Goal: Communication & Community: Answer question/provide support

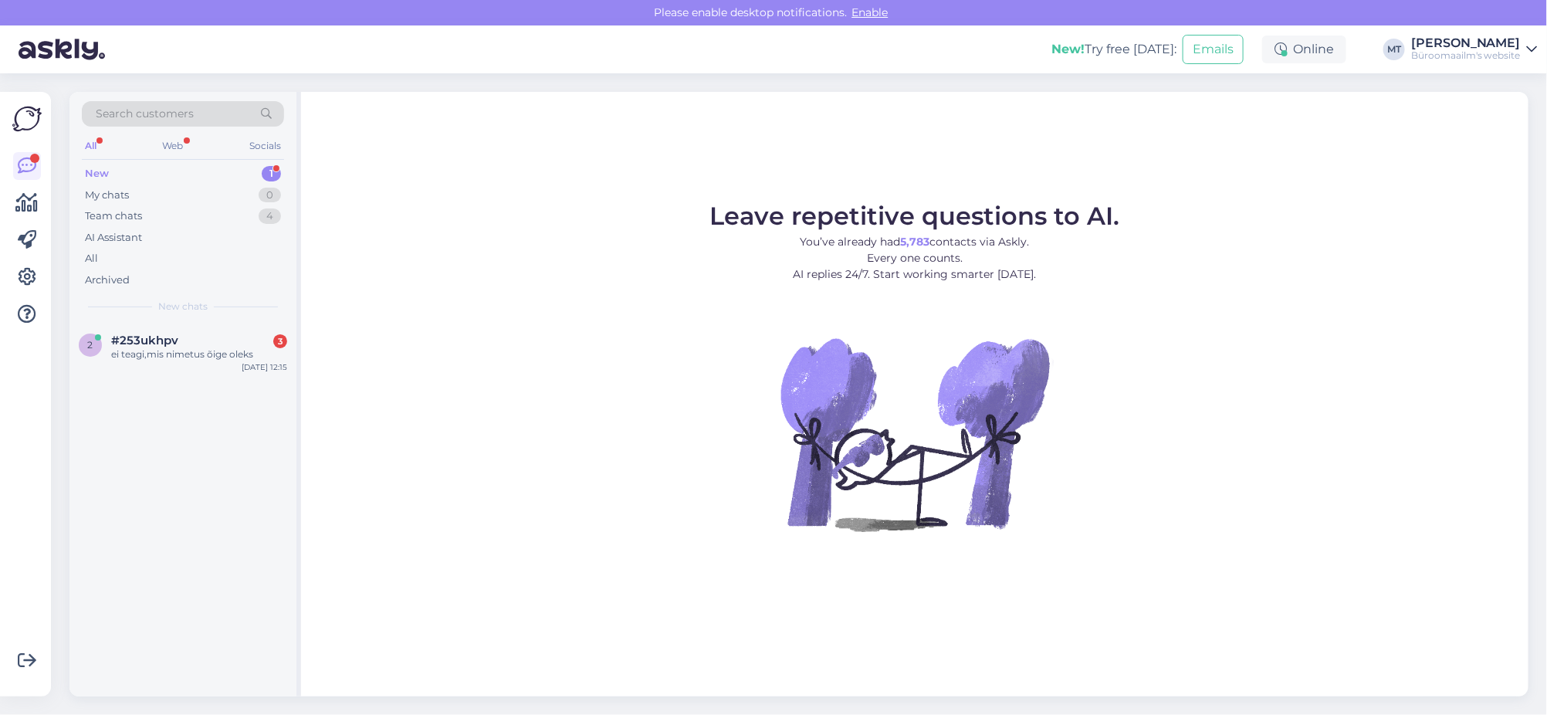
click at [100, 174] on div "New" at bounding box center [97, 173] width 24 height 15
click at [100, 168] on div "New" at bounding box center [97, 173] width 24 height 15
click at [100, 171] on div "New" at bounding box center [97, 173] width 24 height 15
click at [93, 174] on div "New" at bounding box center [97, 173] width 24 height 15
click at [86, 169] on div "New" at bounding box center [97, 173] width 24 height 15
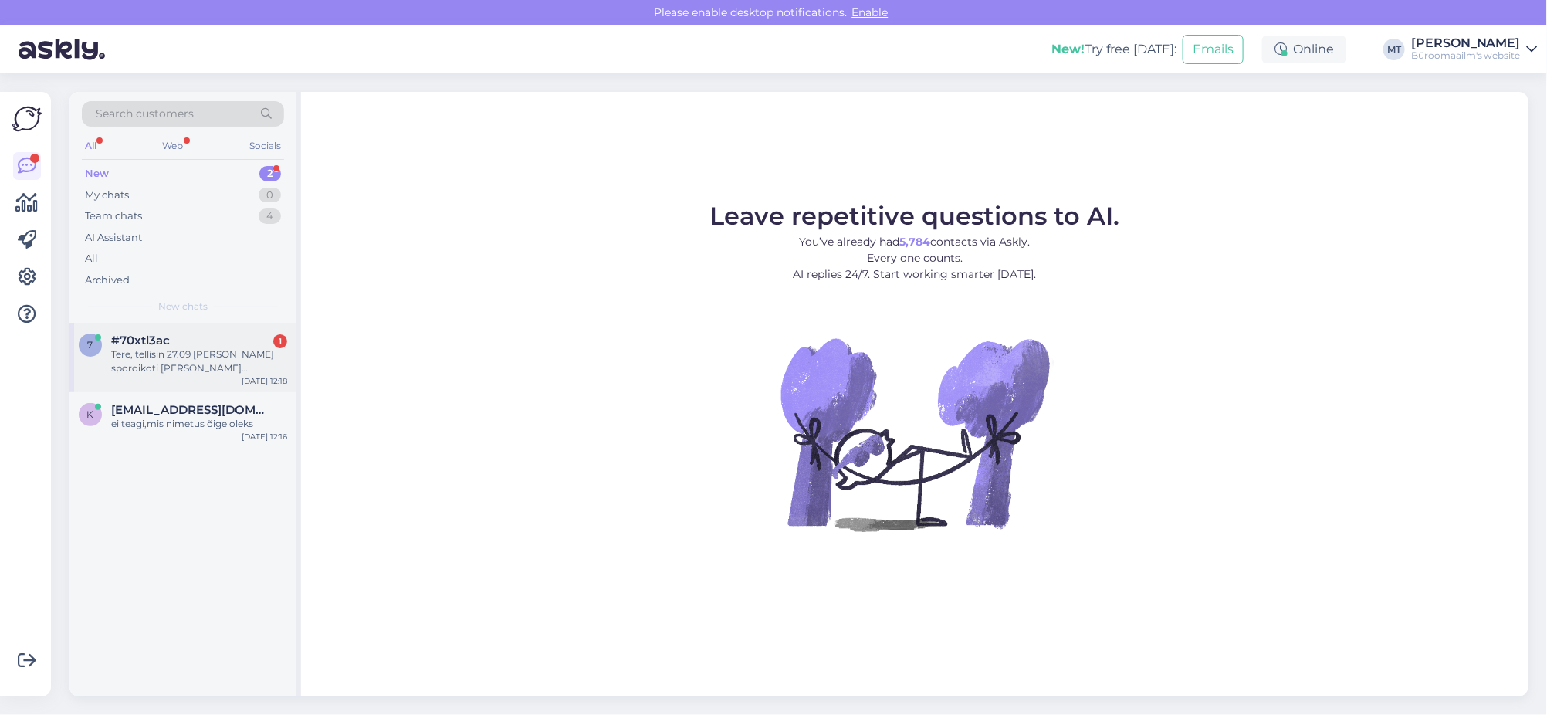
click at [127, 347] on div "Tere, tellisin 27.09 [PERSON_NAME] spordikoti [PERSON_NAME] pangamaksega tekkis…" at bounding box center [199, 361] width 176 height 28
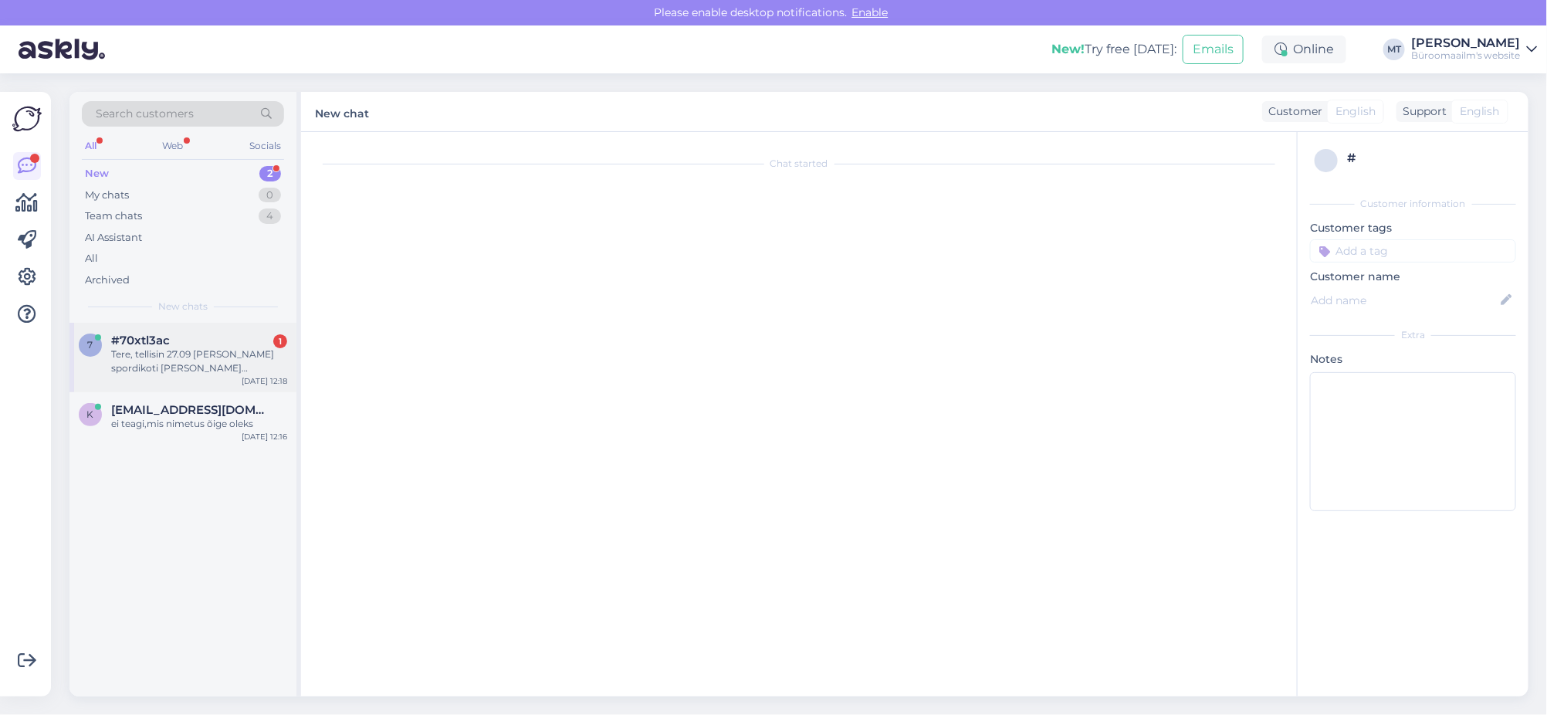
scroll to position [386, 0]
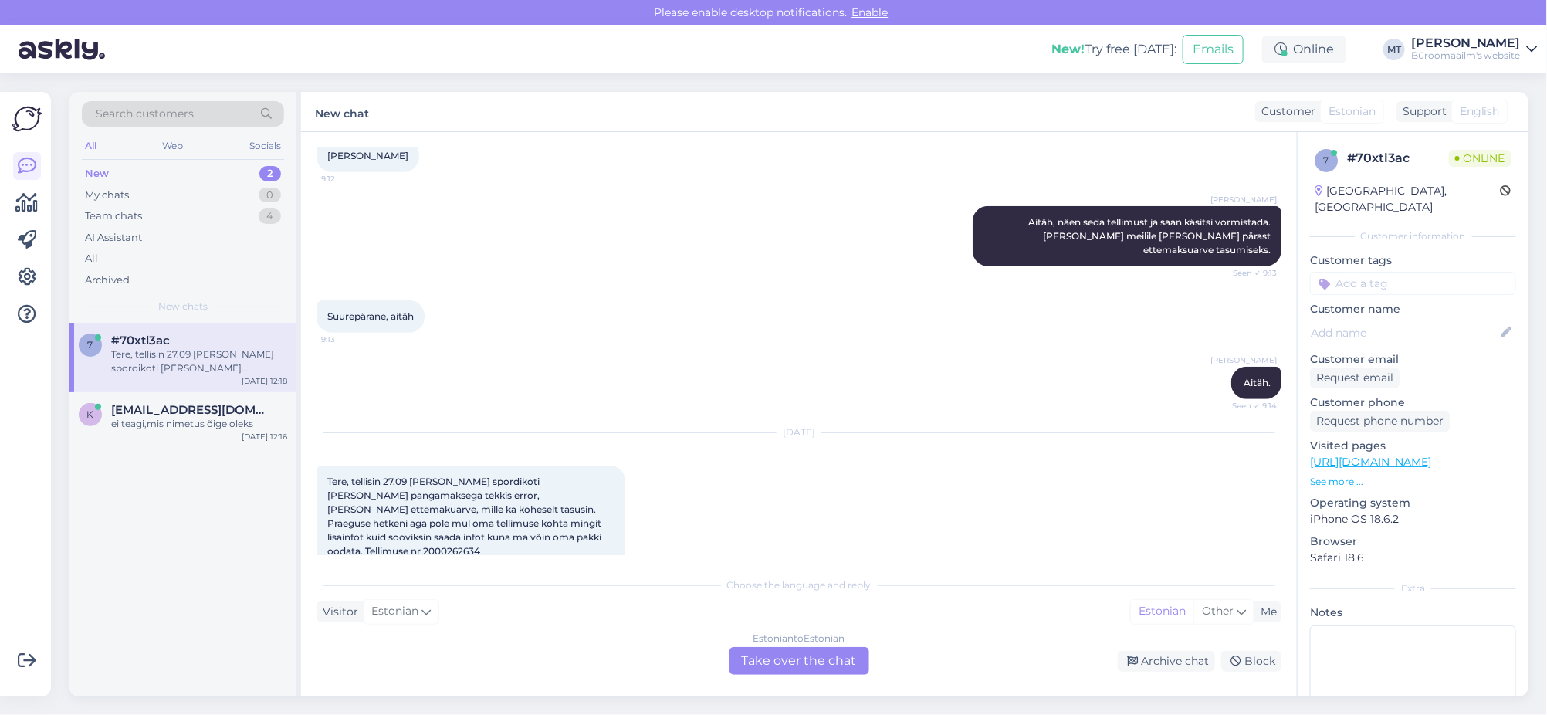
click at [818, 659] on div "Estonian to Estonian Take over the chat" at bounding box center [799, 661] width 140 height 28
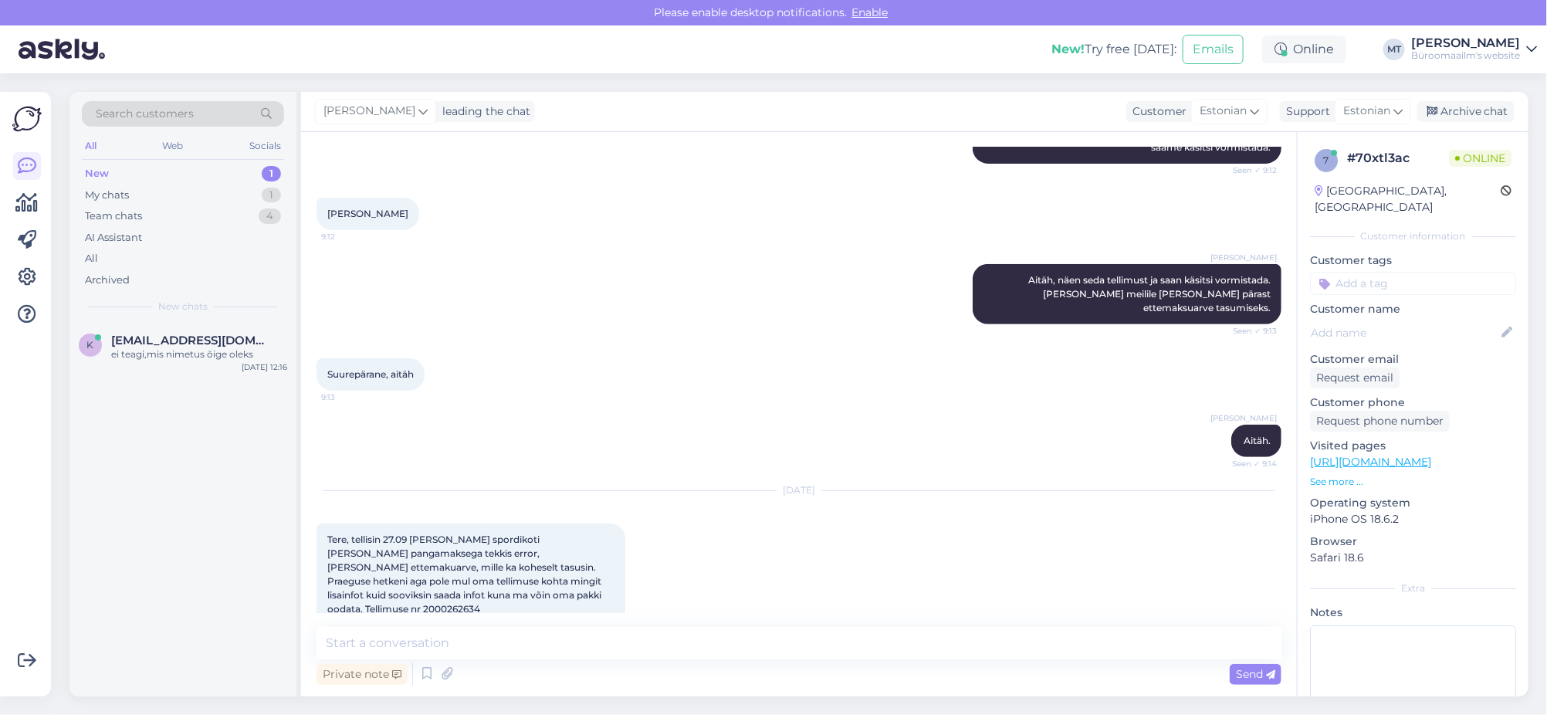
click at [576, 581] on span "Tere, tellisin 27.09 [PERSON_NAME] spordikoti [PERSON_NAME] pangamaksega tekkis…" at bounding box center [465, 573] width 276 height 81
click at [576, 581] on span "Tere, tellisin 27.09 beckmann spordikoti ja kuna pangamaksega tekkis error, sai…" at bounding box center [465, 573] width 276 height 81
copy div "2000262634 12:18"
click at [431, 641] on textarea at bounding box center [798, 643] width 965 height 32
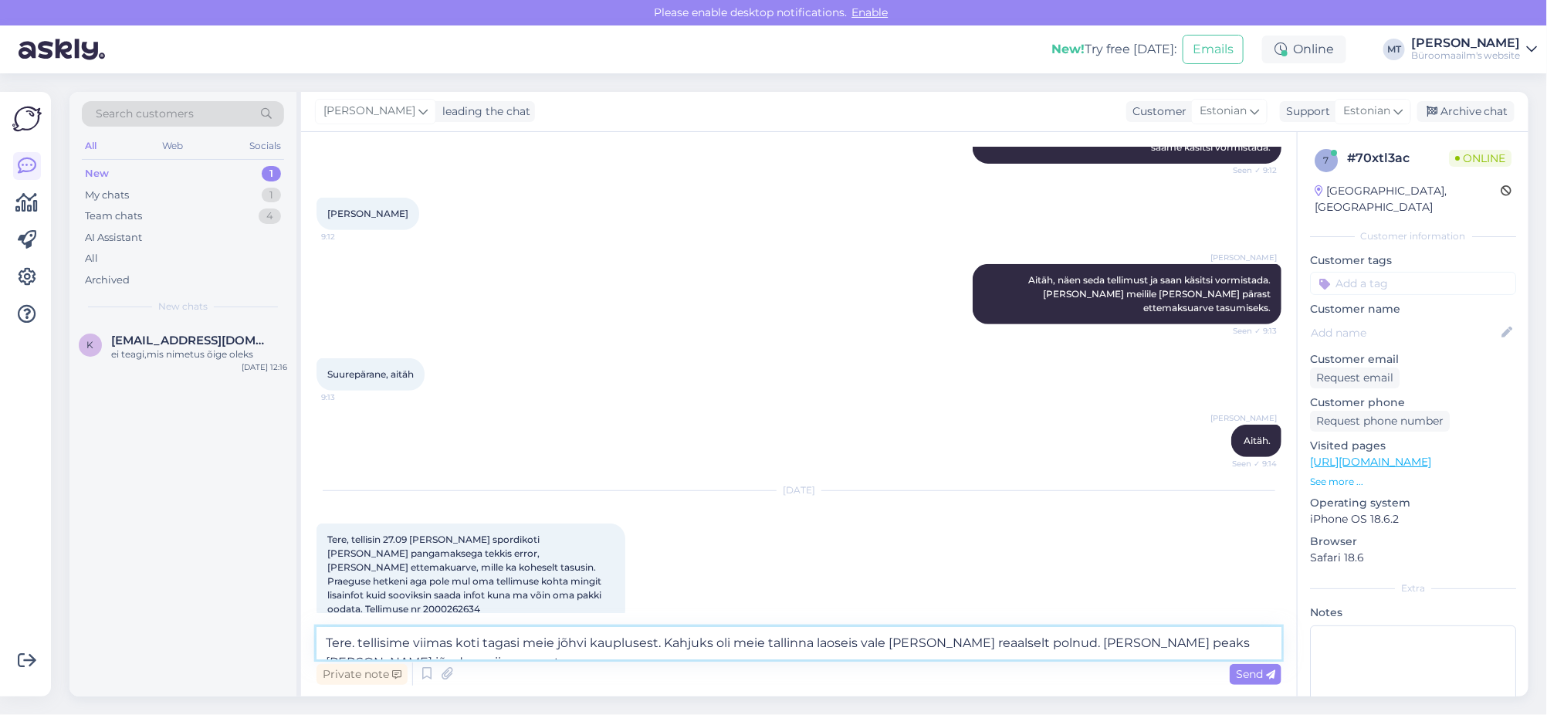
scroll to position [347, 0]
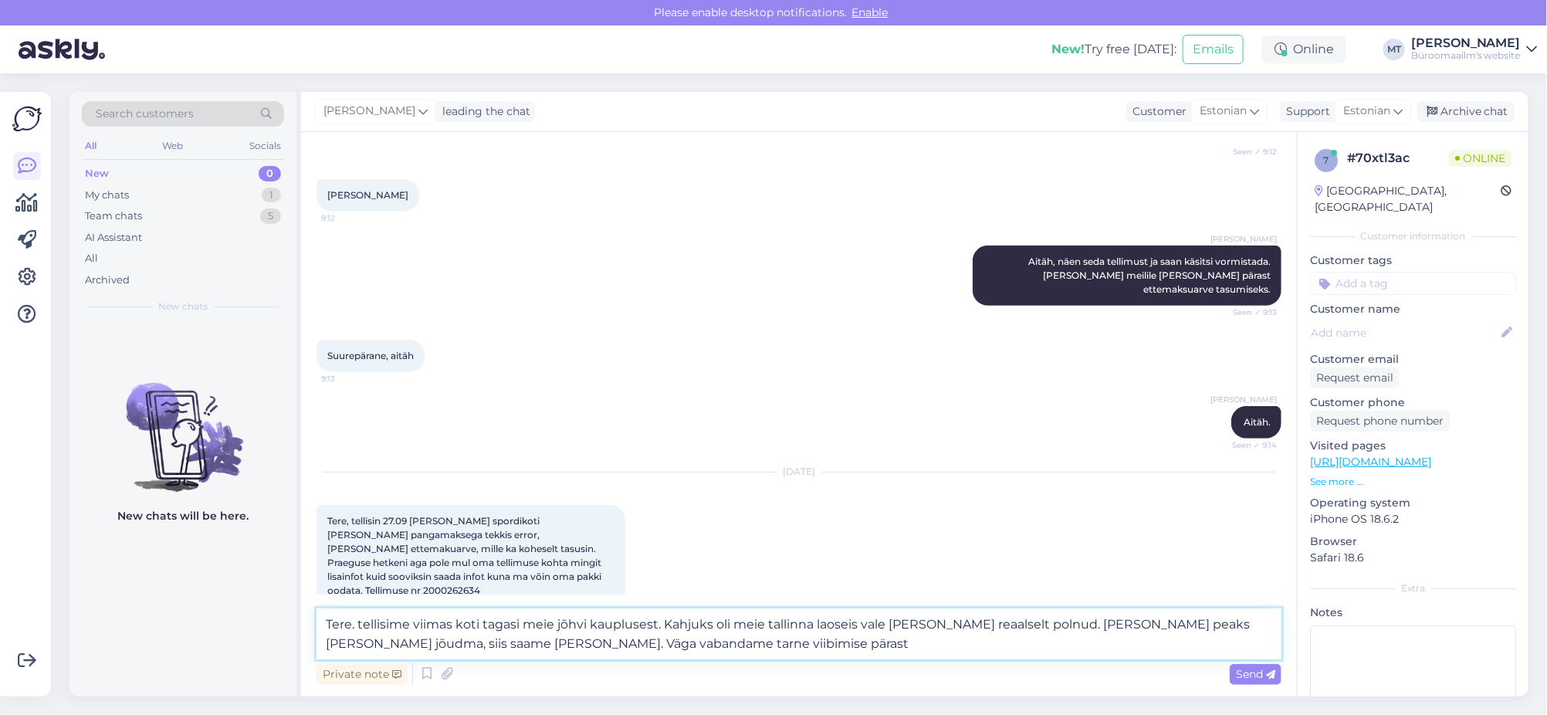
type textarea "Tere. tellisime viimas koti tagasi meie jõhvi kauplusest. Kahjuks oli meie tall…"
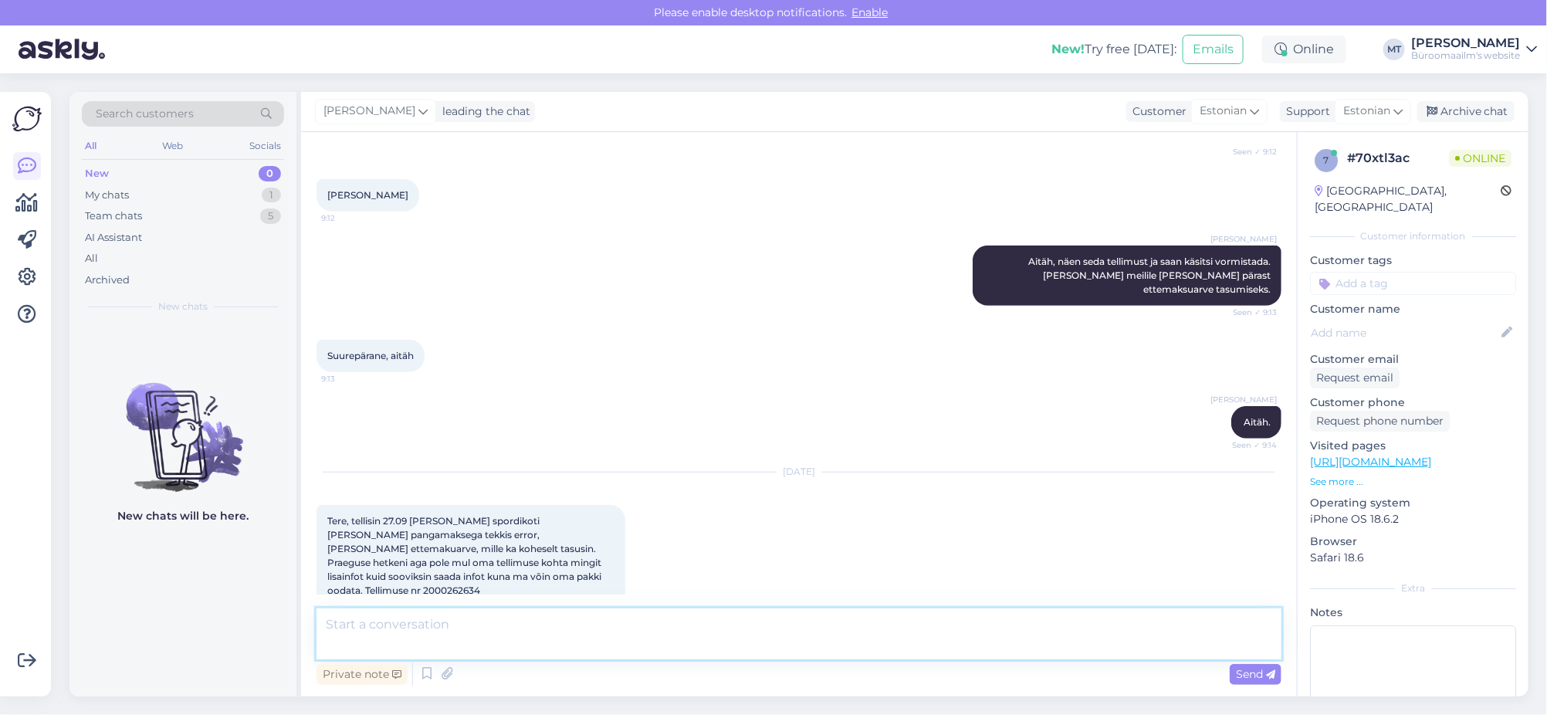
scroll to position [436, 0]
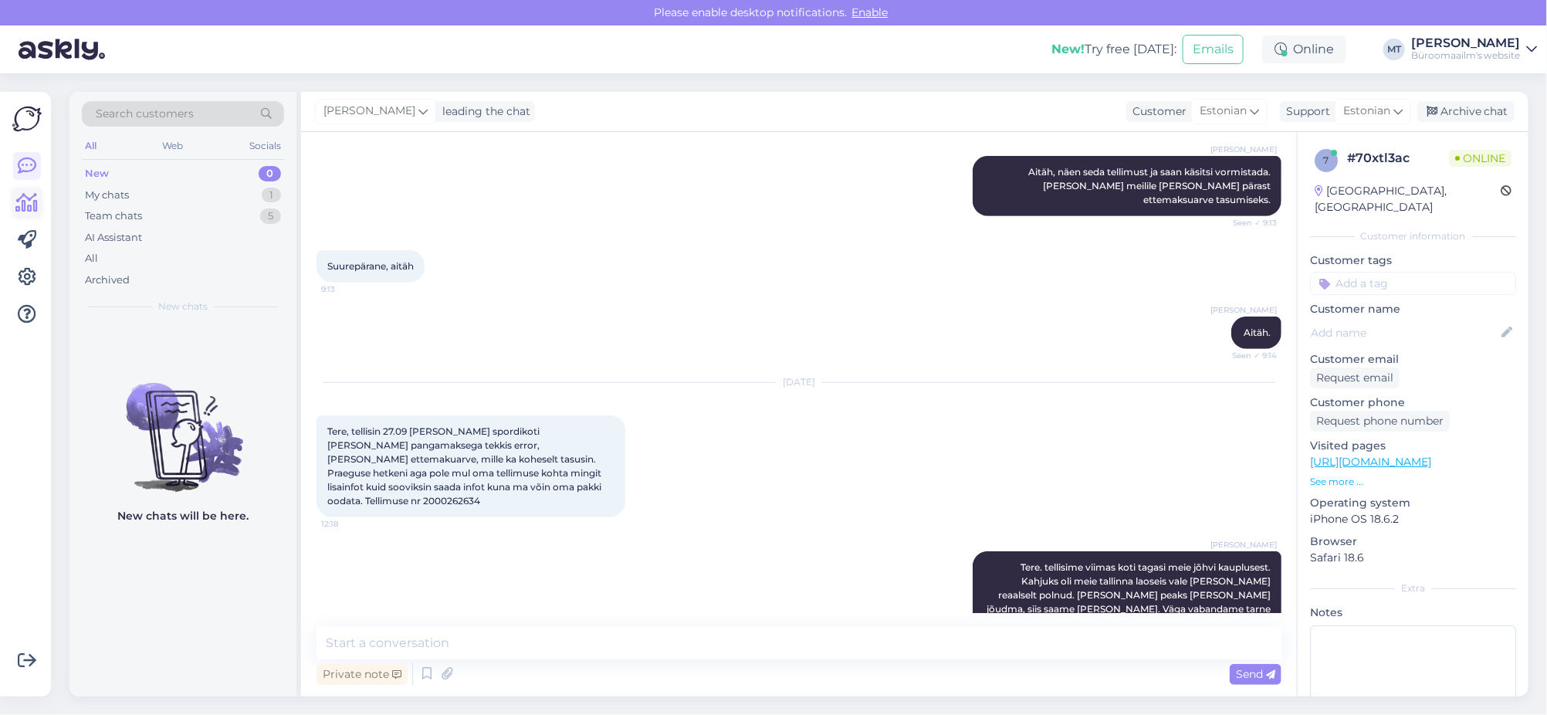
click at [19, 201] on icon at bounding box center [27, 203] width 22 height 19
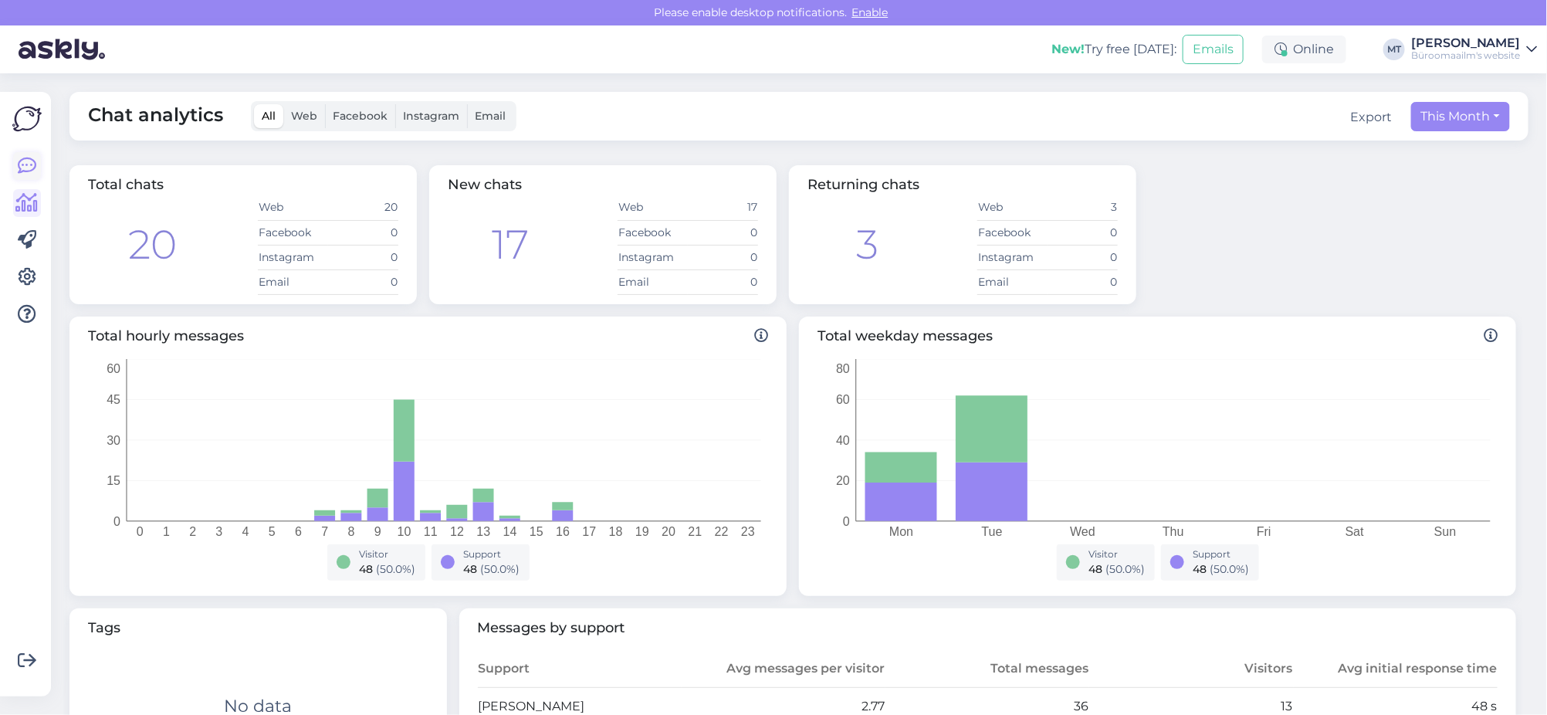
click at [25, 167] on icon at bounding box center [27, 166] width 19 height 19
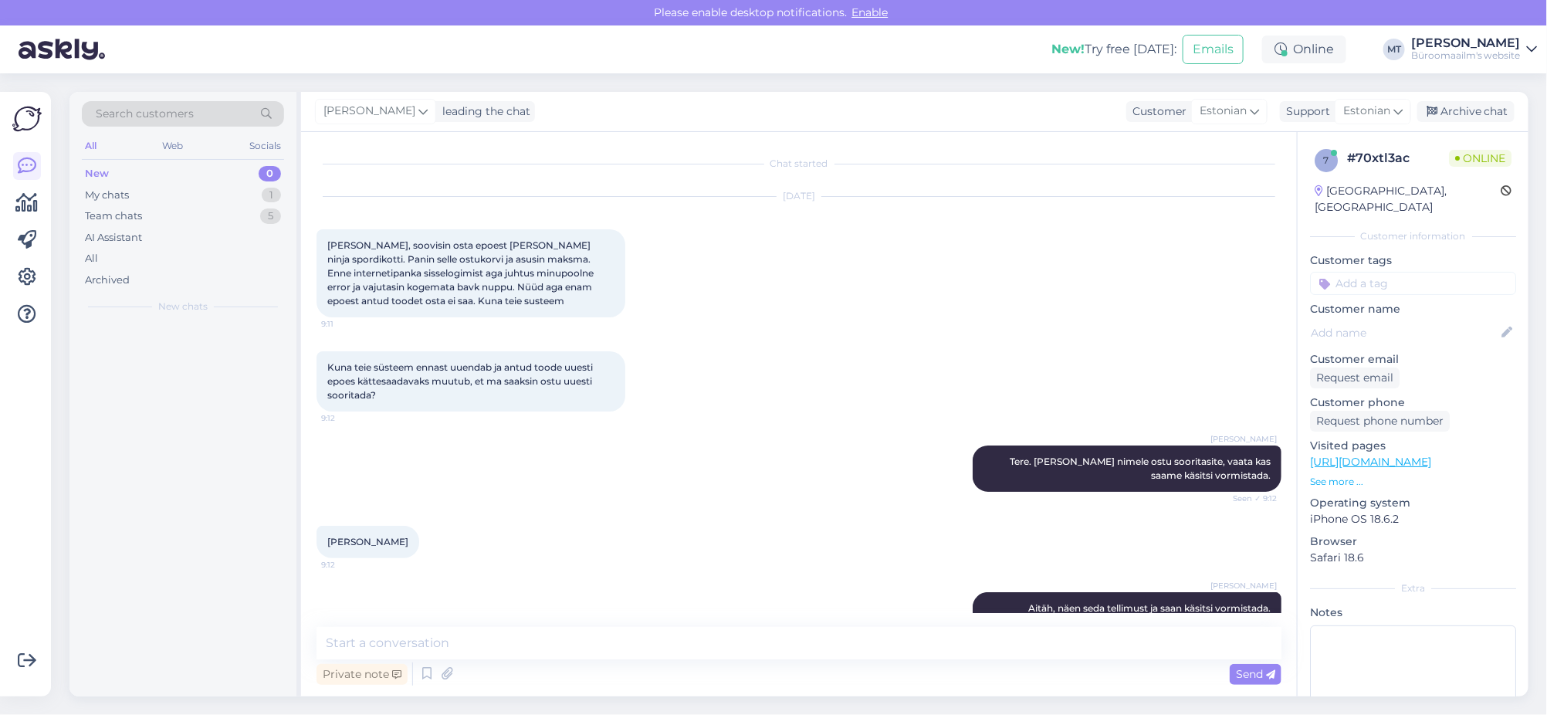
scroll to position [436, 0]
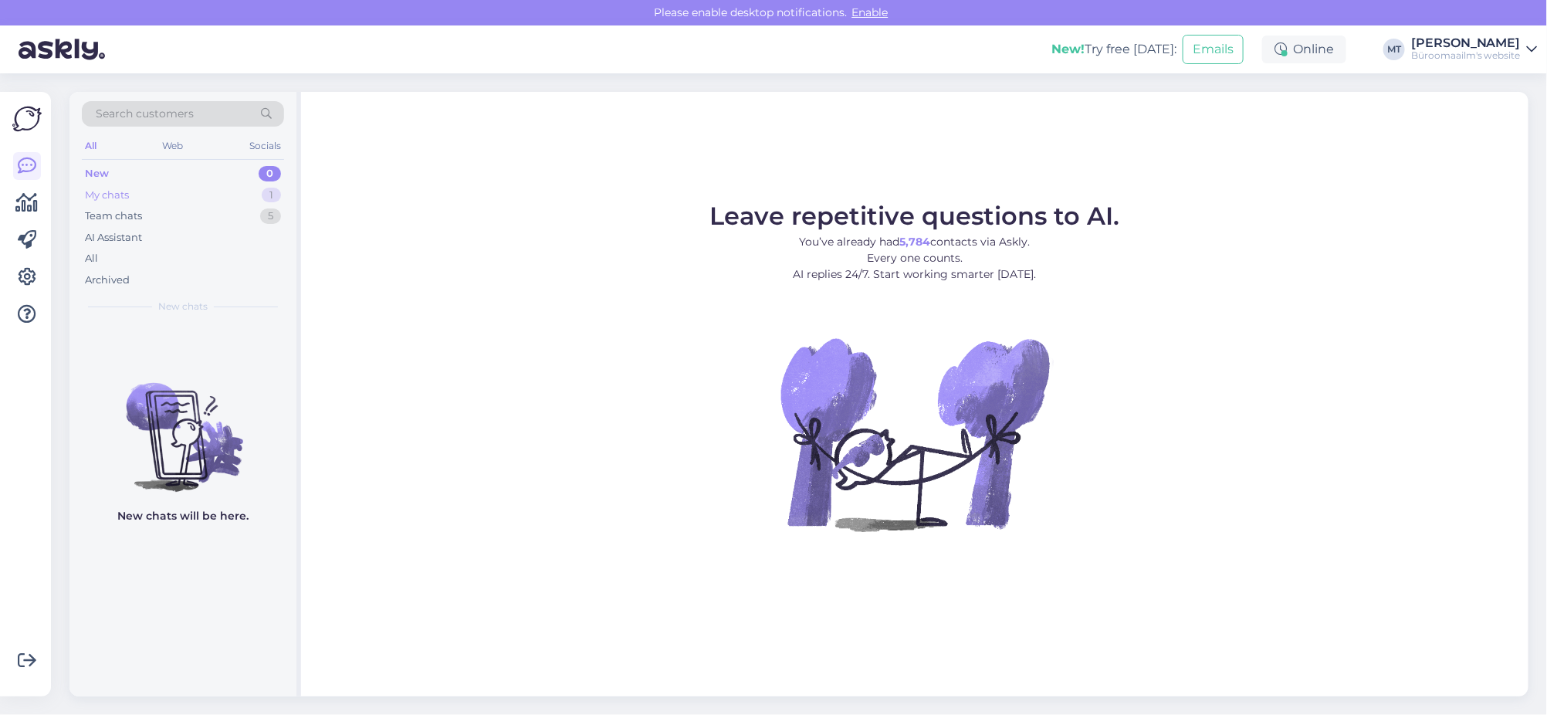
click at [103, 189] on div "My chats" at bounding box center [107, 195] width 44 height 15
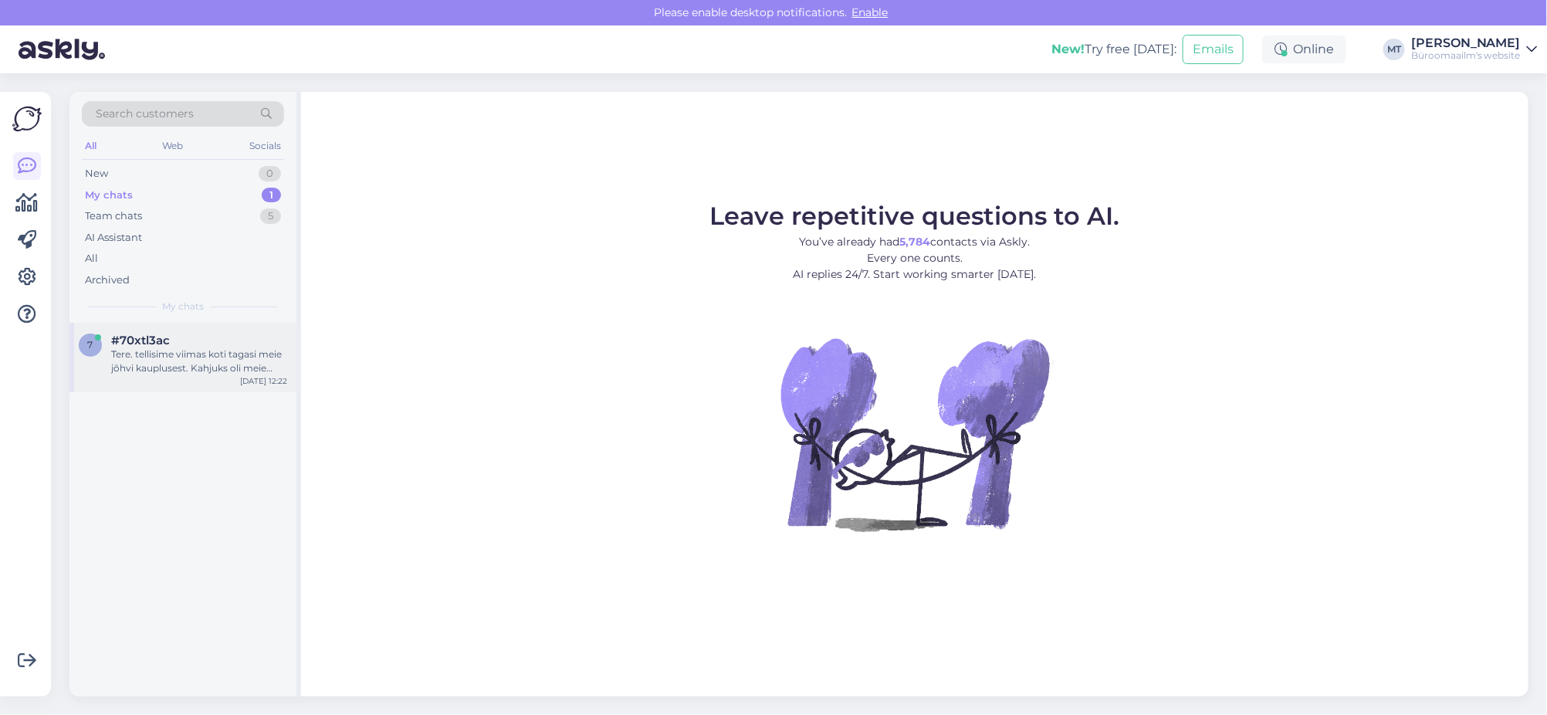
click at [137, 364] on div "Tere. tellisime viimas koti tagasi meie jõhvi kauplusest. Kahjuks oli meie tall…" at bounding box center [199, 361] width 176 height 28
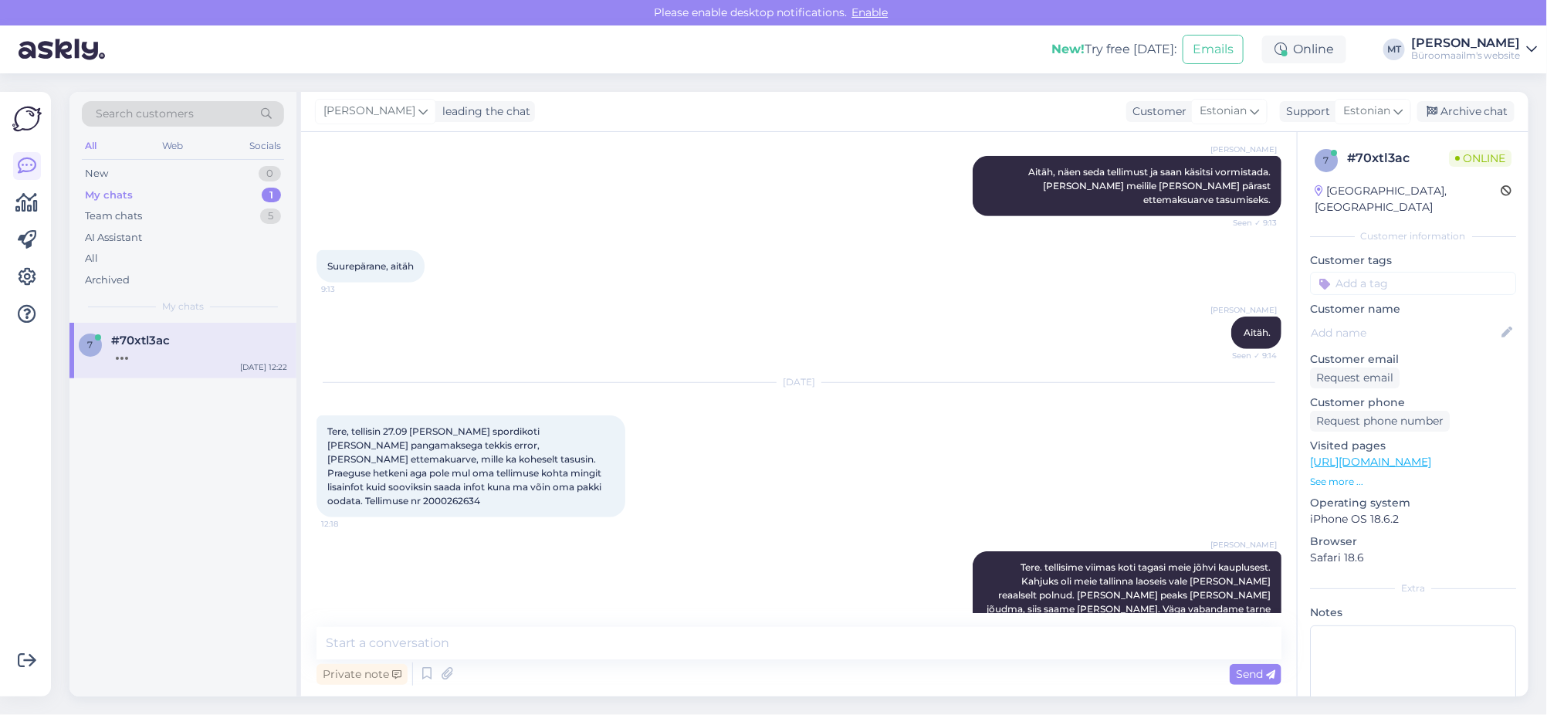
scroll to position [503, 0]
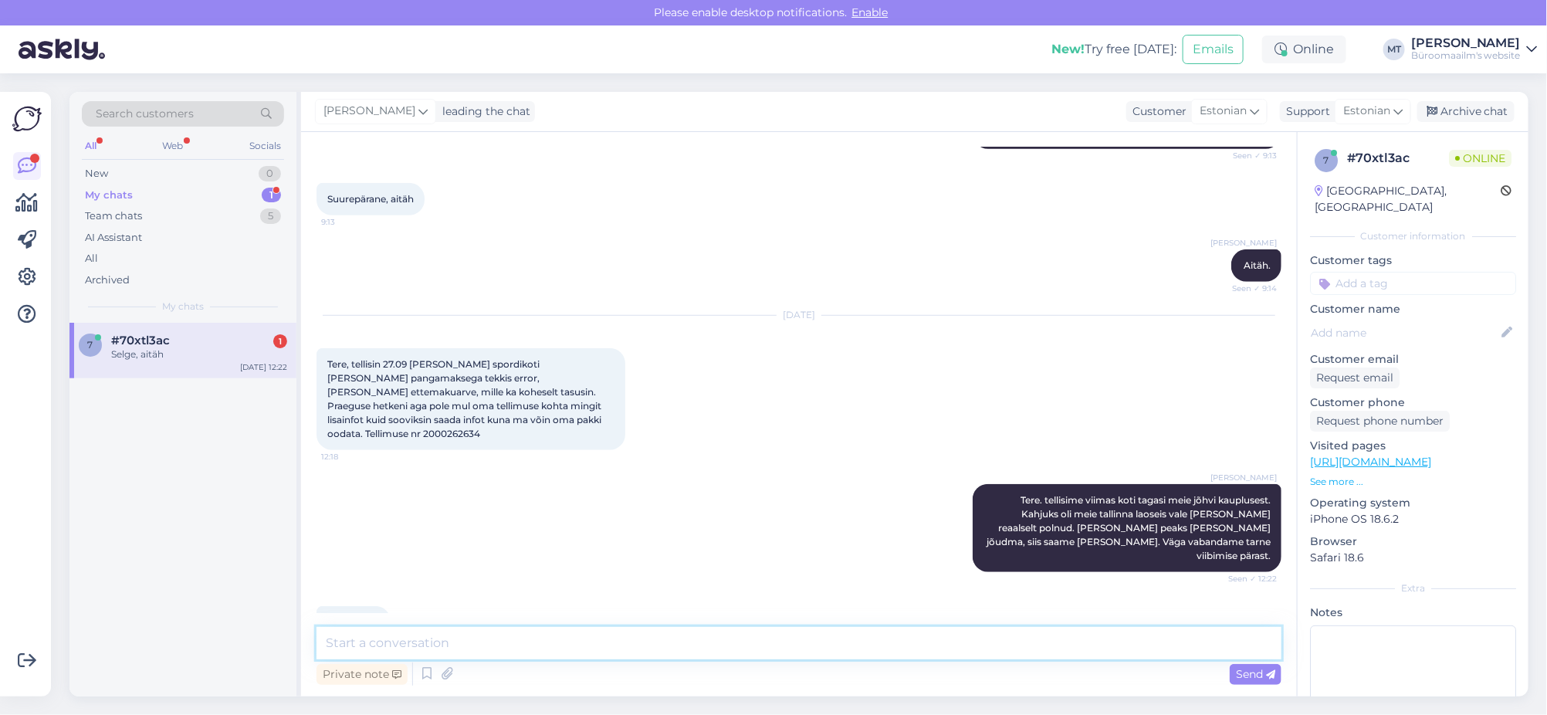
click at [416, 632] on textarea at bounding box center [798, 643] width 965 height 32
type textarea "Aitäh."
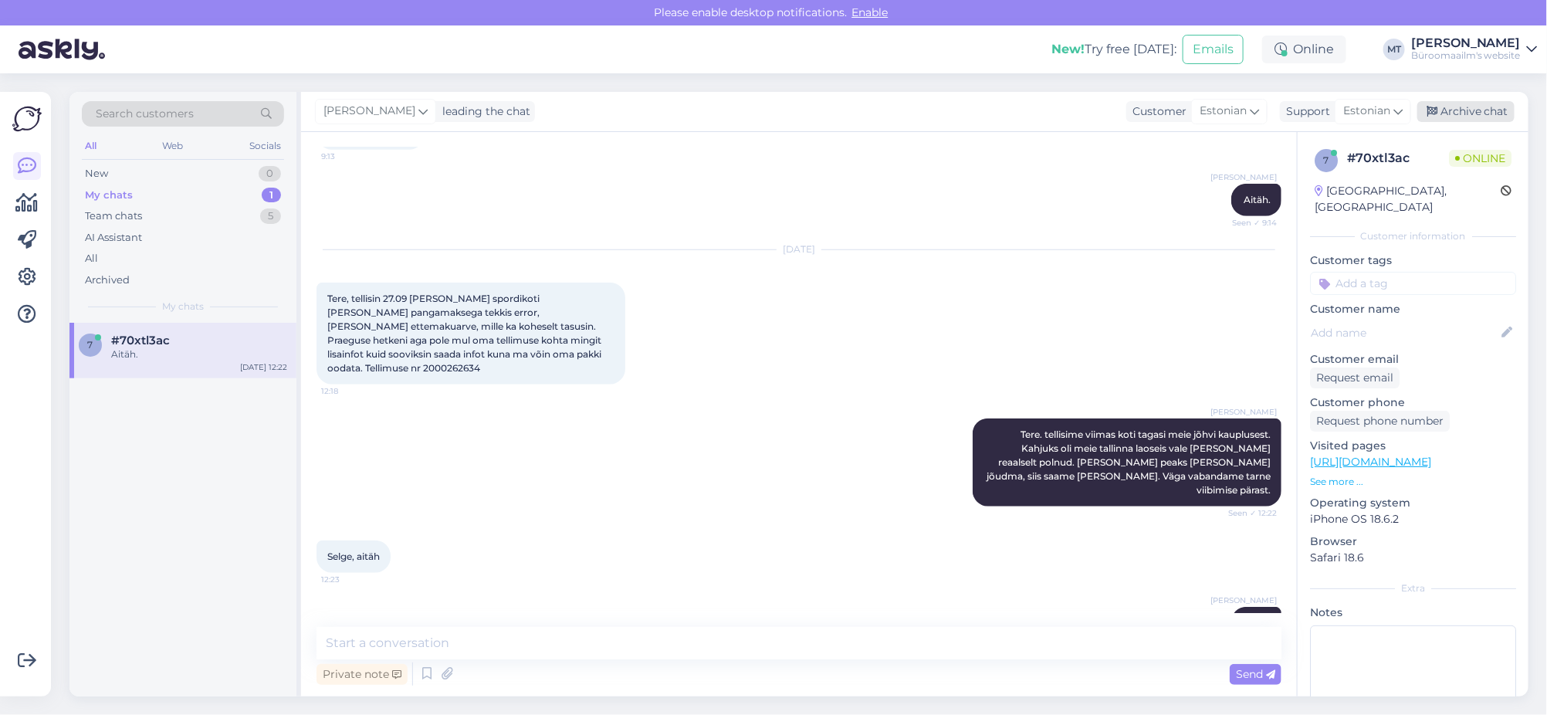
click at [1487, 105] on div "Archive chat" at bounding box center [1465, 111] width 97 height 21
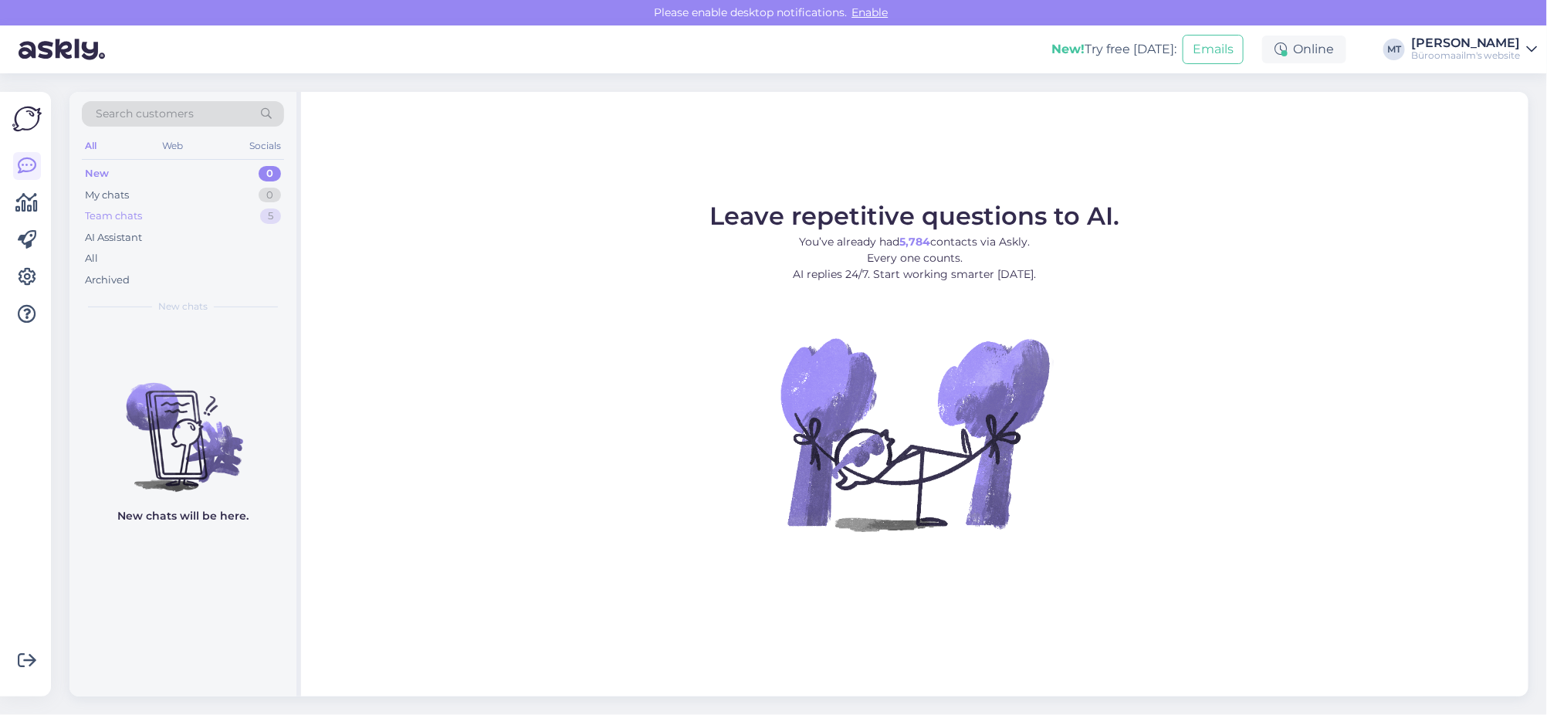
click at [120, 211] on div "Team chats" at bounding box center [113, 215] width 57 height 15
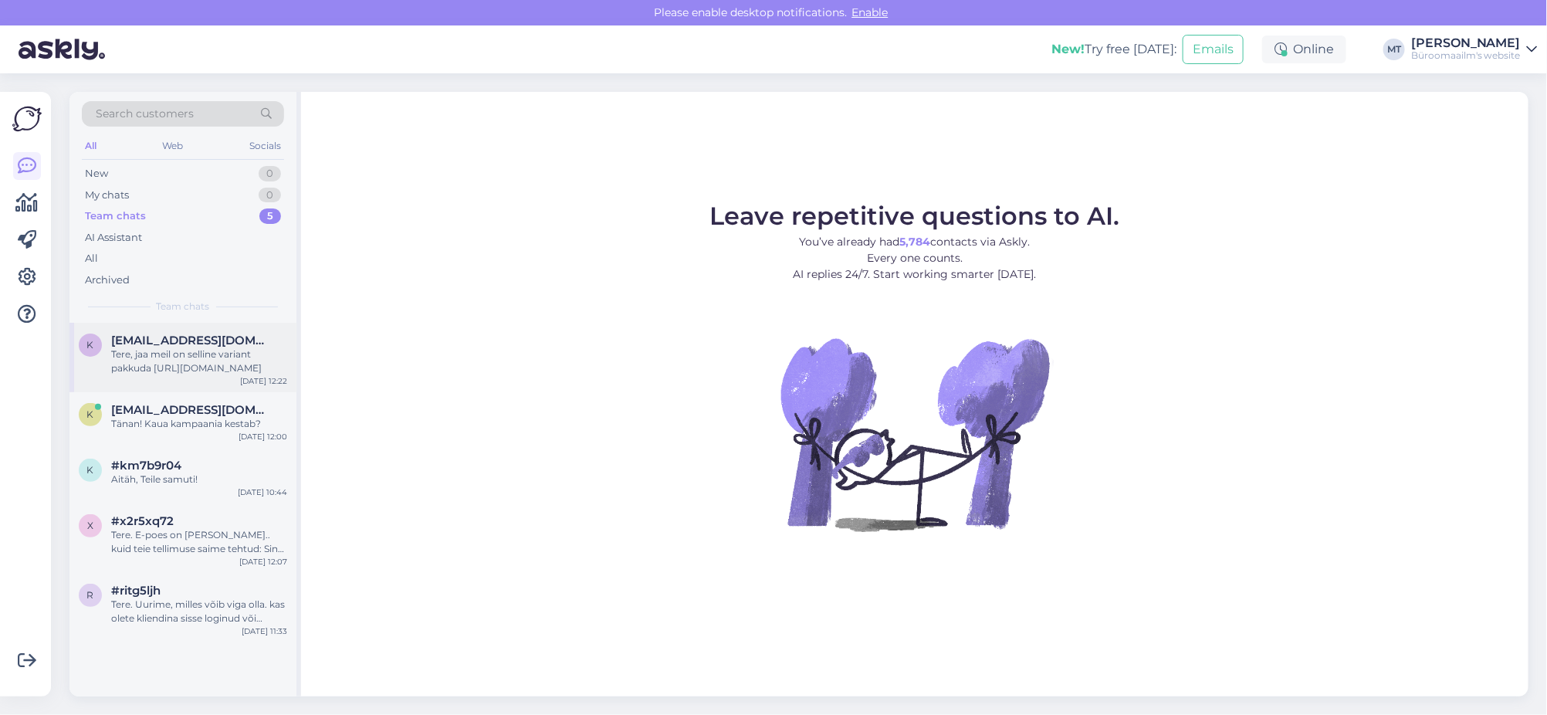
click at [127, 347] on div "Tere, jaa meil on selline variant pakkuda https://www.byroomaailm.ee/paberikaub…" at bounding box center [199, 361] width 176 height 28
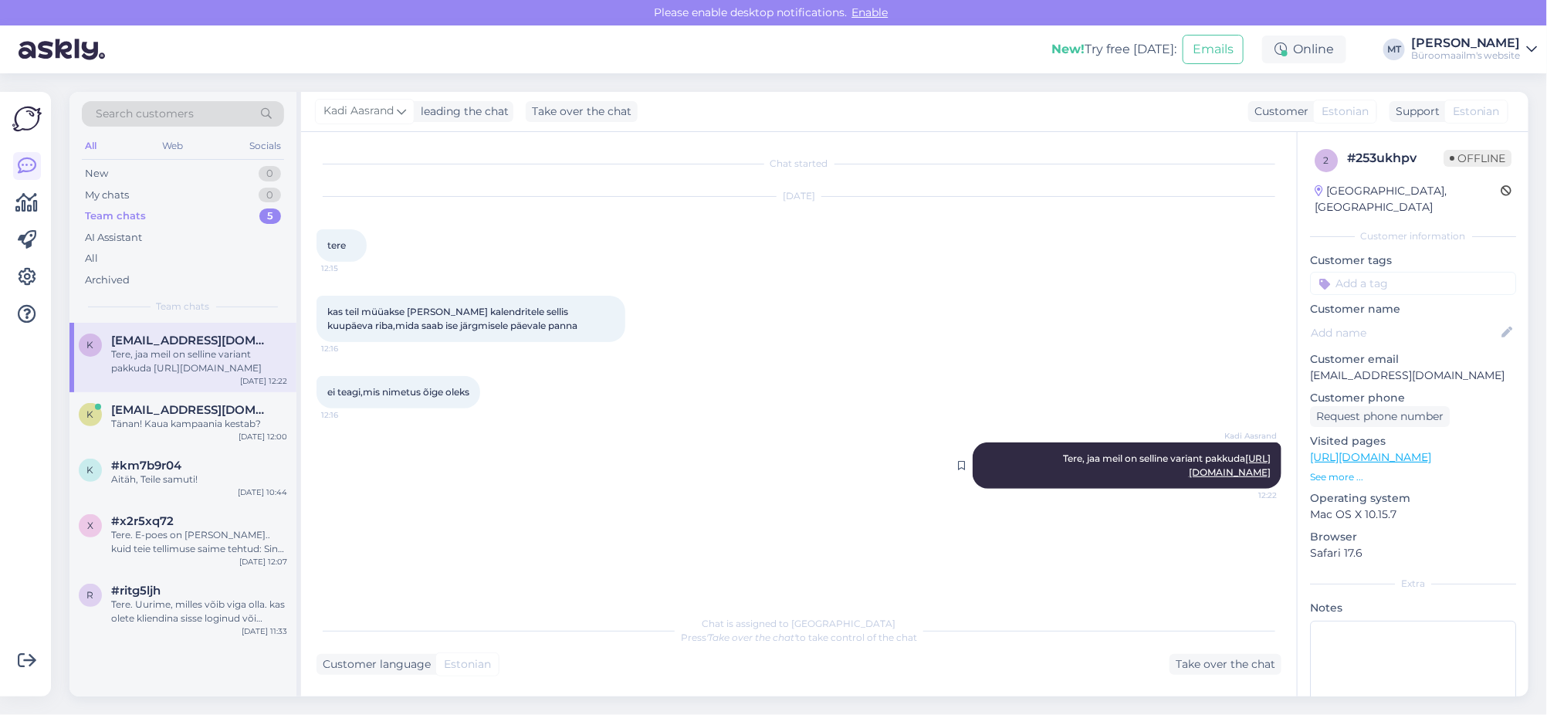
click at [1189, 478] on link "https://www.byroomaailm.ee/paberikaubad/kalendrid-ja-kalendermarkmikud/seinakal…" at bounding box center [1230, 464] width 82 height 25
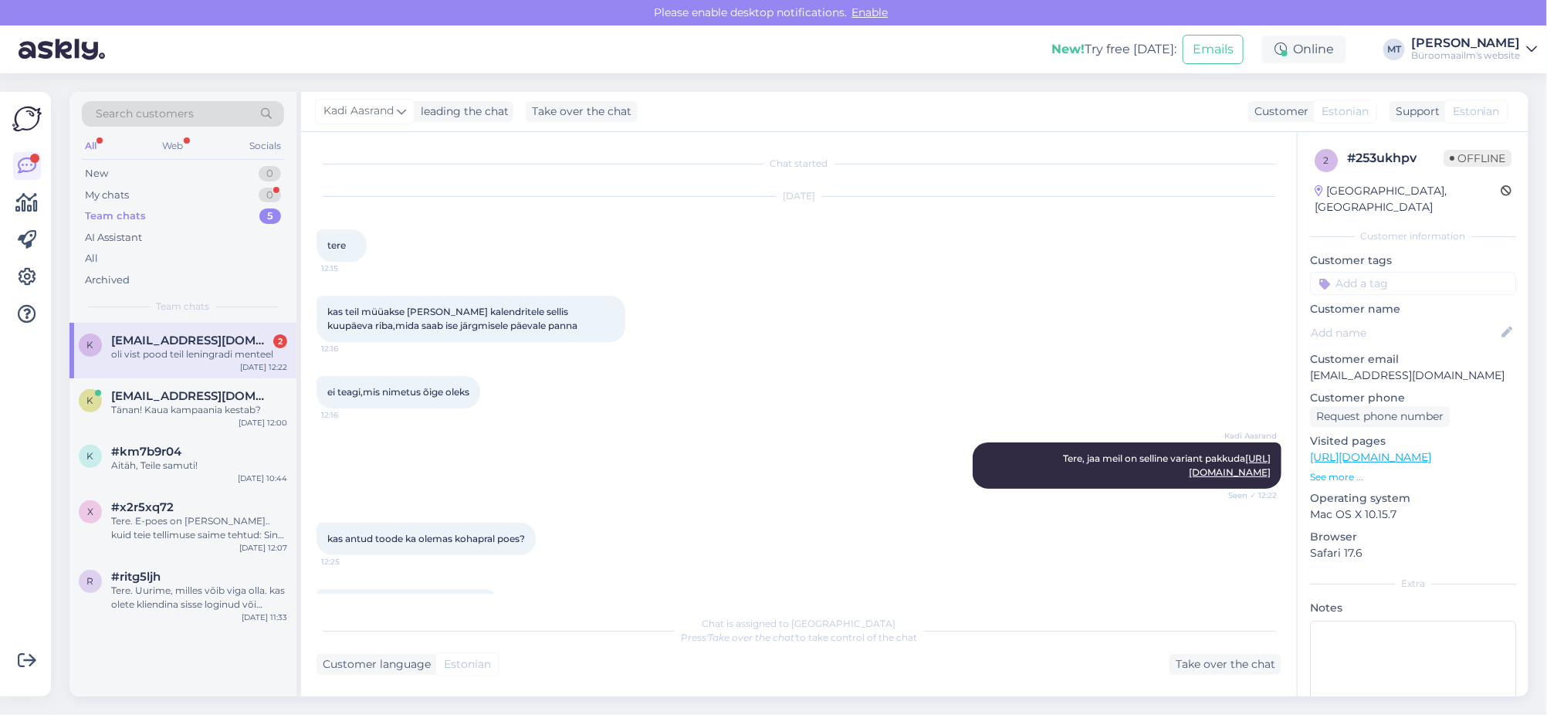
scroll to position [71, 0]
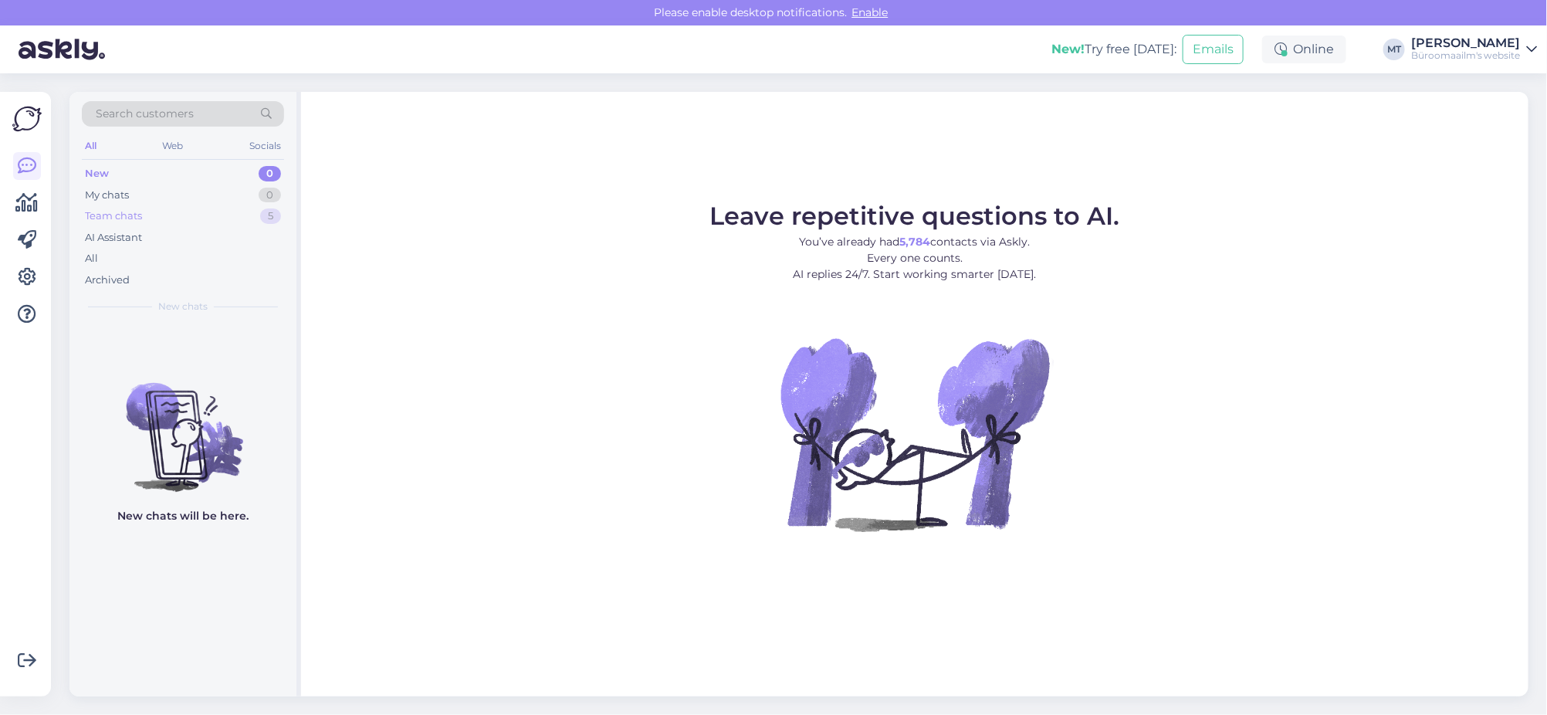
click at [110, 216] on div "Team chats" at bounding box center [113, 215] width 57 height 15
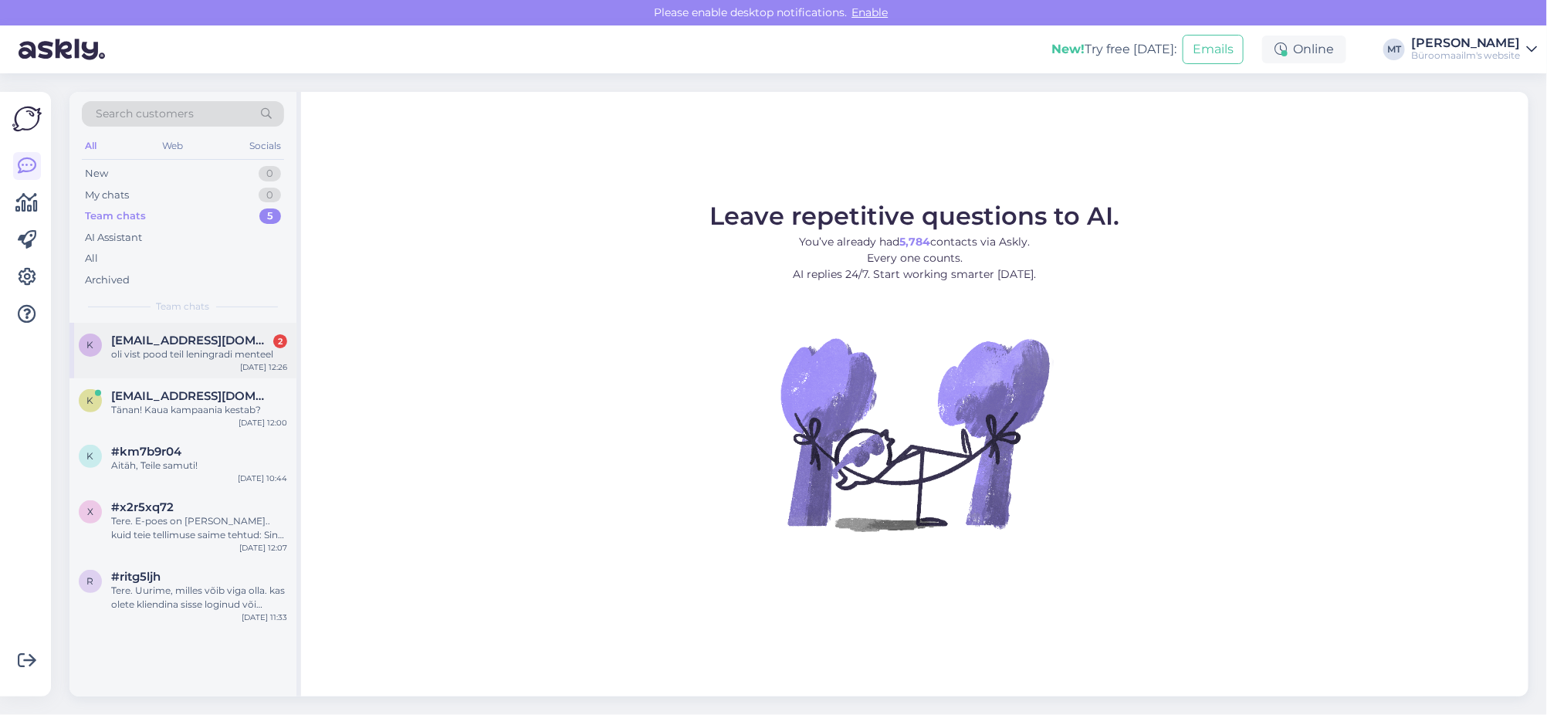
click at [156, 343] on span "[EMAIL_ADDRESS][DOMAIN_NAME]" at bounding box center [191, 340] width 161 height 14
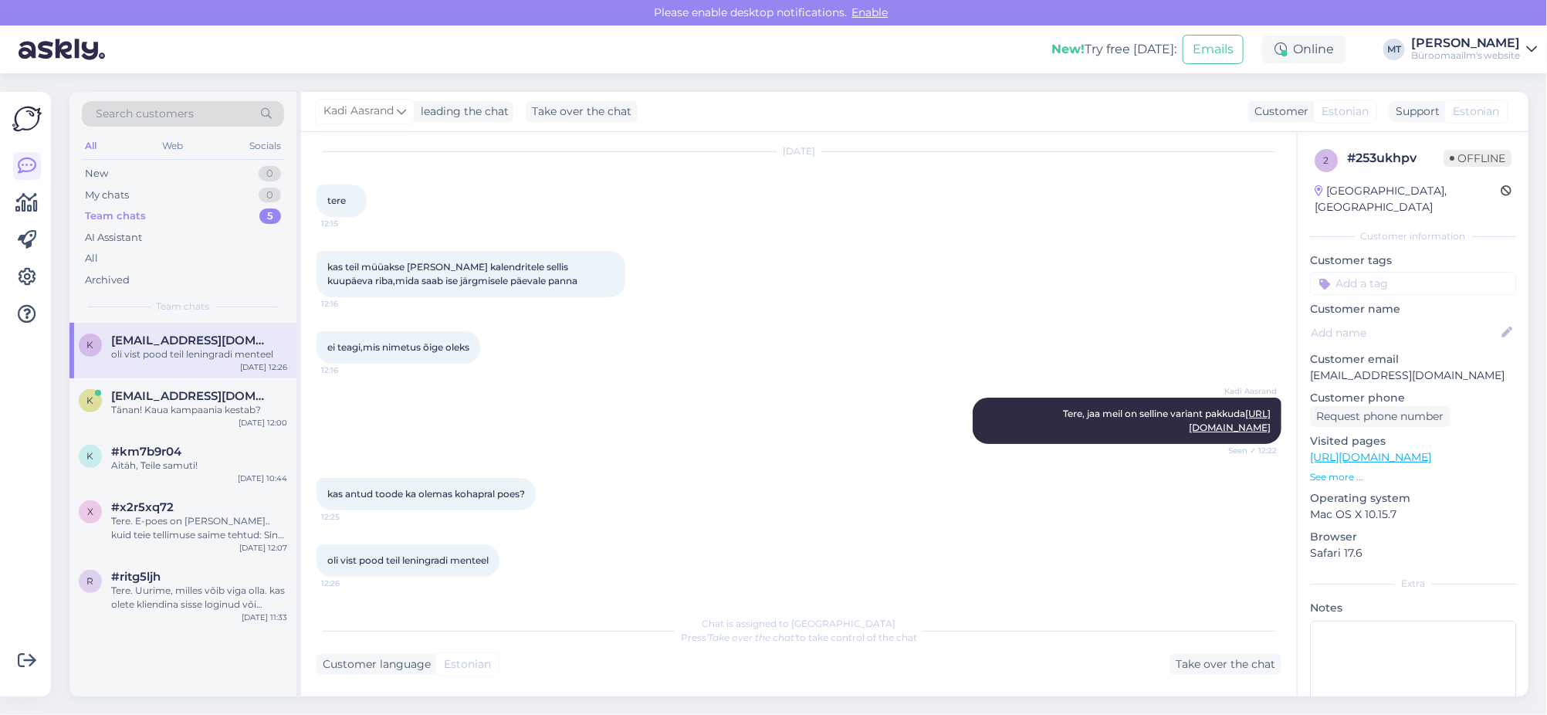
scroll to position [71, 0]
click at [33, 168] on icon at bounding box center [27, 166] width 19 height 19
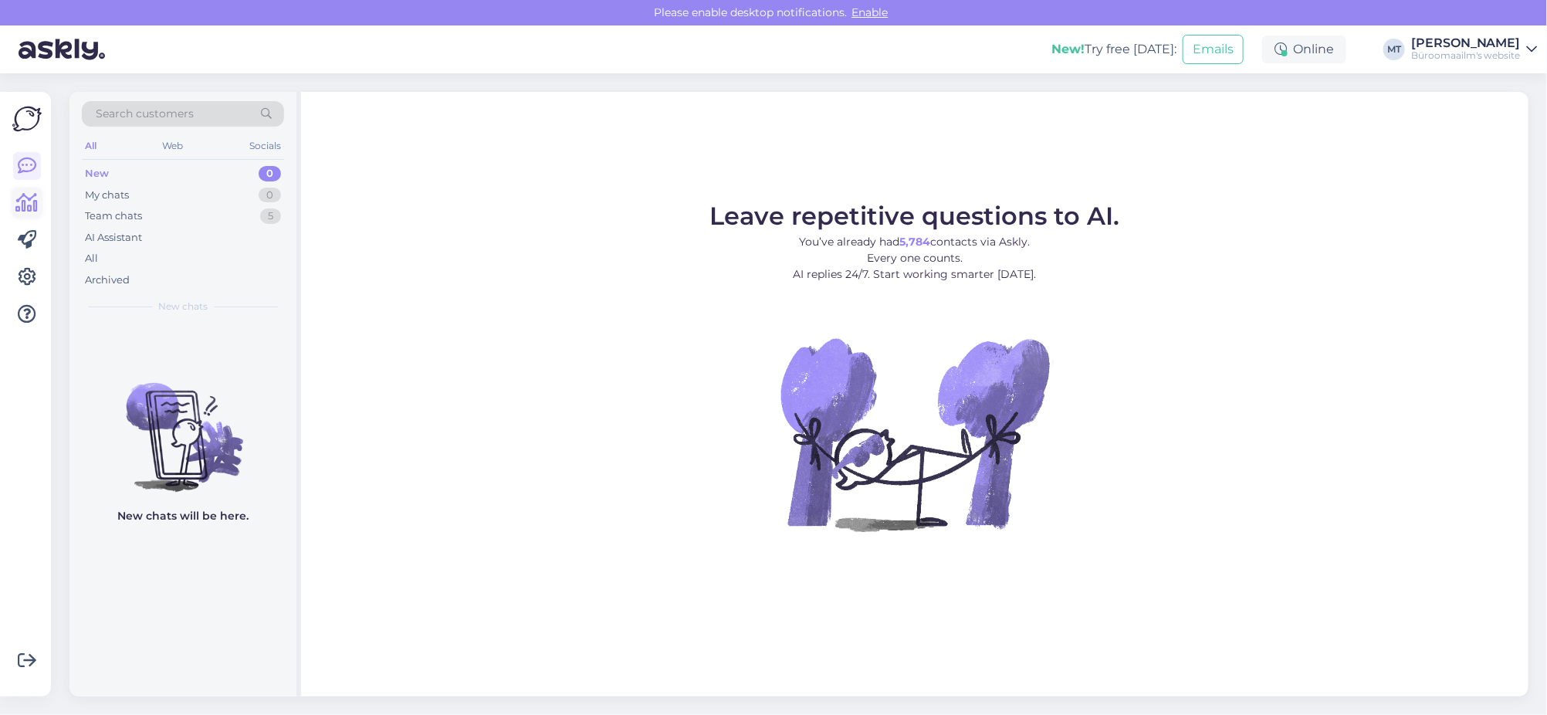
click at [30, 204] on icon at bounding box center [27, 203] width 22 height 19
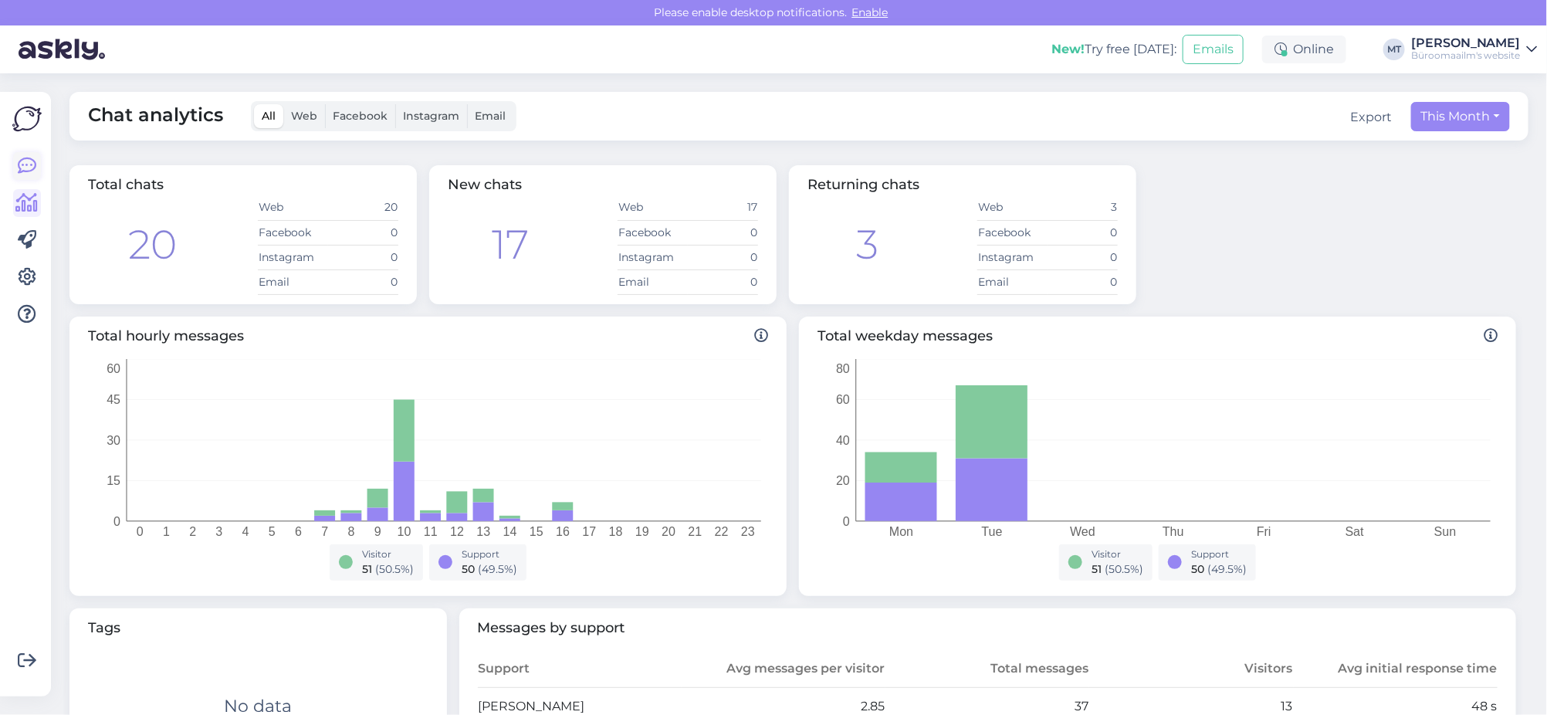
click at [21, 167] on icon at bounding box center [27, 166] width 19 height 19
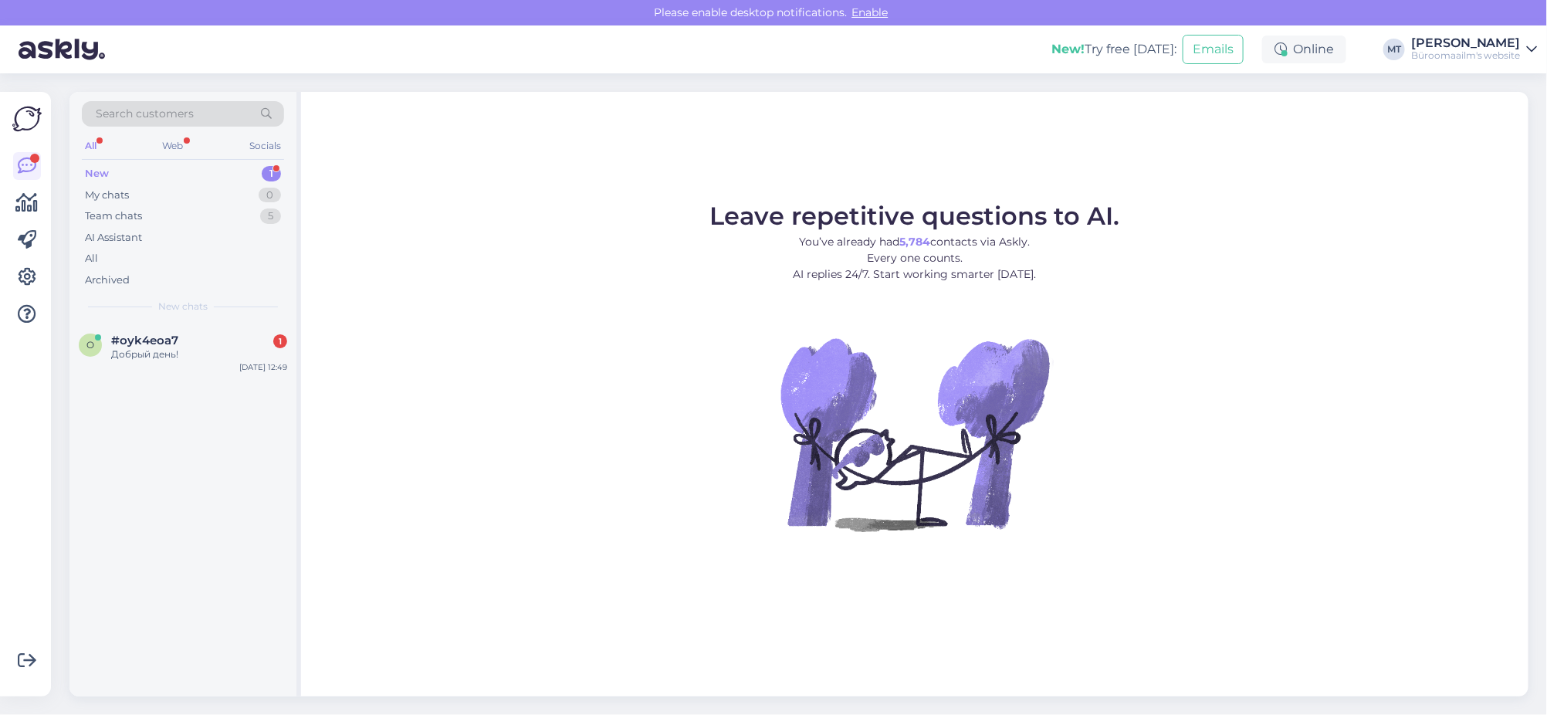
click at [97, 168] on div "New" at bounding box center [97, 173] width 24 height 15
click at [150, 343] on span "#oyk4eoa7" at bounding box center [144, 340] width 67 height 14
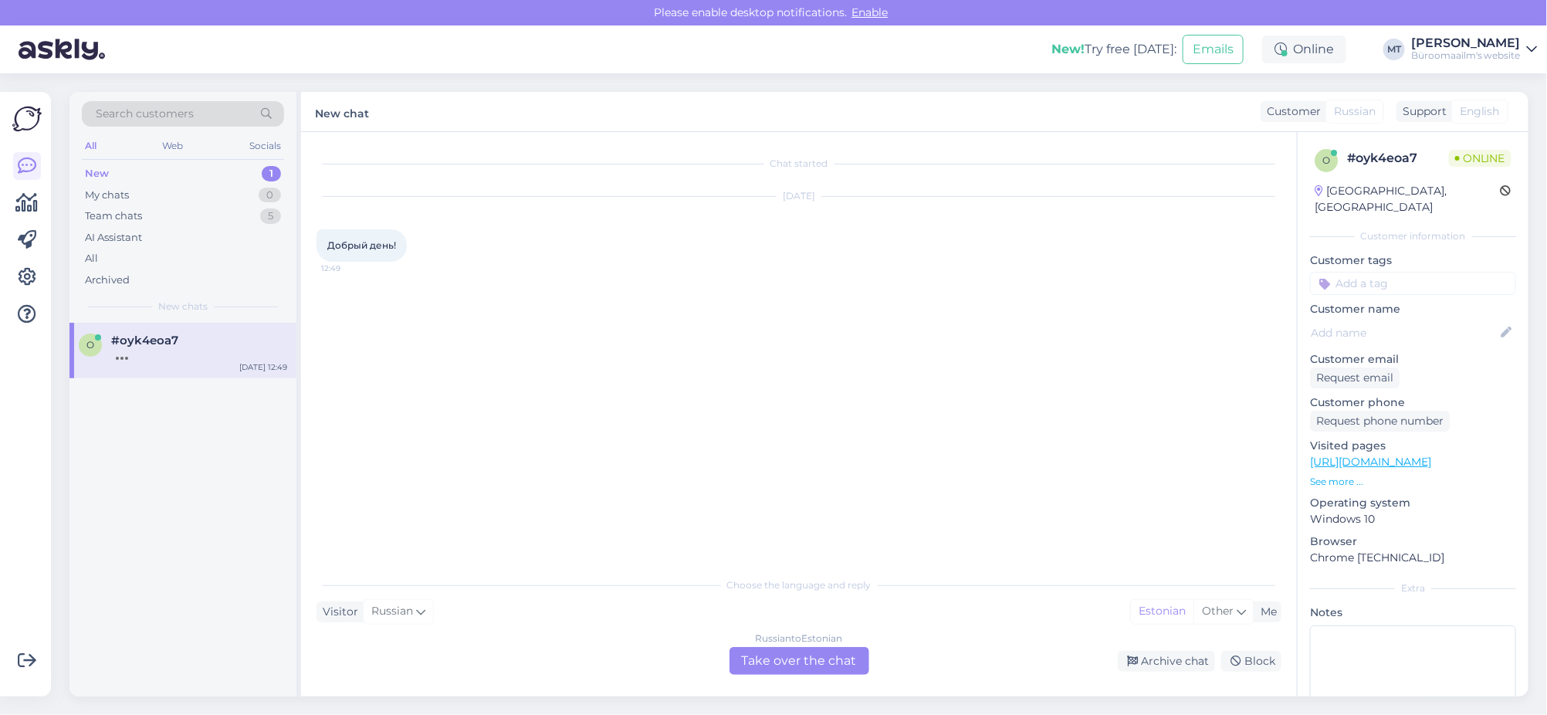
click at [835, 656] on div "Russian to Estonian Take over the chat" at bounding box center [799, 661] width 140 height 28
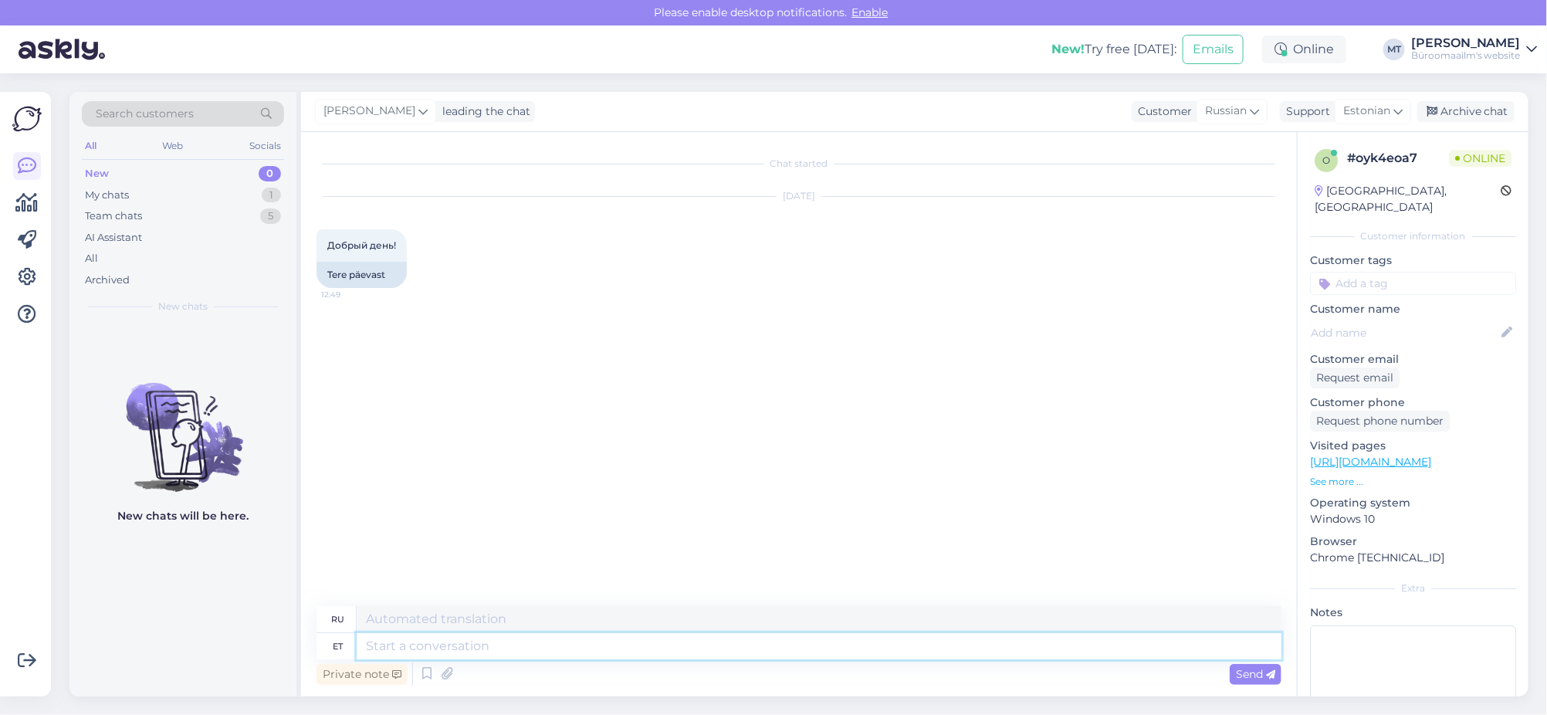
click at [380, 644] on textarea at bounding box center [819, 646] width 925 height 26
type textarea "Tere."
type textarea "Привет."
click at [431, 654] on textarea at bounding box center [819, 646] width 925 height 26
type textarea "Kuidas"
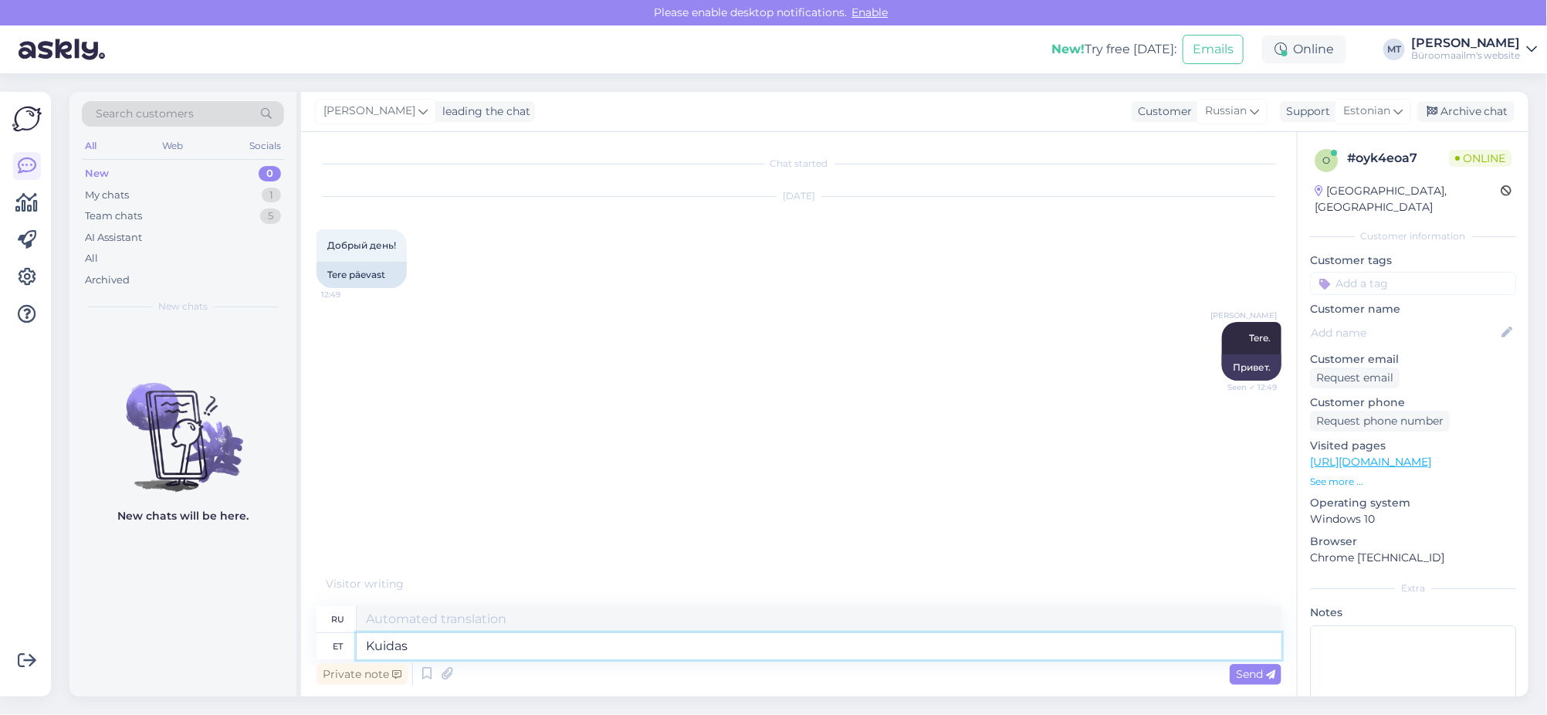
type textarea "Как"
type textarea "Kuidas saame a"
type textarea "Как мы можем"
type textarea "Kuidas saame abiks"
type textarea "Чем мы можем помочь?"
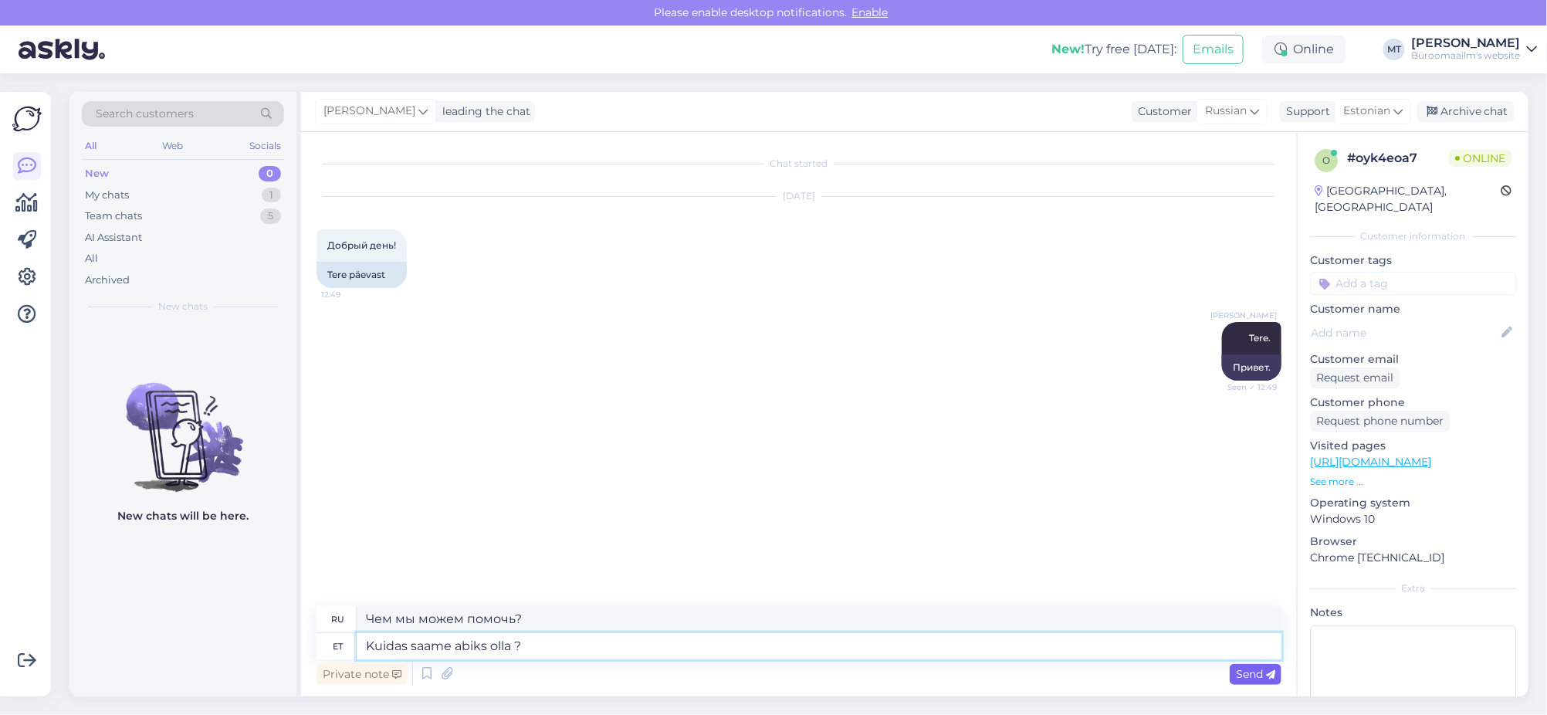
type textarea "Kuidas saame abiks olla ?"
click at [1251, 674] on span "Send" at bounding box center [1255, 674] width 39 height 14
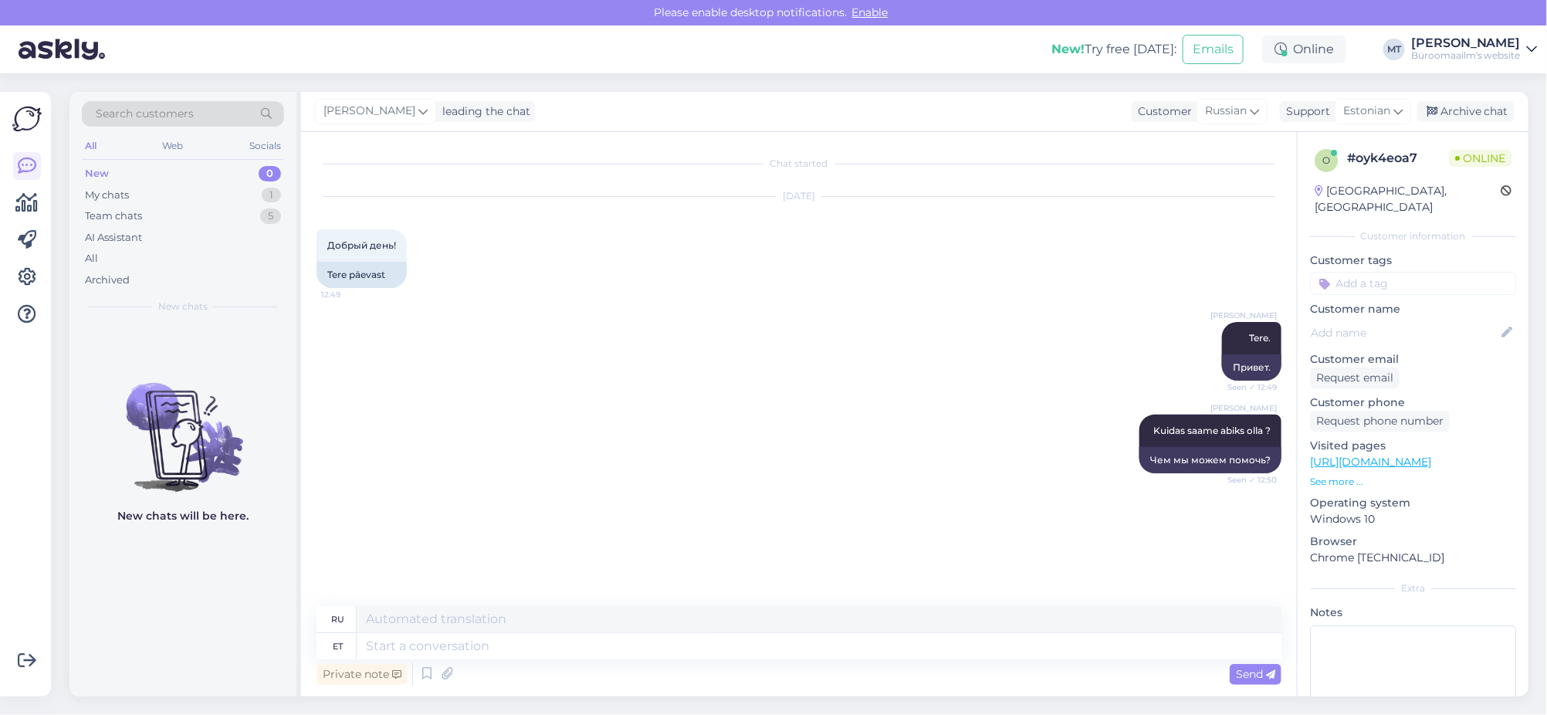
scroll to position [17, 0]
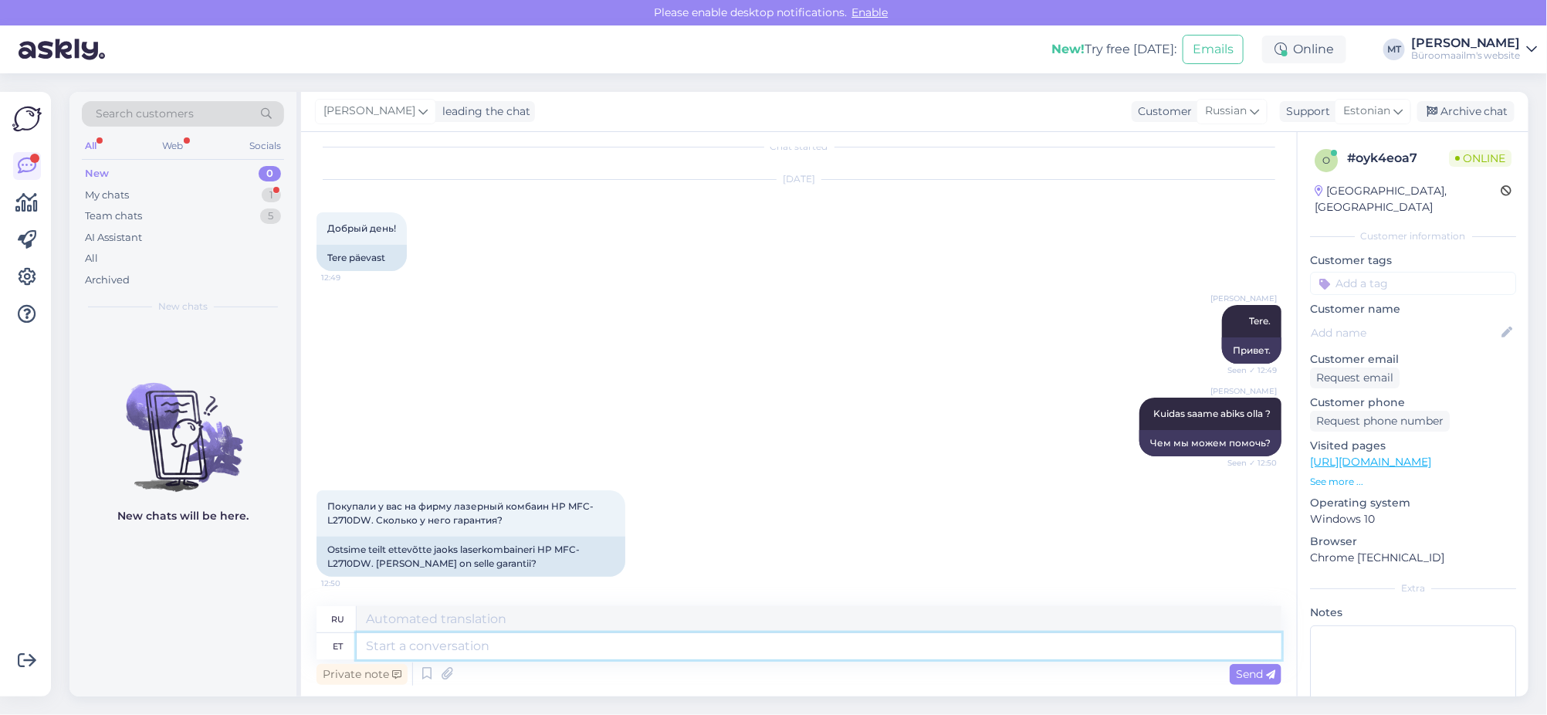
click at [488, 652] on textarea at bounding box center [819, 646] width 925 height 26
drag, startPoint x: 540, startPoint y: 544, endPoint x: 569, endPoint y: 560, distance: 32.8
click at [569, 560] on div "Ostsime teilt ettevõtte jaoks laserkombaineri HP MFC-L2710DW. Kui pikk on selle…" at bounding box center [470, 556] width 309 height 40
copy div "HP MFC-L2710DW. Kui pikk on selle garantii?"
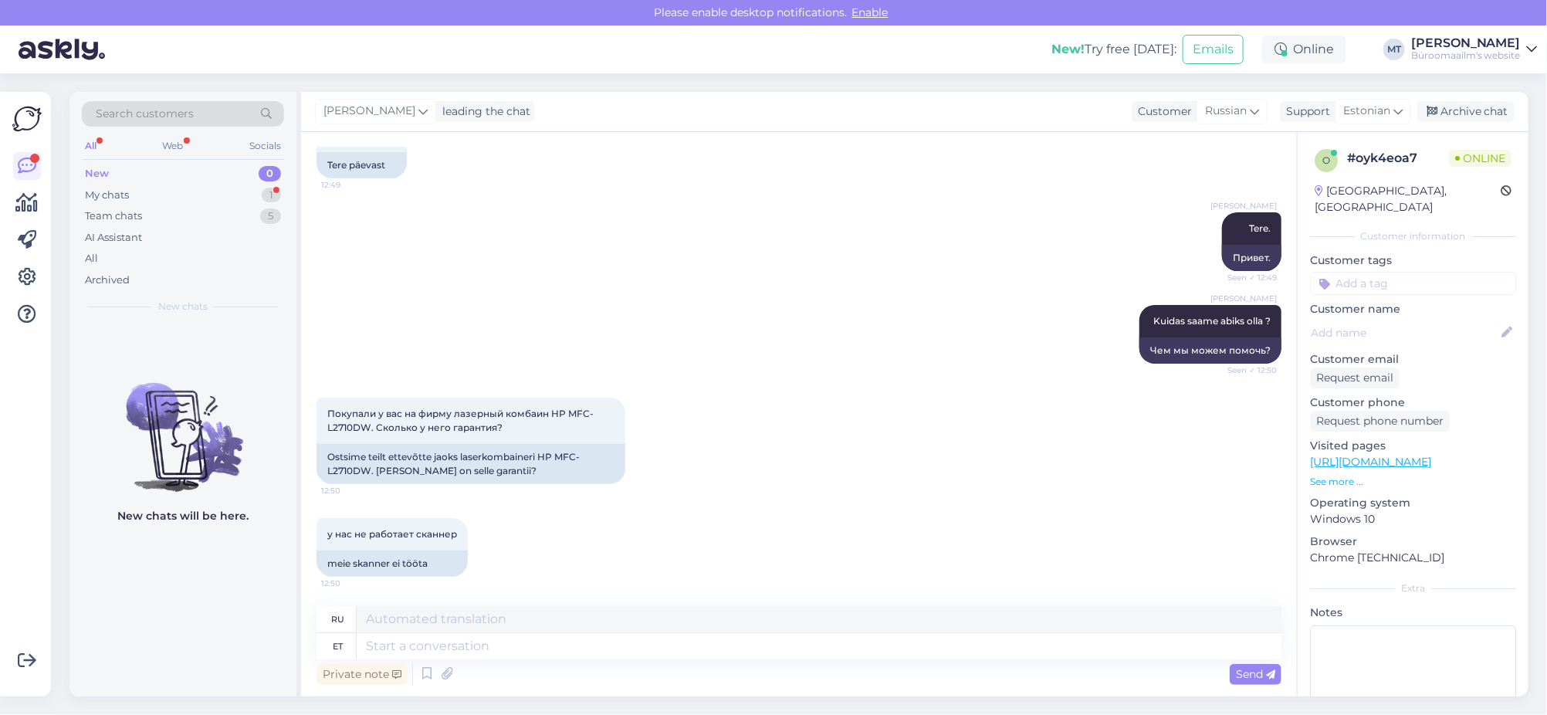
click at [598, 555] on div "у нас не работает сканнер 12:50 meie skanner ei tööta" at bounding box center [798, 547] width 965 height 93
click at [603, 479] on div "Ostsime teilt ettevõtte jaoks laserkombaineri HP MFC-L2710DW. Kui pikk on selle…" at bounding box center [470, 464] width 309 height 40
click at [544, 452] on div "Ostsime teilt ettevõtte jaoks laserkombaineri HP MFC-L2710DW. Kui pikk on selle…" at bounding box center [470, 464] width 309 height 40
drag, startPoint x: 541, startPoint y: 456, endPoint x: 577, endPoint y: 465, distance: 36.5
click at [577, 465] on div "Ostsime teilt ettevõtte jaoks laserkombaineri HP MFC-L2710DW. Kui pikk on selle…" at bounding box center [470, 464] width 309 height 40
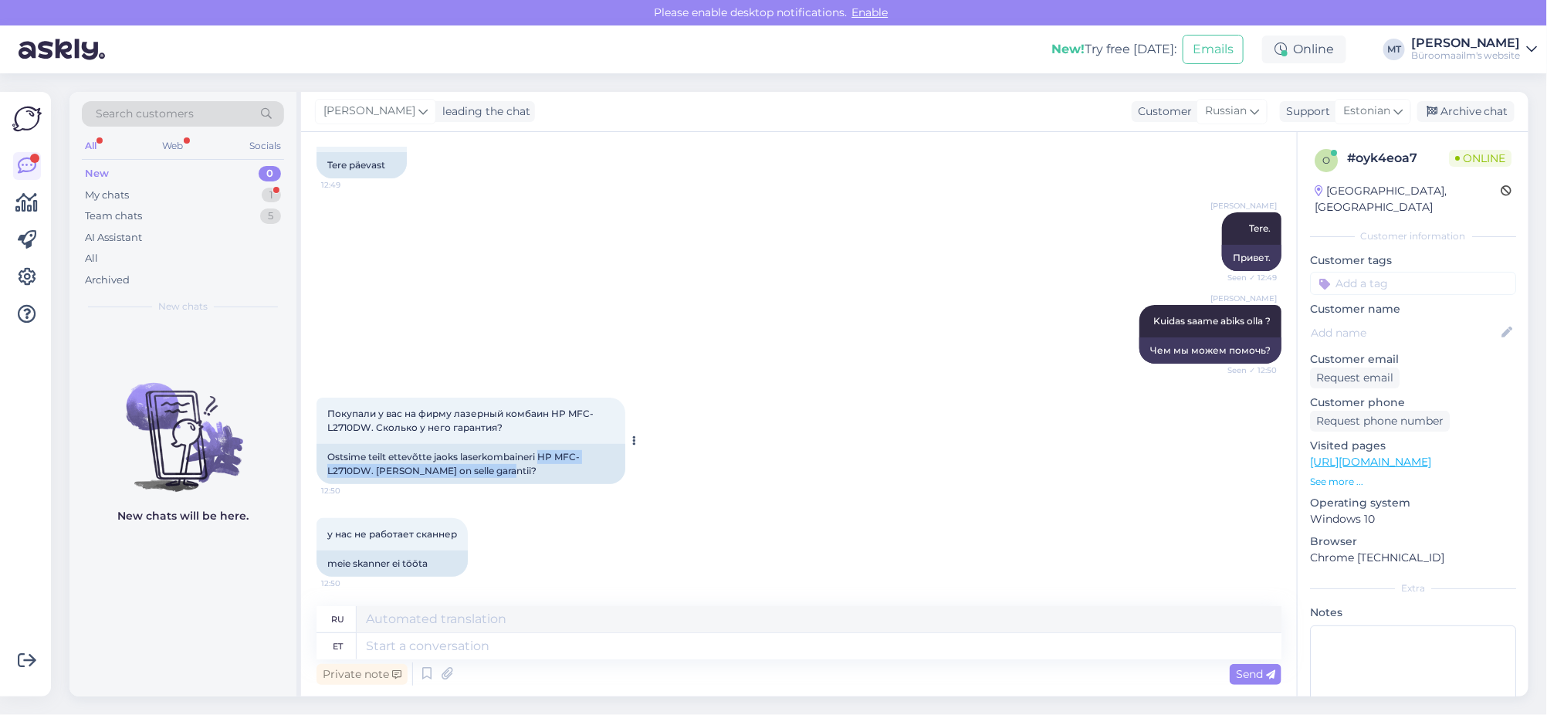
copy div "HP MFC-L2710DW. Kui pikk on selle garantii?"
click at [460, 644] on textarea at bounding box center [819, 646] width 925 height 26
type textarea "As"
type textarea "А"
type textarea "Asutusele"
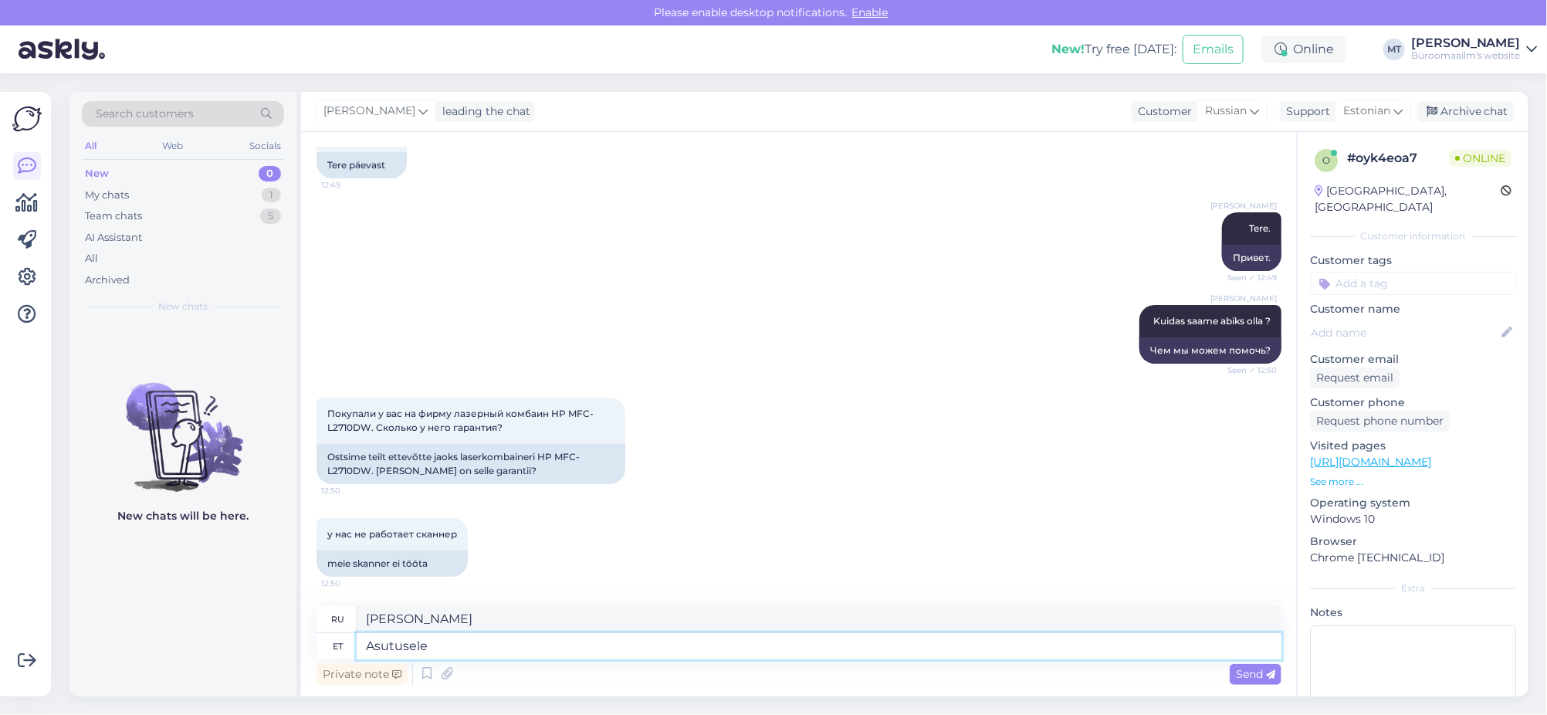
type textarea "В учреждение"
type textarea "Asutusele on"
type textarea "В учреждении есть"
type textarea "Asutusele on garantii"
type textarea "Учреждение имеет гарантию"
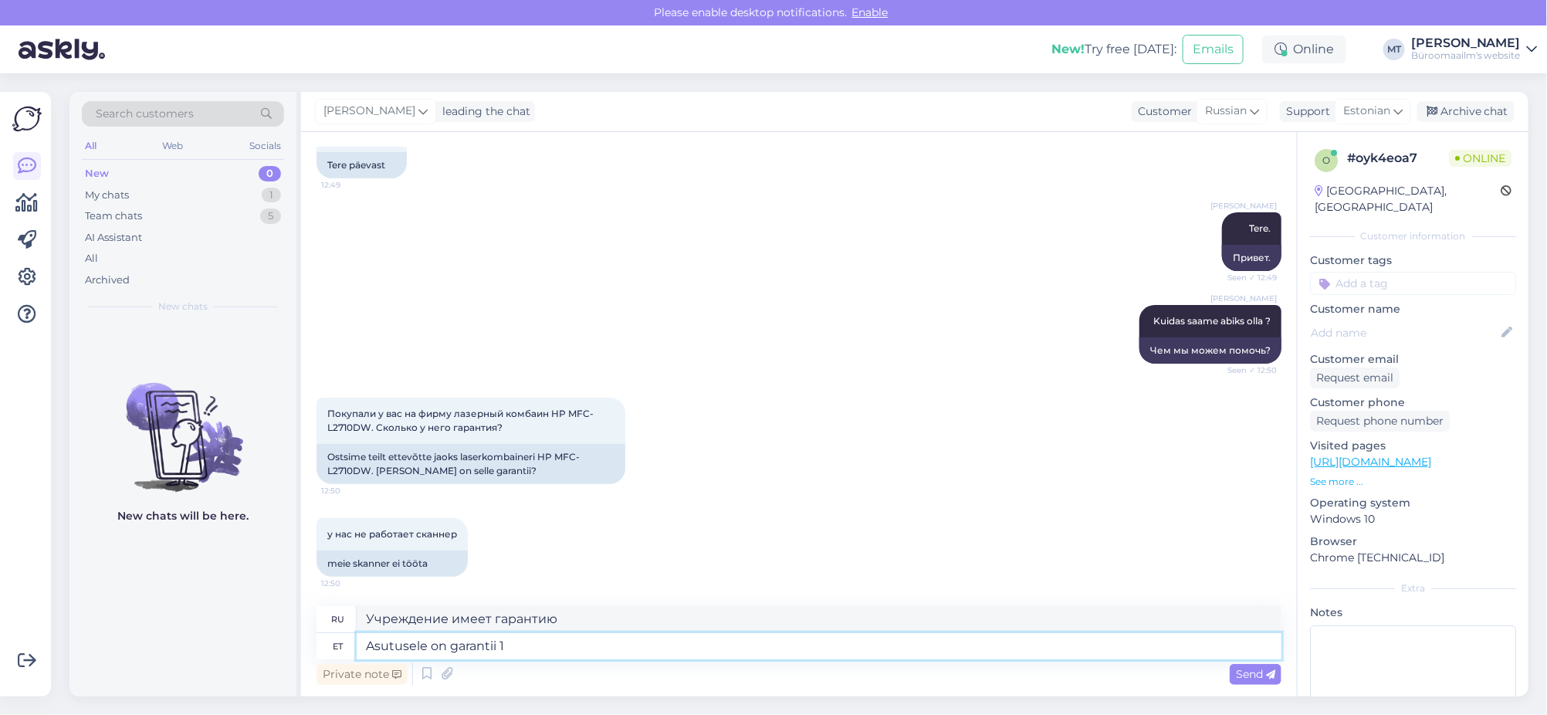
type textarea "Asutusele on garantii 1"
type textarea "Учреждение гарантировано 1"
type textarea "Asutusele on garantii 1 aasta, m"
type textarea "Гарантия на учреждение составляет 1 год,"
type textarea "Asutusele on garantii 1 aasta, millal o"
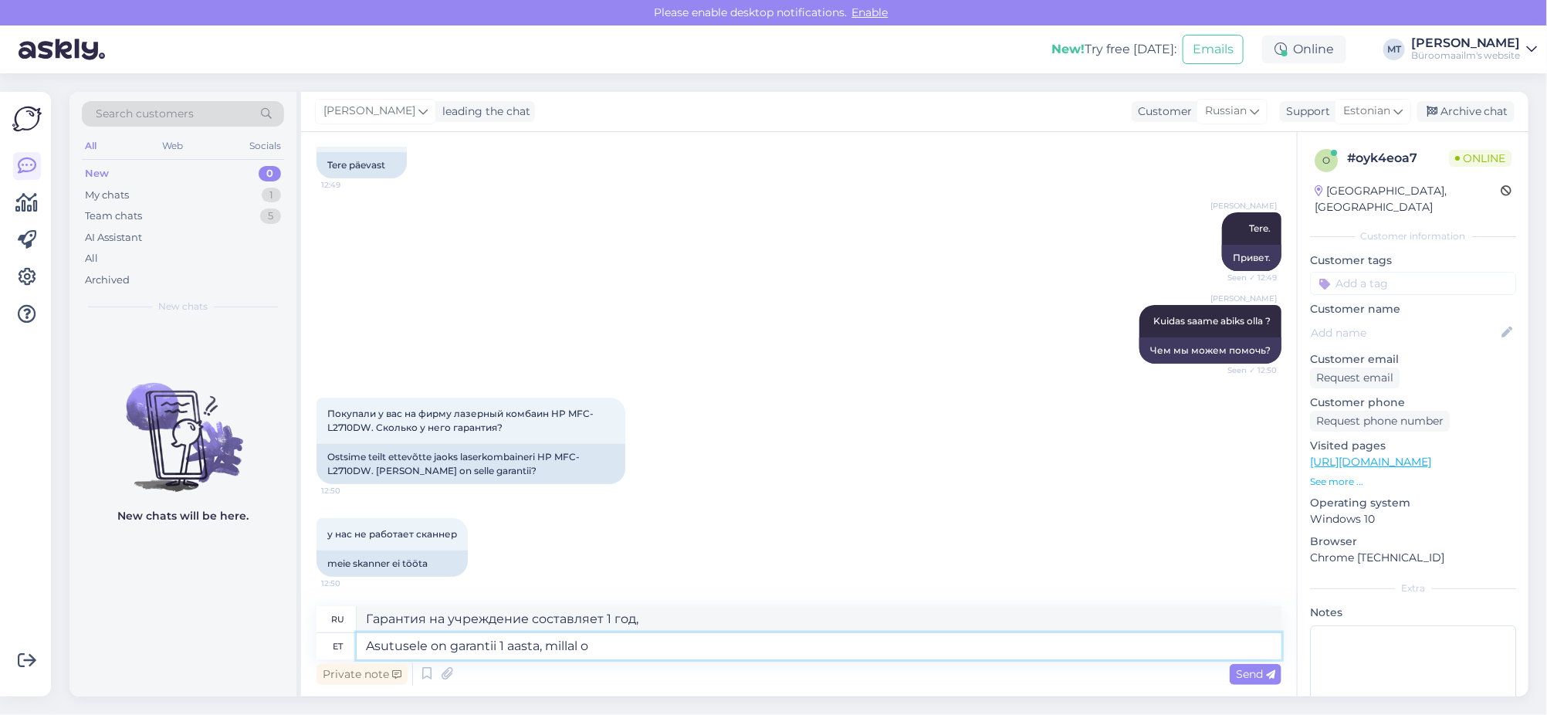
type textarea "Учреждение имеет гарантию 1 год, когда"
type textarea "Asutusele on garantii 1 aasta, millal ostsite"
type textarea "Гарантия учреждения составляет 1 год с момента покупки."
type textarea "Asutusele on garantii 1 aasta, millal ostsite ?"
type textarea "Гарантия у учреждения составляет 1 год. Когда вы ее купили?"
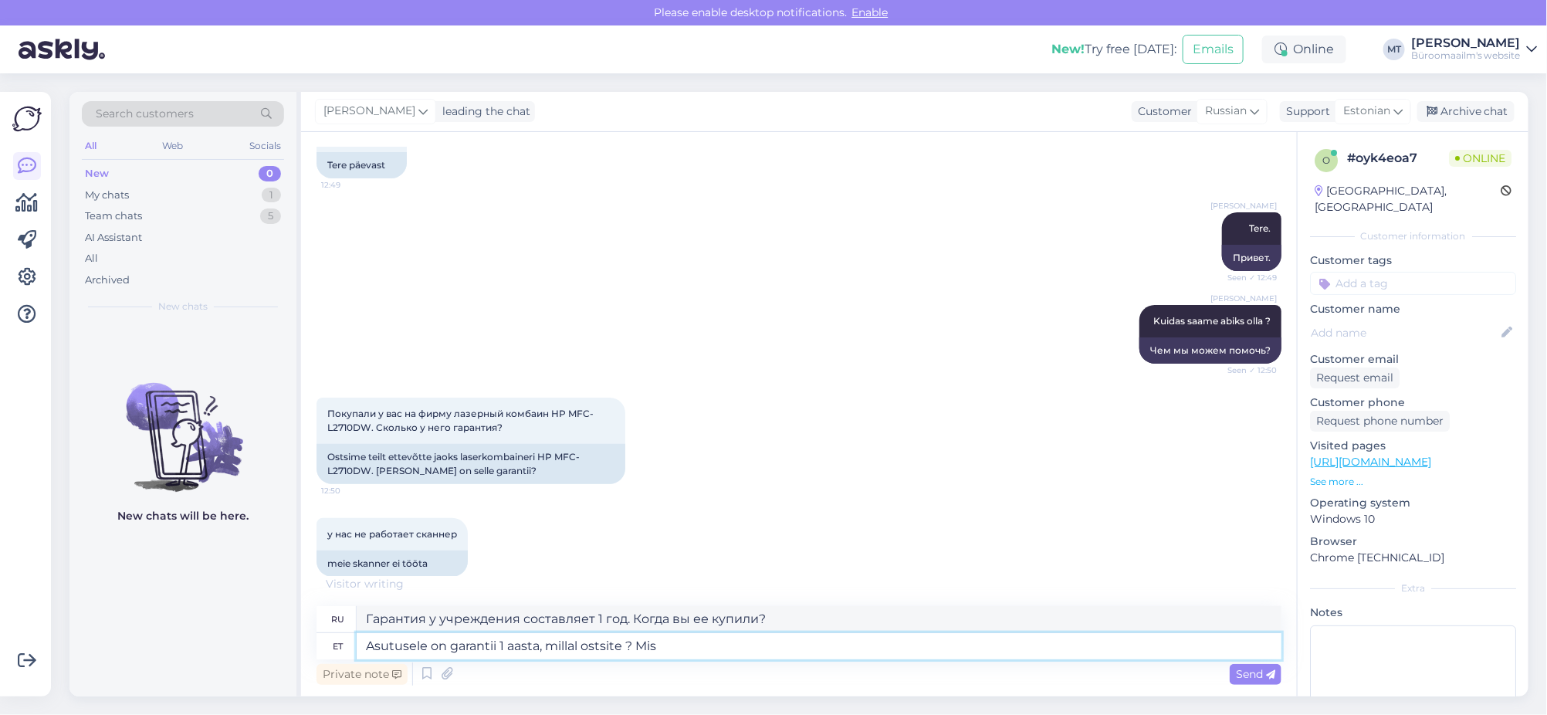
type textarea "Asutusele on garantii 1 aasta, millal ostsite ? Mis a"
type textarea "Гарантия на учреждение составляет 1 год. Когда вы его купили? Что?"
type textarea "Asutusele on garantii 1 aasta, millal ostsite ? Mis asutuse n"
type textarea "Гарантия на устройство составляет 1 год. Когда вы его купили? В каком учреждени…"
type textarea "Asutusele on garantii 1 aasta, millal ostsite ? Mis asutuse nimele"
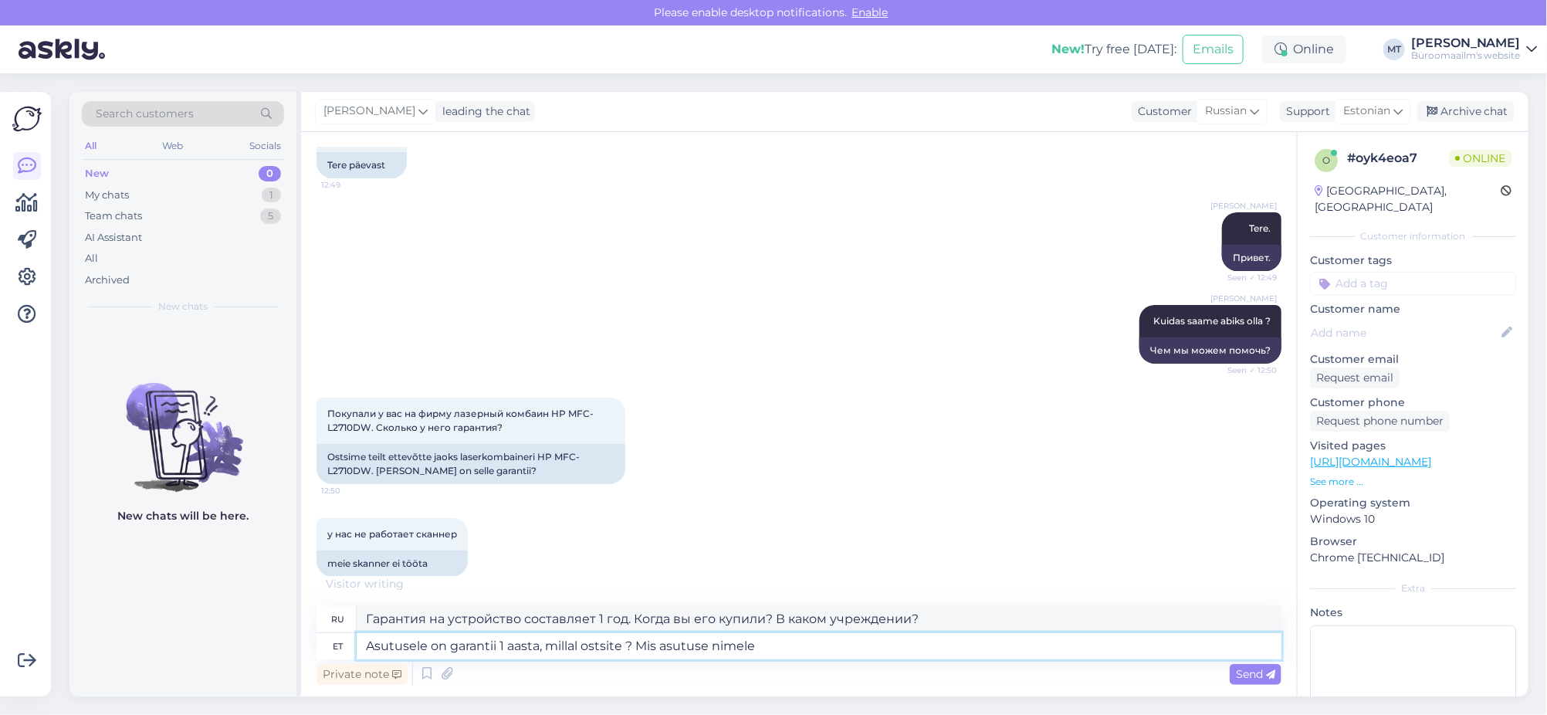
scroll to position [202, 0]
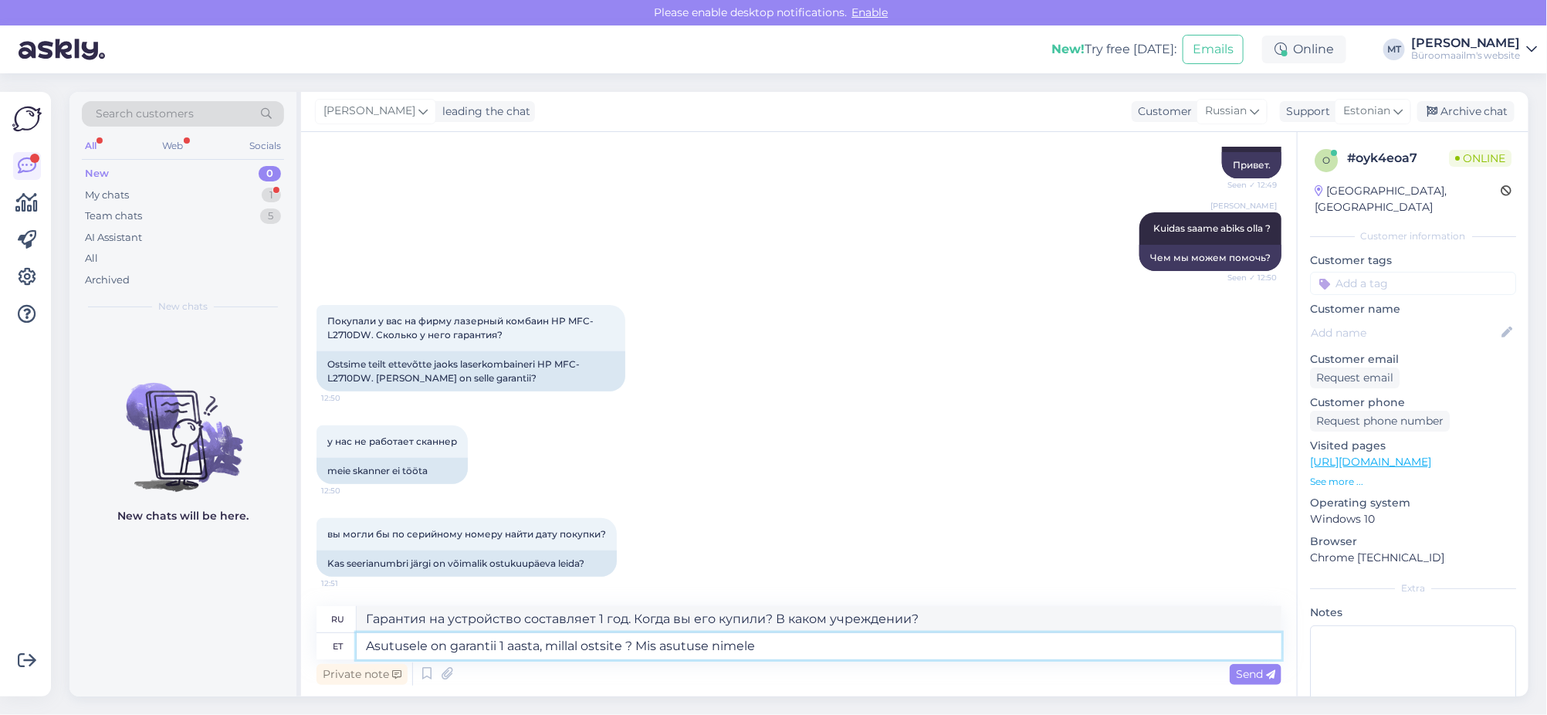
type textarea "Гарантия на устройство составляет 1 год. Когда вы его купили? Как называется эт…"
type textarea "Asutusele on garantii 1 aasta, millal ostsite ? Mis asutuse nimele ?"
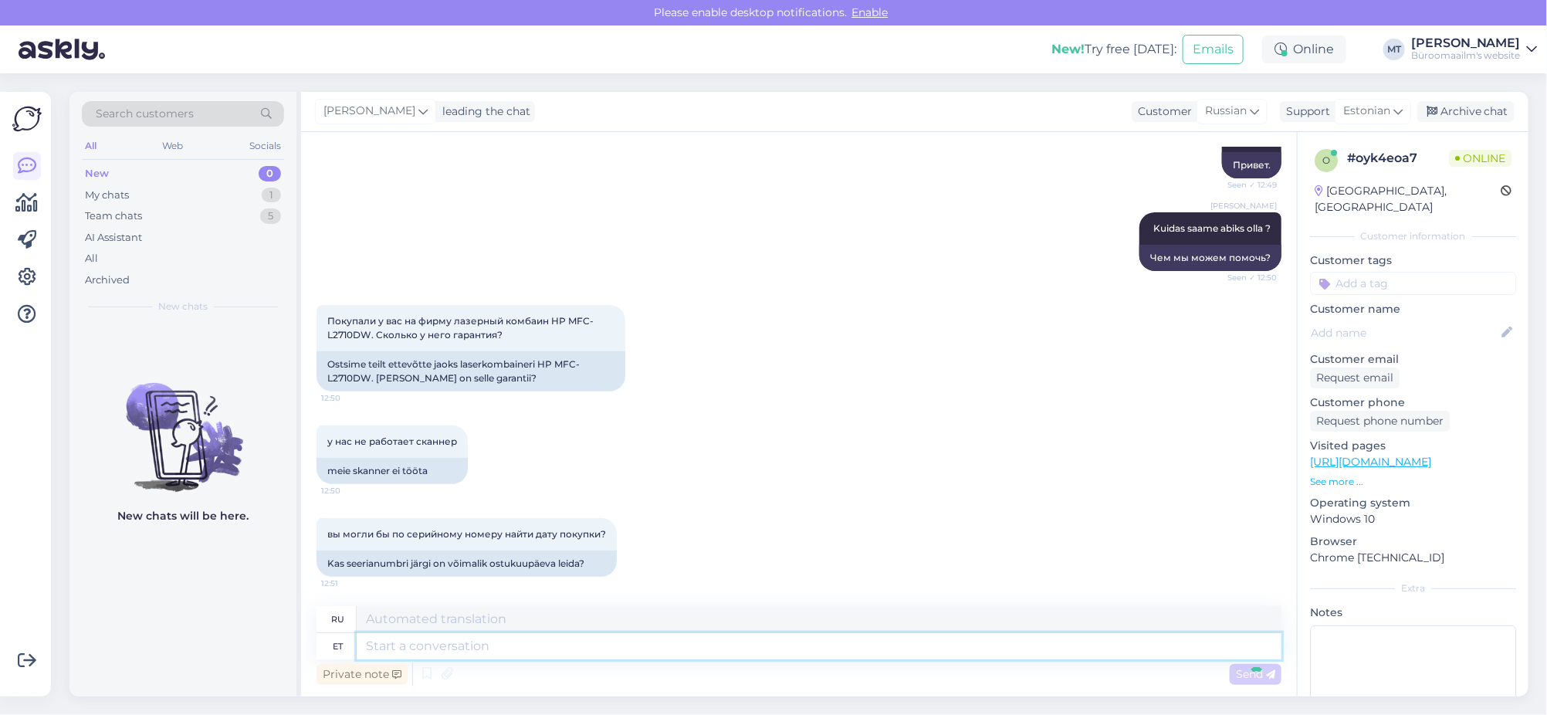
scroll to position [323, 0]
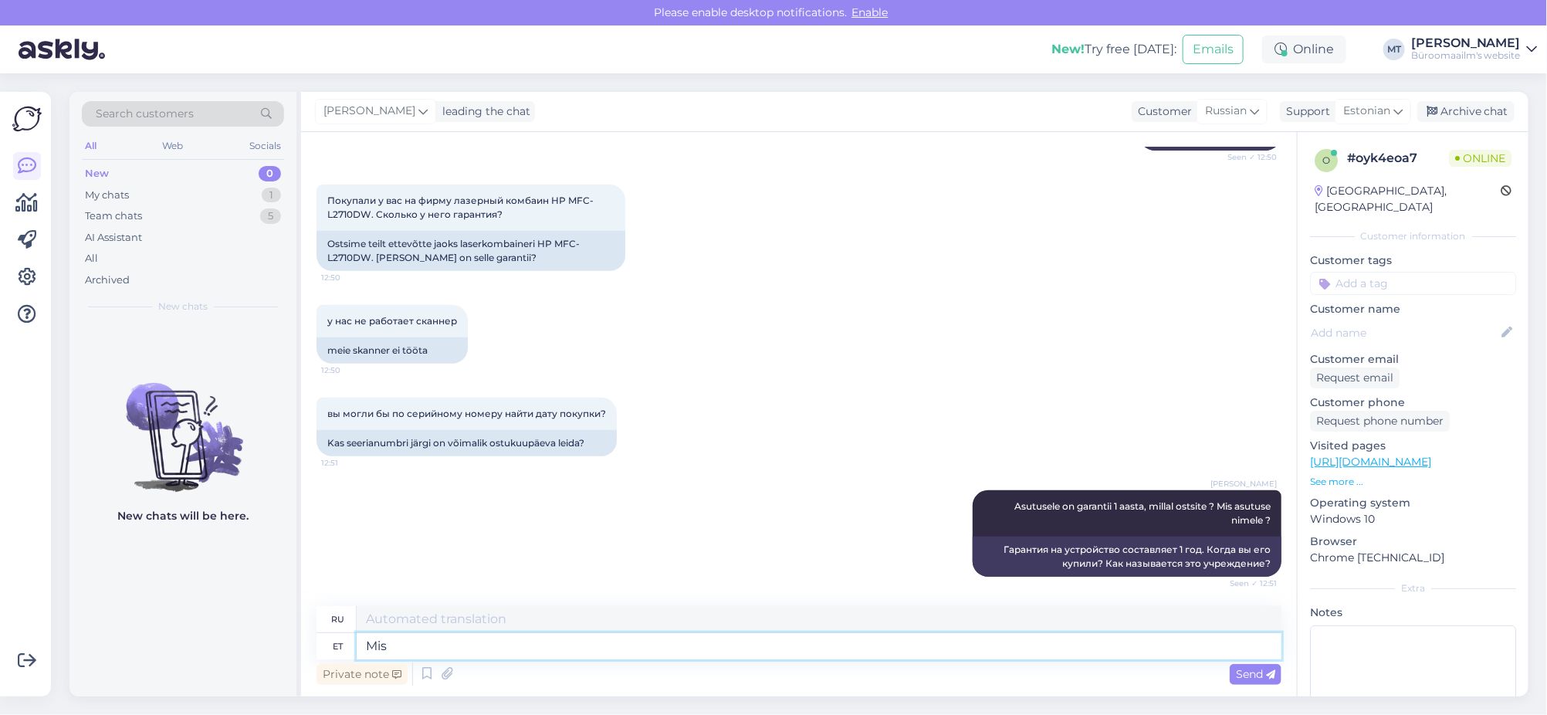
type textarea "Mis"
type textarea "Что"
type textarea "Mis on"
type textarea "Что такое"
type textarea "Mis on seerianumber"
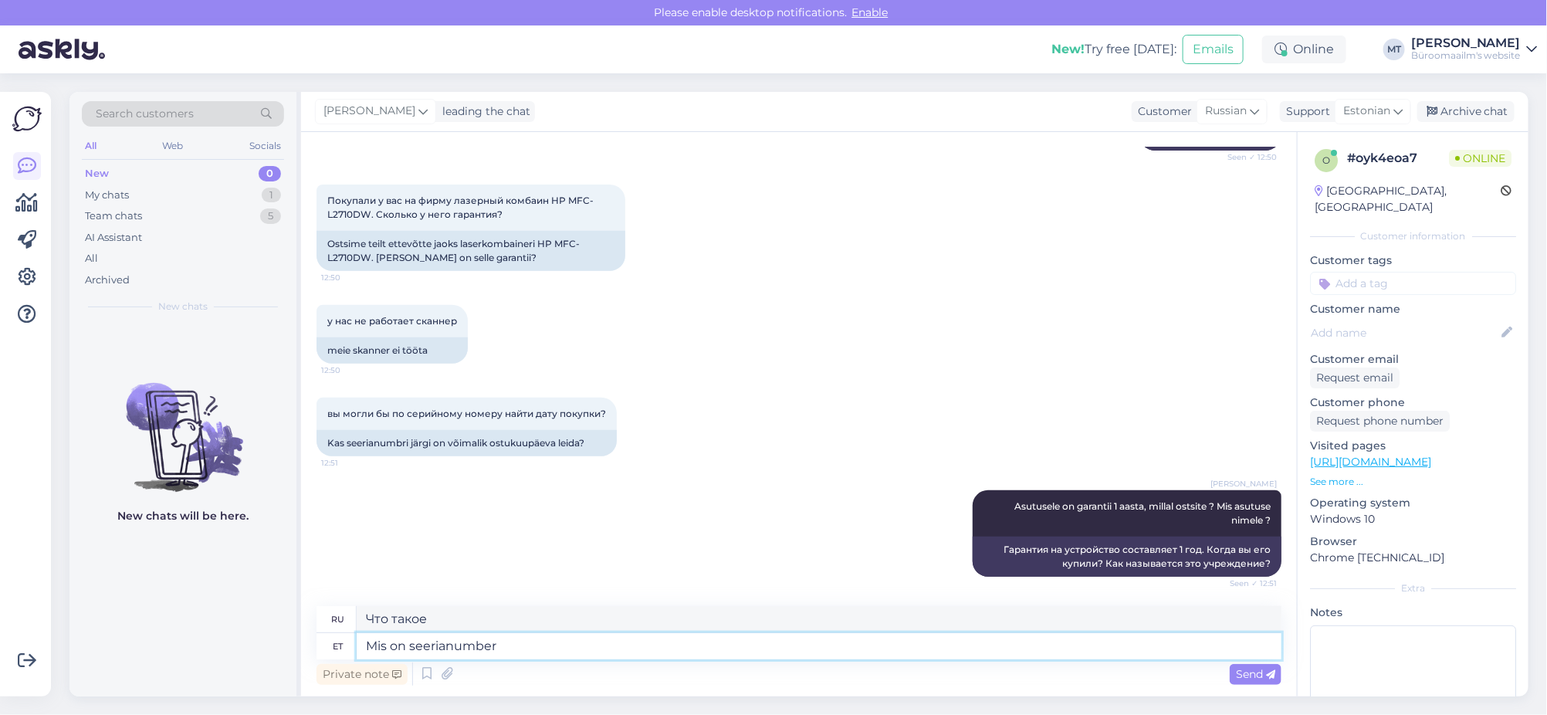
type textarea "Что такое серийный номер?"
type textarea "Mis on seerianumber ?"
type textarea "Какой серийный номер?"
type textarea "Mis on seerianumber ?"
click at [1236, 670] on span "Send" at bounding box center [1255, 674] width 39 height 14
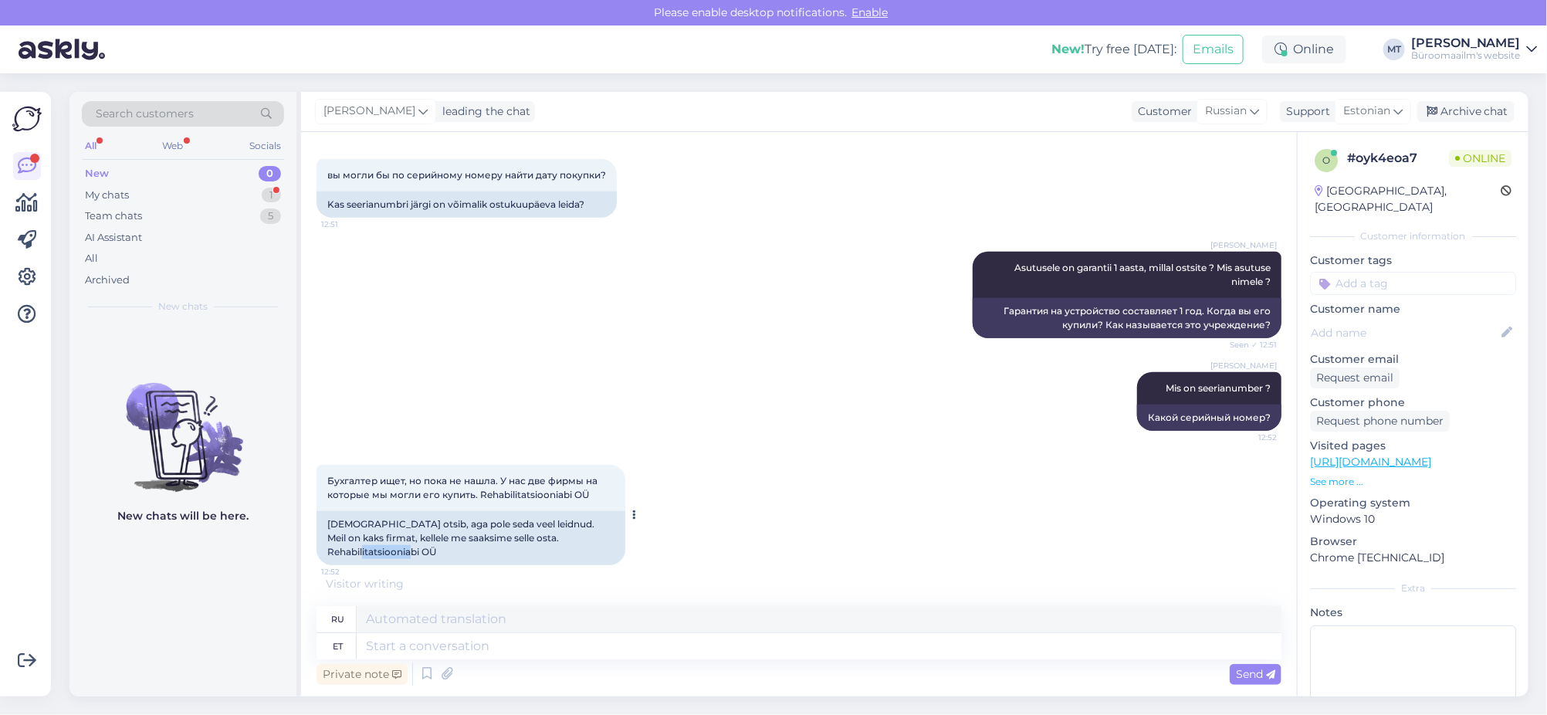
scroll to position [566, 0]
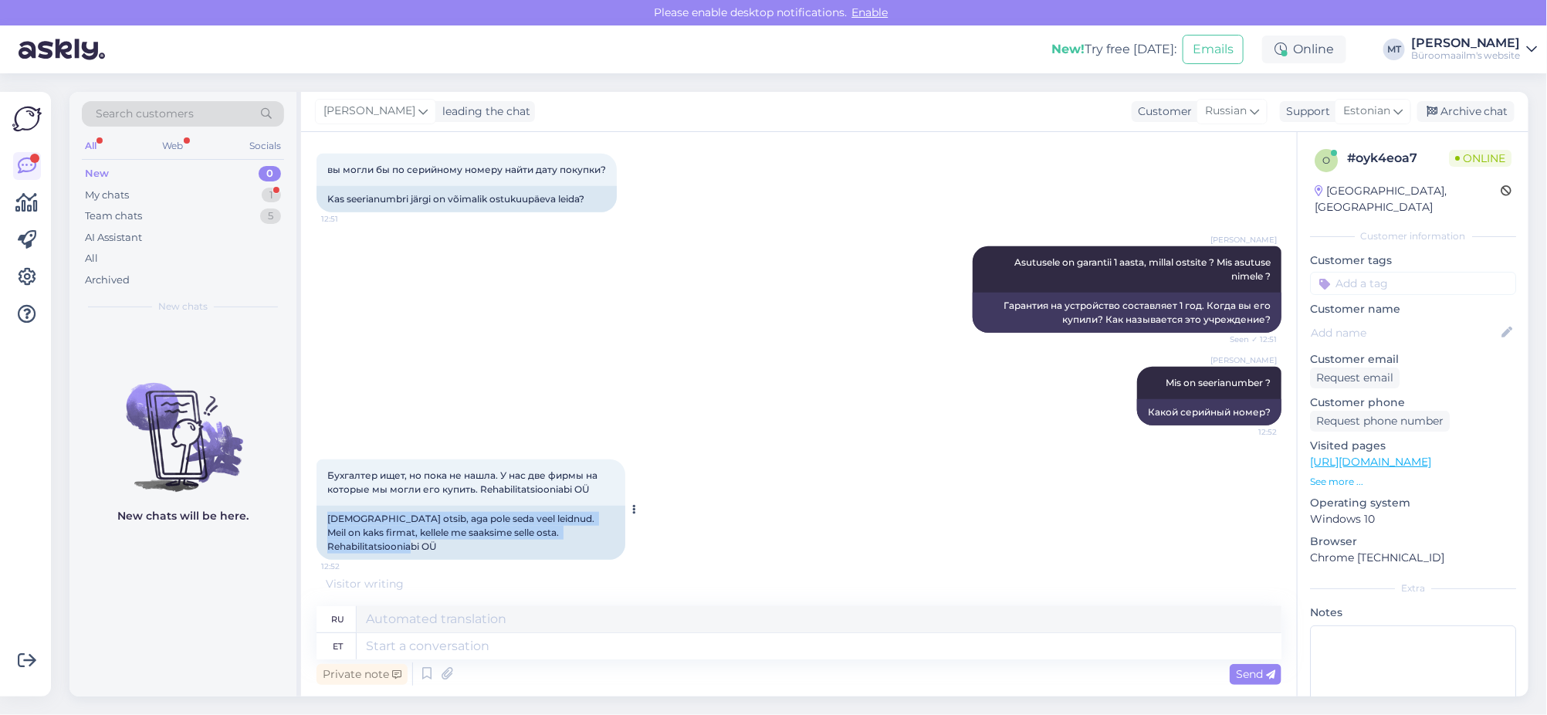
drag, startPoint x: 438, startPoint y: 561, endPoint x: 343, endPoint y: 561, distance: 94.9
click at [343, 560] on div "Бухгалтер ищет, но пока не нашла. У нас две фирмы на которые мы могли его купит…" at bounding box center [470, 509] width 309 height 100
click at [499, 558] on div "Raamatupidaja otsib, aga pole seda veel leidnud. Meil ​​on kaks firmat, kellele…" at bounding box center [470, 533] width 309 height 54
drag, startPoint x: 440, startPoint y: 543, endPoint x: 327, endPoint y: 550, distance: 112.9
click at [327, 550] on div "Raamatupidaja otsib, aga pole seda veel leidnud. Meil ​​on kaks firmat, kellele…" at bounding box center [470, 533] width 309 height 54
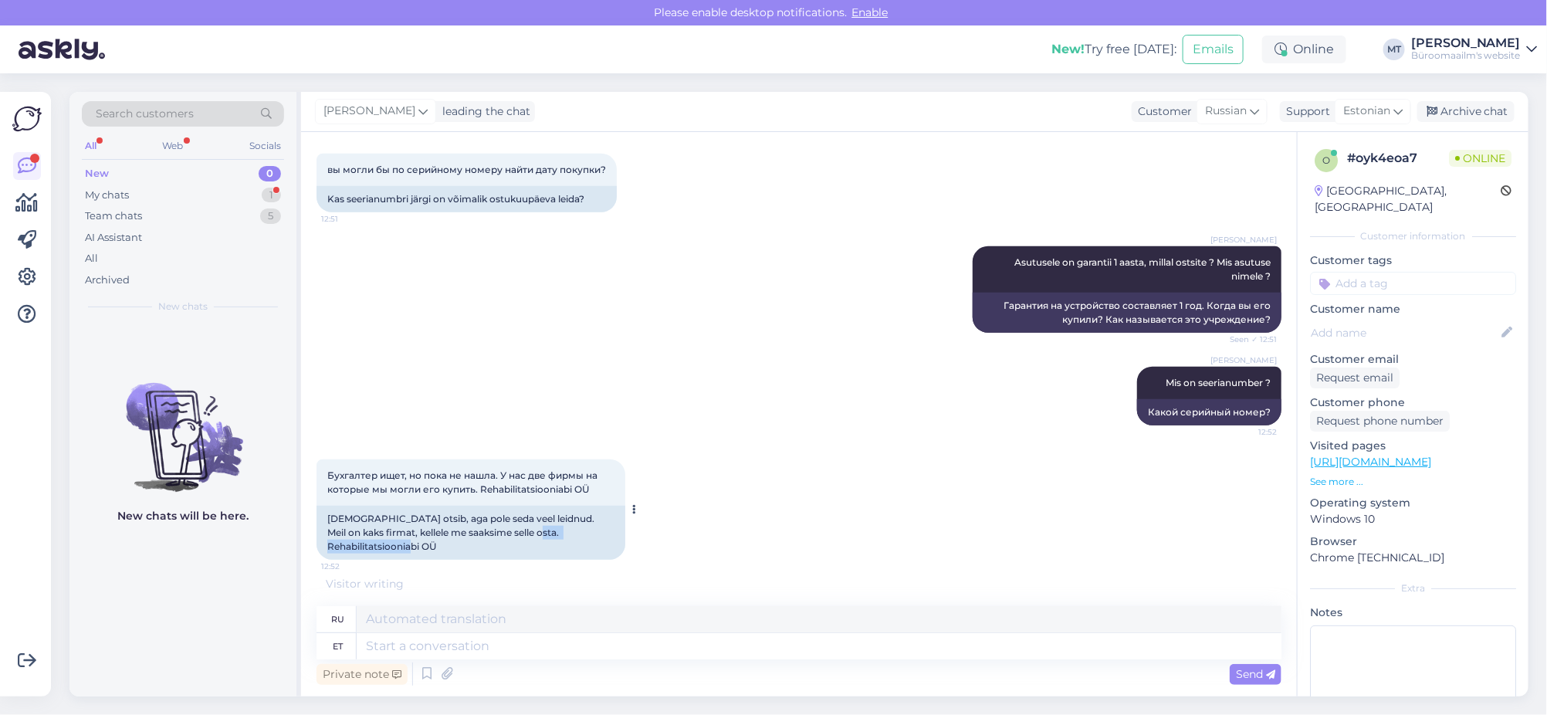
copy div "Rehabilitatsiooniabi OÜ"
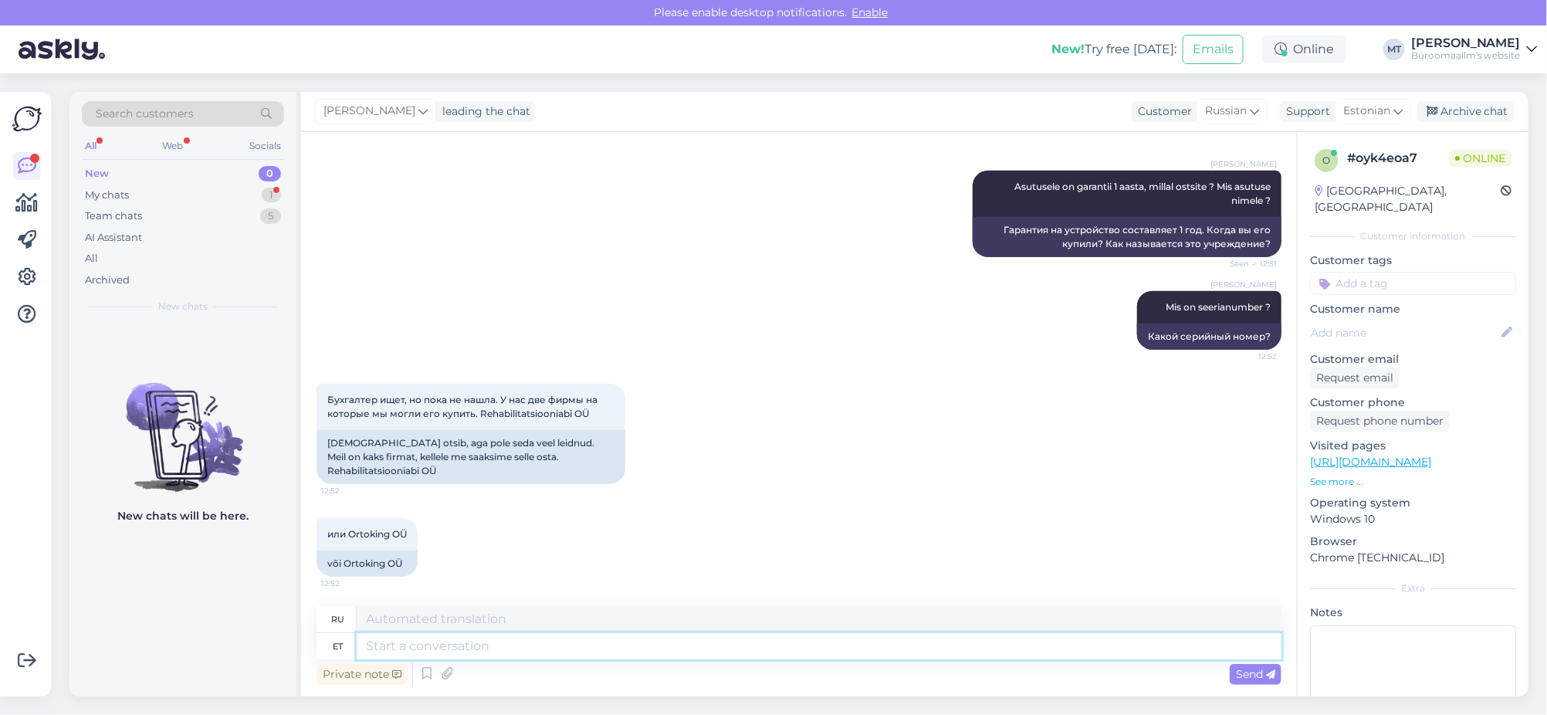
click at [433, 637] on textarea at bounding box center [819, 646] width 925 height 26
type textarea "uurin a"
type textarea "Я учусь."
type textarea "uurin asja, ka"
type textarea "Я расследую это дело,"
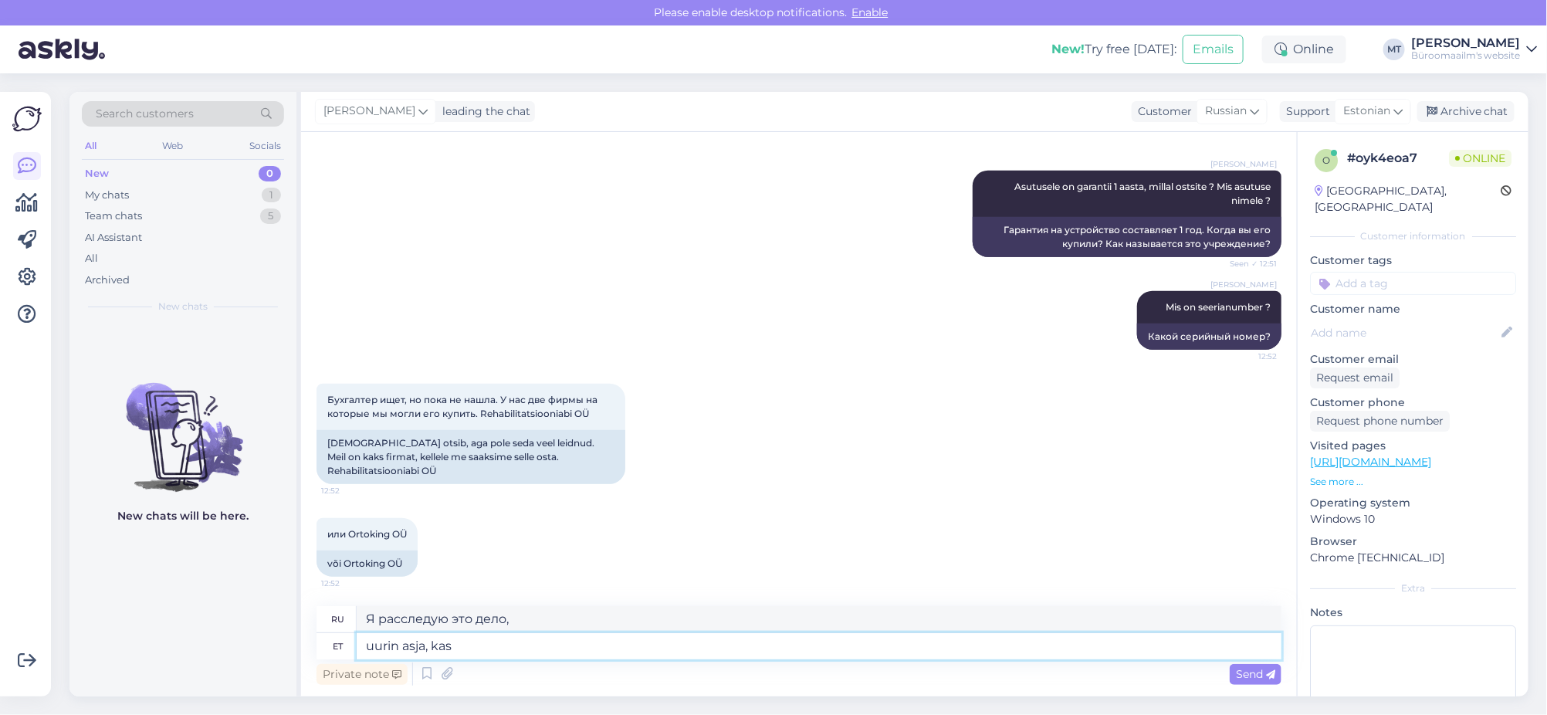
type textarea "uurin asja, kas s"
type textarea "Я изучаю этот вопрос, это"
type textarea "uurin asja, kas saan va"
type textarea "Я посмотрю, смогу ли я."
type textarea "uurin asja, kas saan vatata"
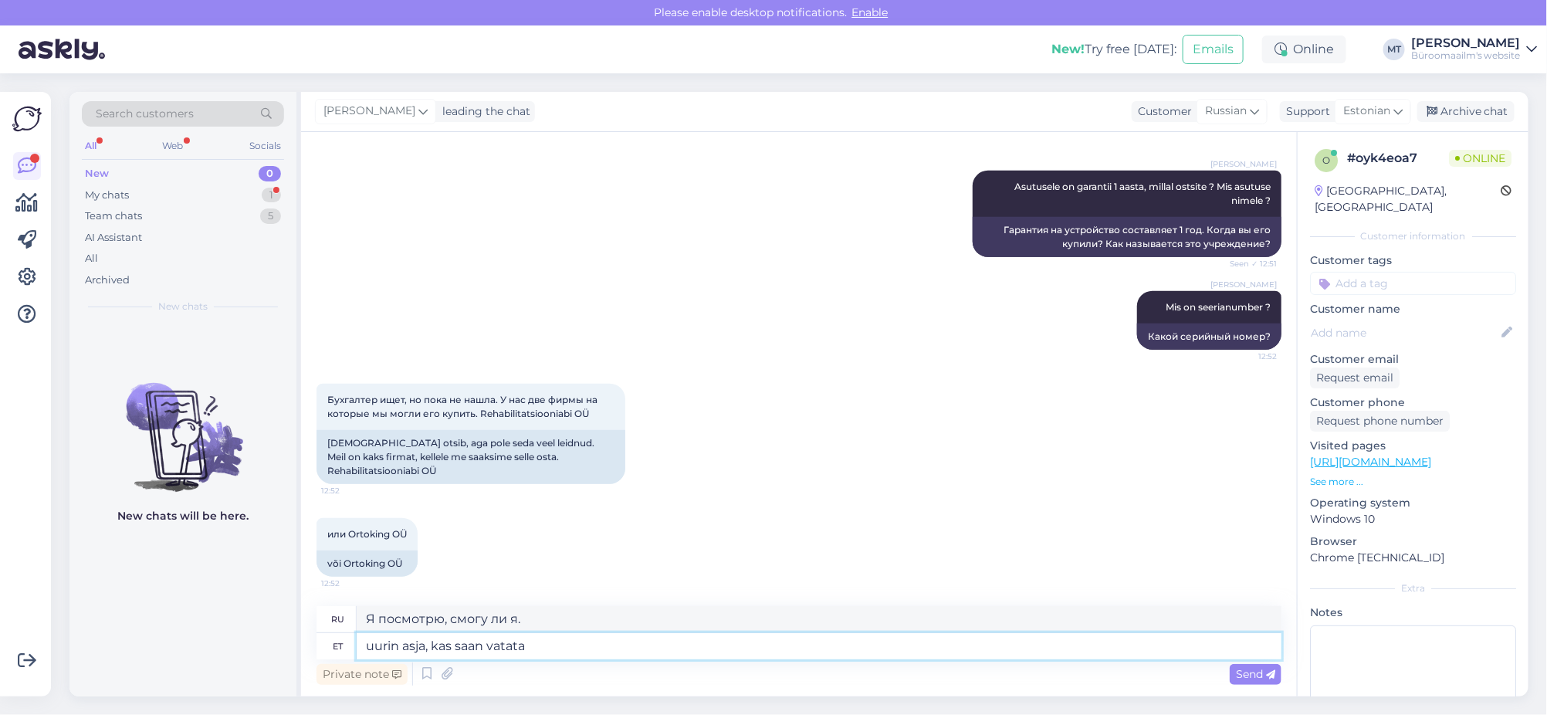
scroll to position [735, 0]
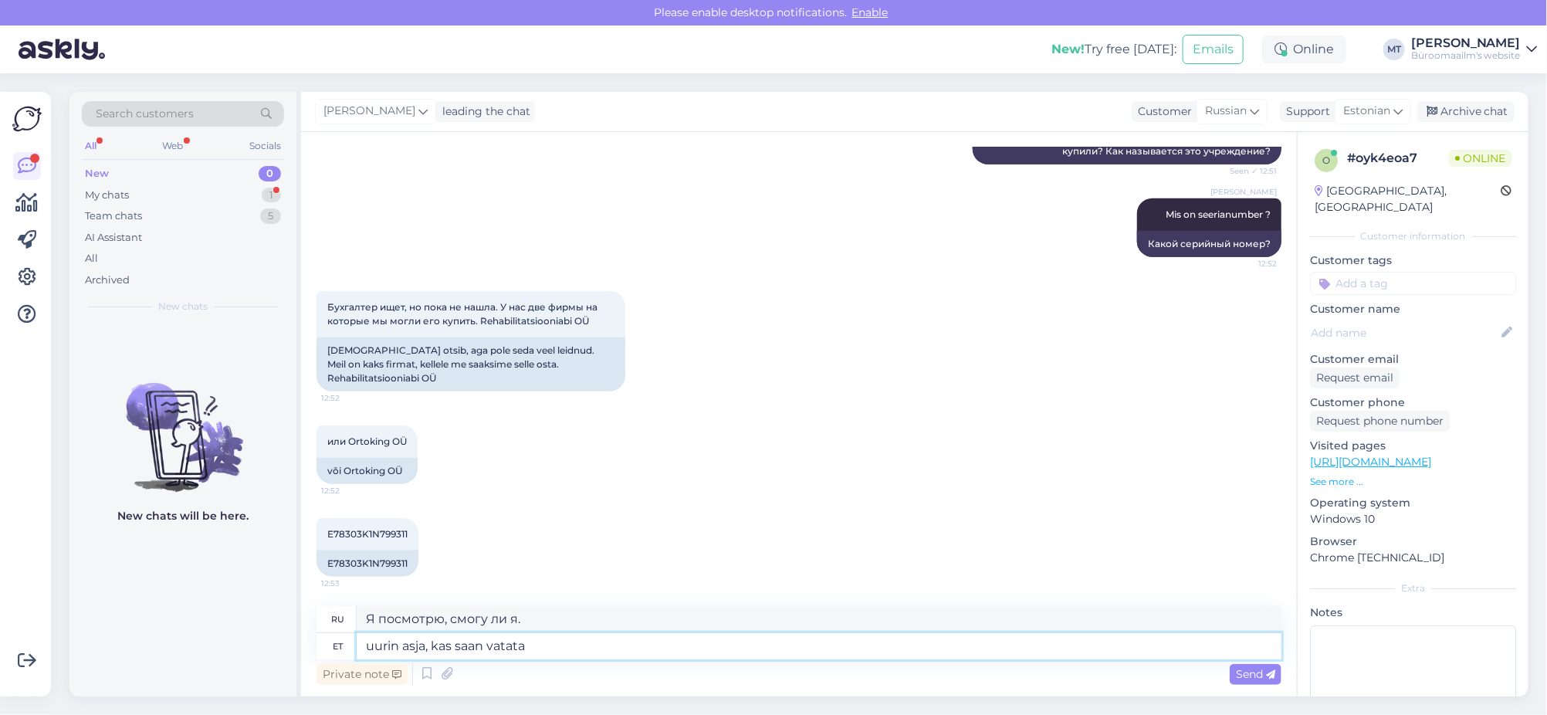
type textarea "Я изучаю этот вопрос. Могу ли я спросить?"
type textarea "uurin asja, kas saan vatata teile"
type textarea "Я изучаю этот вопрос. Могу ли я вас спросить?"
type textarea "uurin asja, kas saan vatata teile meilile,"
type textarea "Я рассмотрю этот вопрос. Могу ли я отправить вам сообщение по электронной почте?"
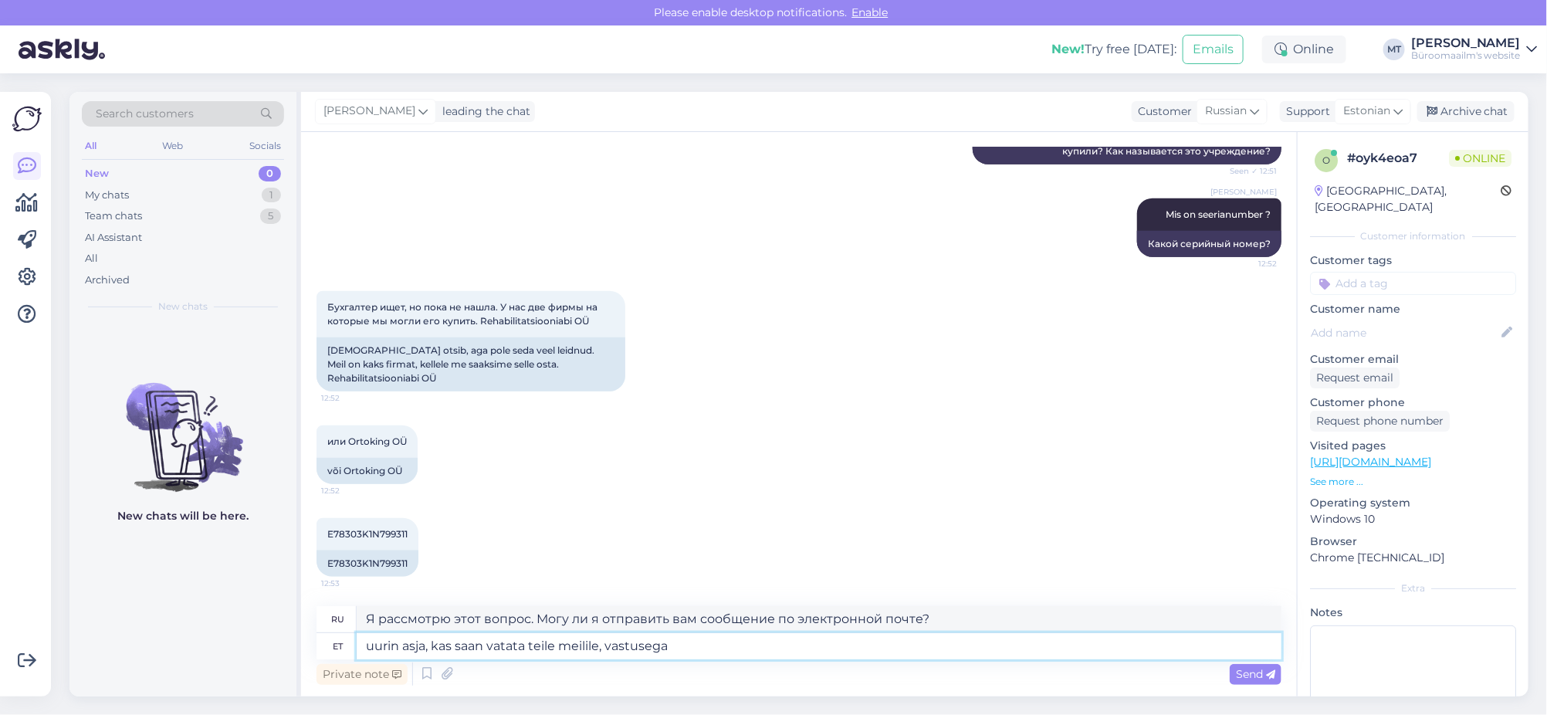
type textarea "uurin asja, kas saan vatata teile meilile, vastusega"
type textarea "Я рассмотрю этот вопрос. Могу ли я отправить вам ответ по электронной почте?"
type textarea "uurin asja, kas saan vatata teile meilile, vastusega läheb a"
type textarea "Я рассмотрю этот вопрос. Могу ли я написать Вам по электронной почте? Вы пришле…"
type textarea "uurin asja, kas saan vatata teile meilile, vastusega läheb aega."
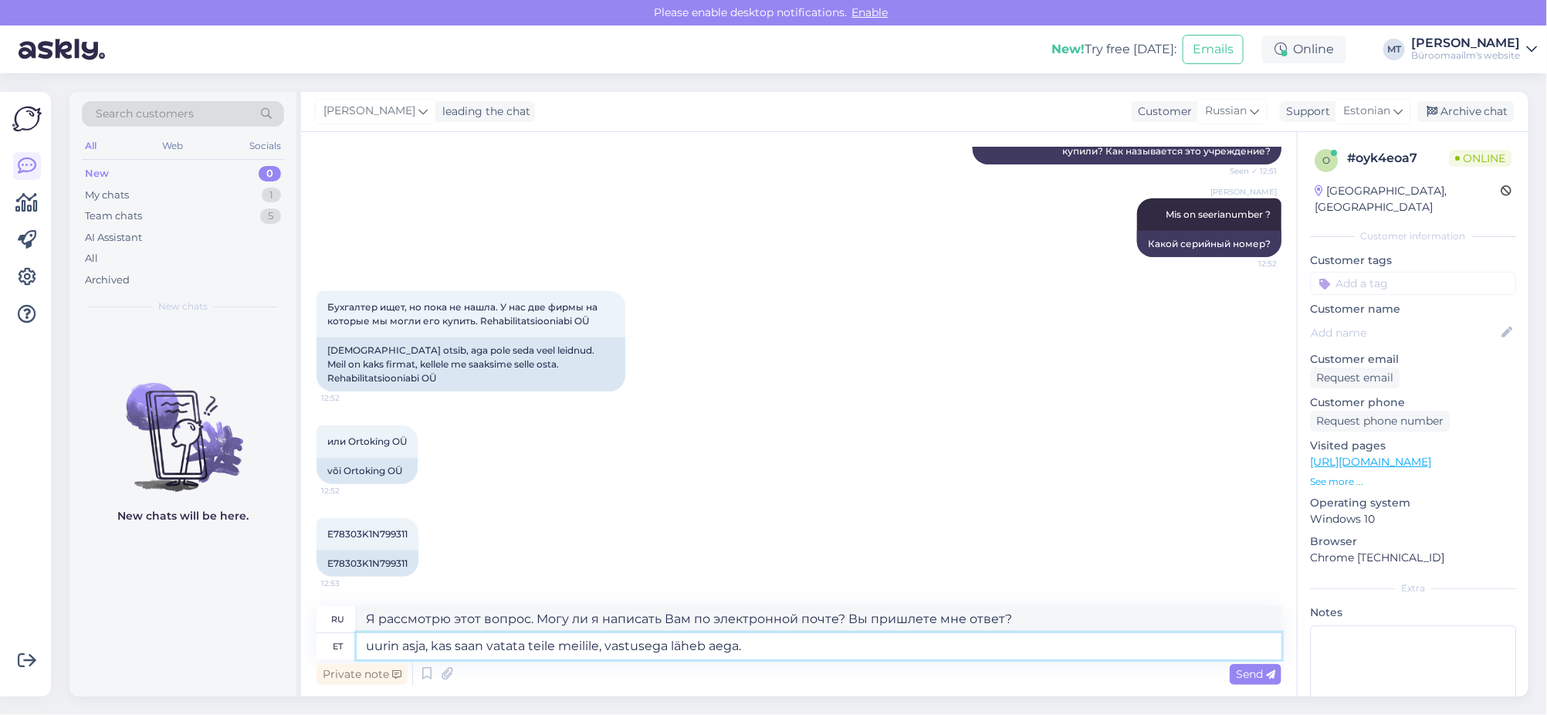
type textarea "Я рассмотрю этот вопрос и попробую отправить вам электронное письмо. Ответ займ…"
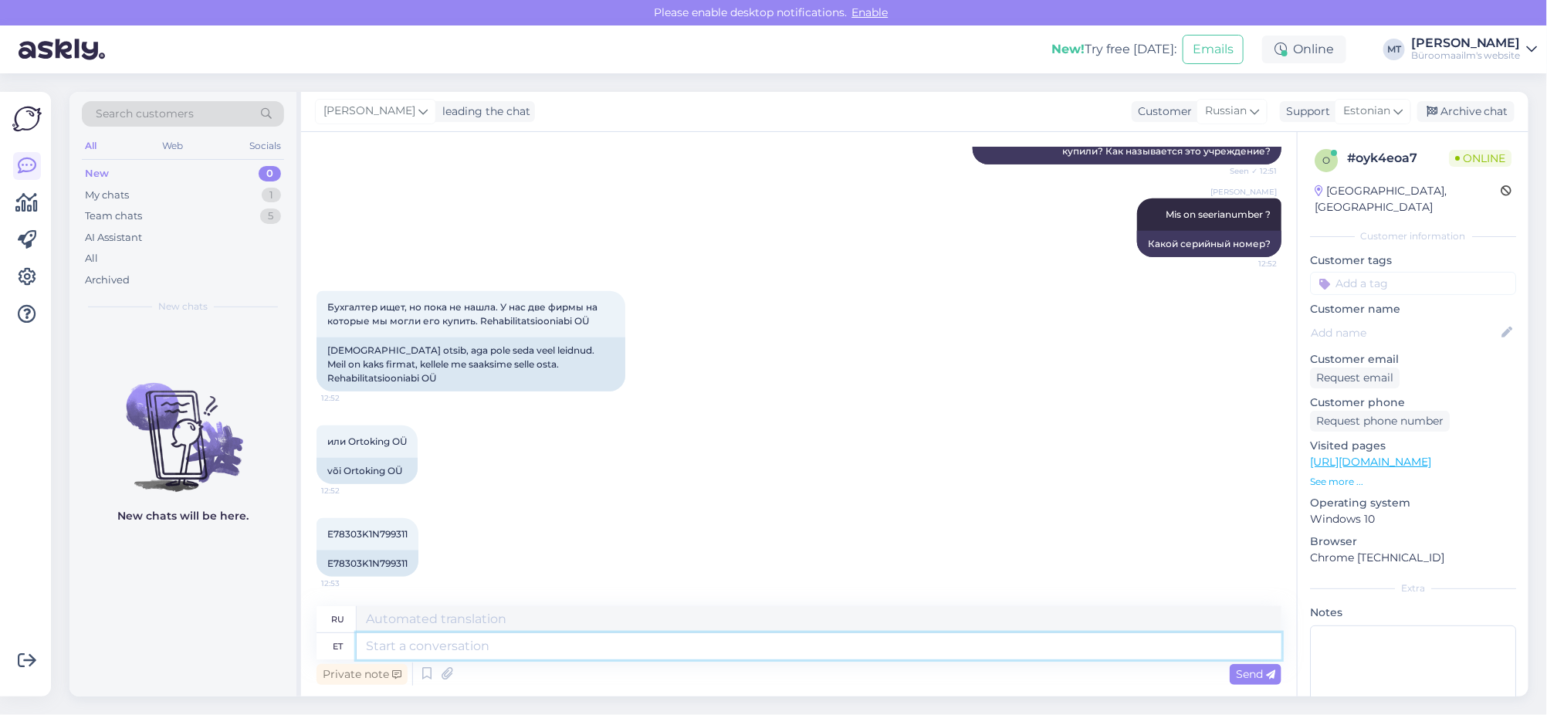
scroll to position [855, 0]
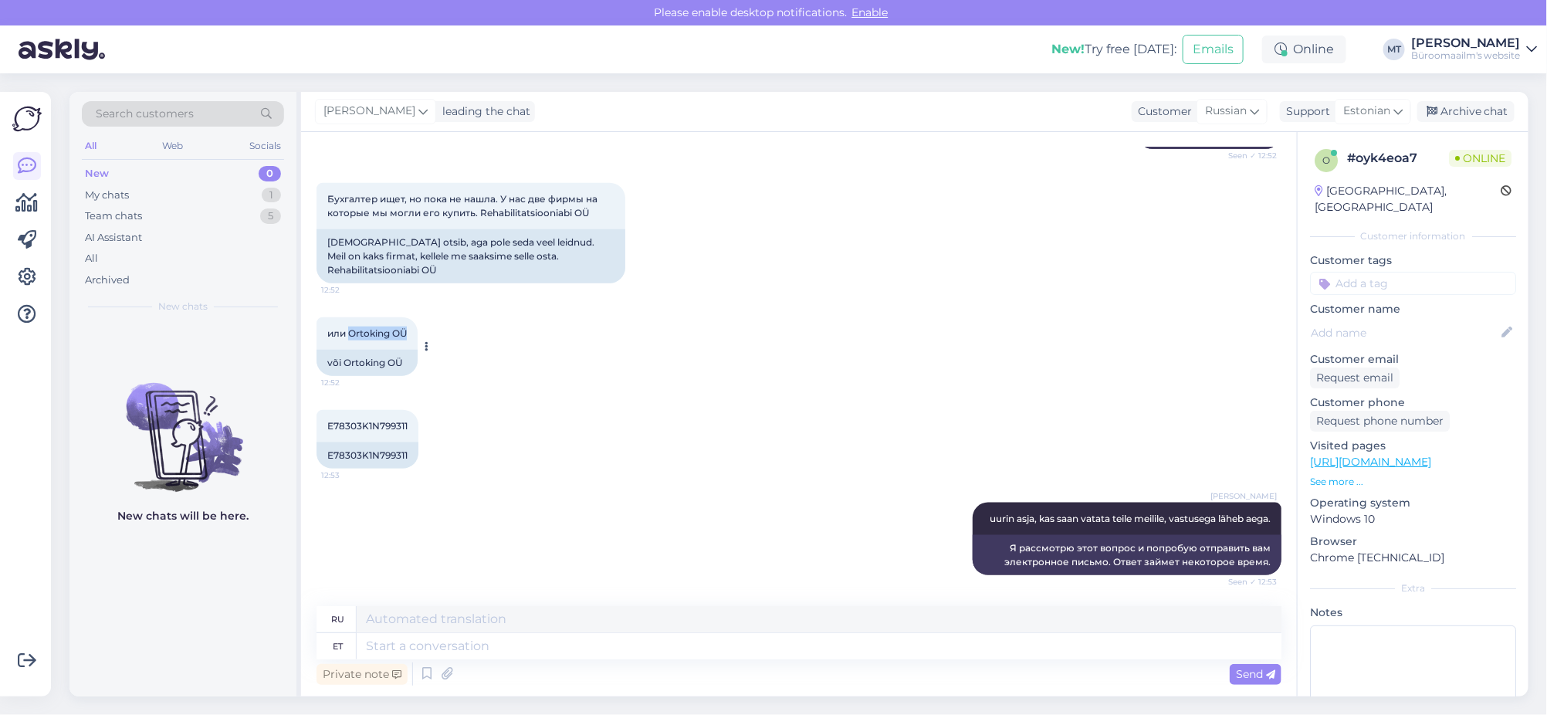
drag, startPoint x: 408, startPoint y: 317, endPoint x: 348, endPoint y: 322, distance: 60.4
click at [348, 327] on span "или Ortoking OÜ" at bounding box center [366, 333] width 79 height 12
copy span "Ortoking OÜ"
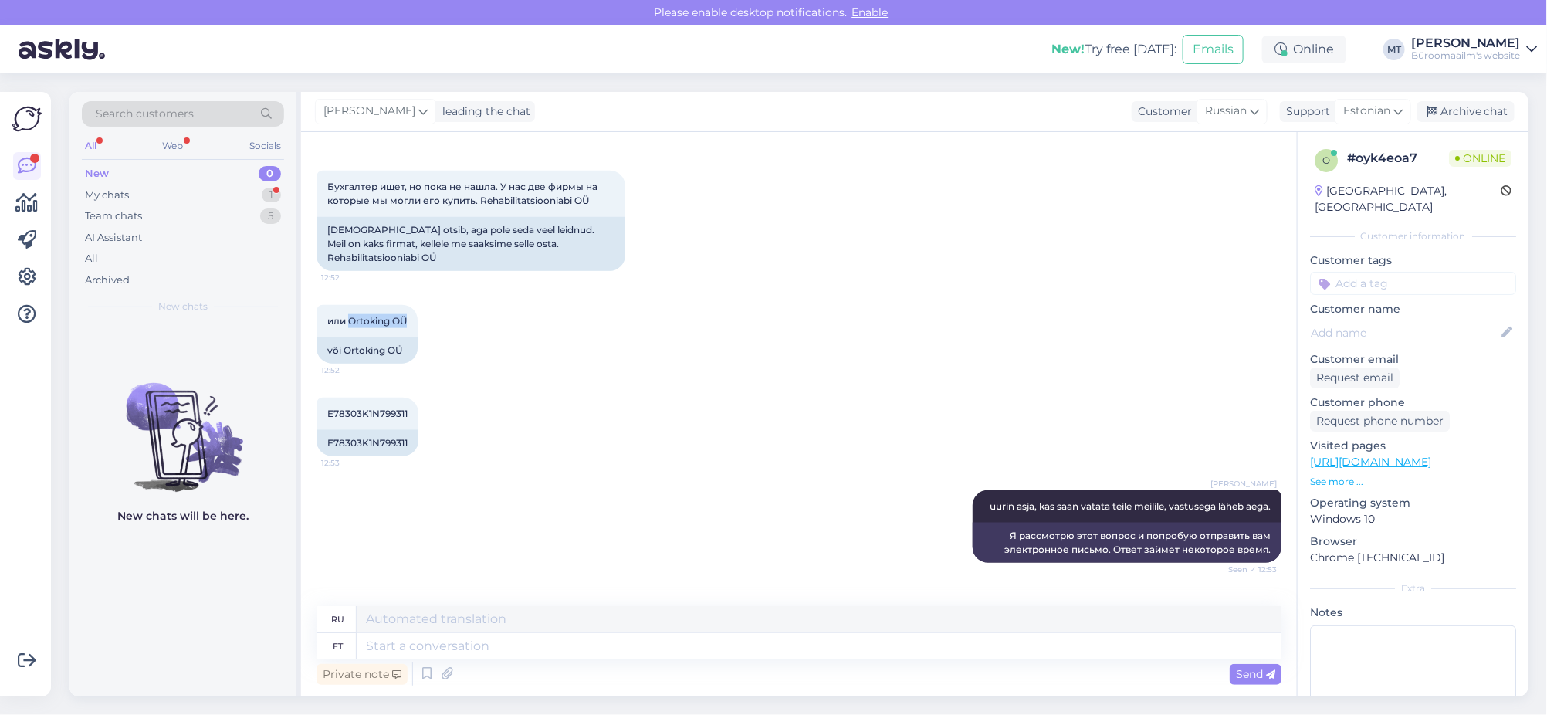
scroll to position [948, 0]
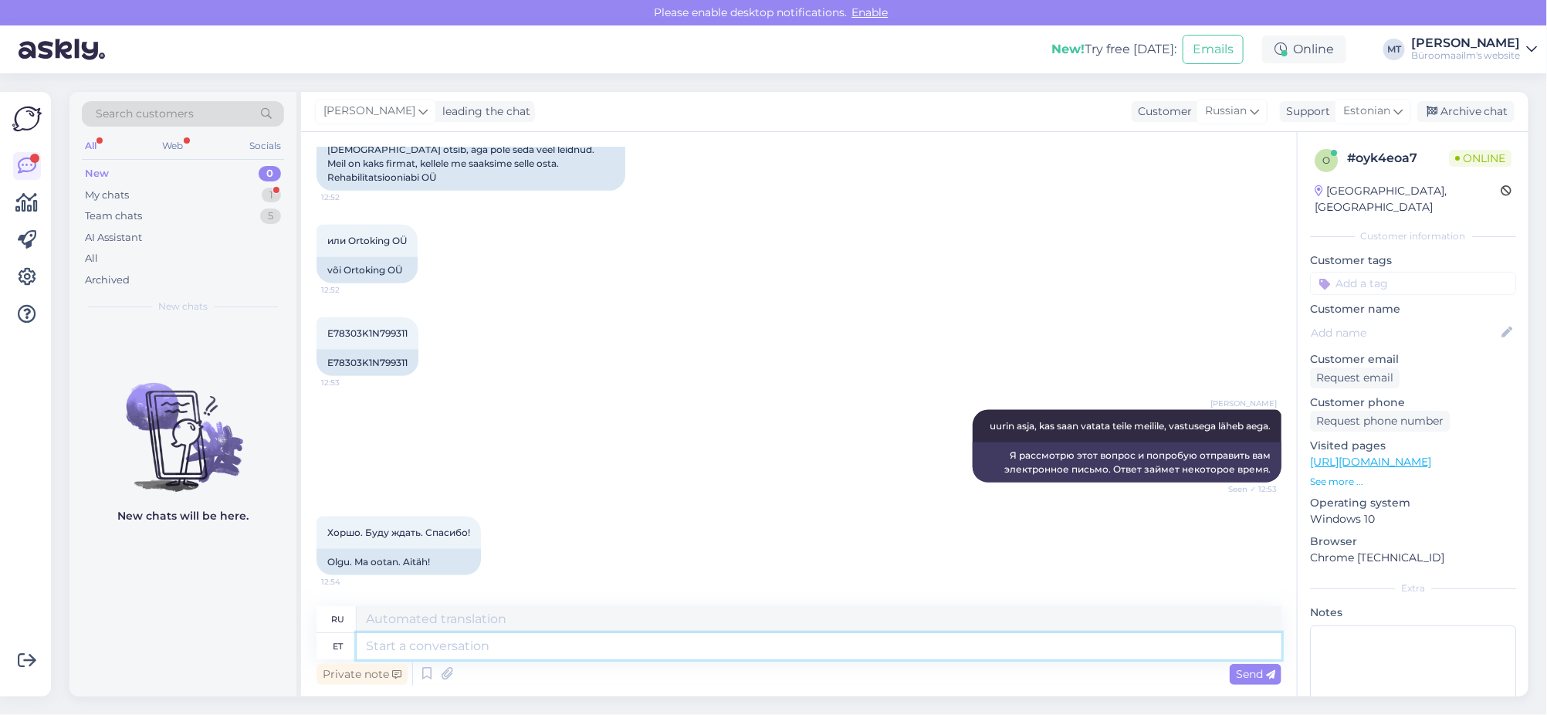
click at [424, 643] on textarea at bounding box center [819, 646] width 925 height 26
type textarea "Aitä,"
type textarea "Спасибо,"
type textarea "Aitä, kuidas o"
type textarea "Спасибо, как дела?"
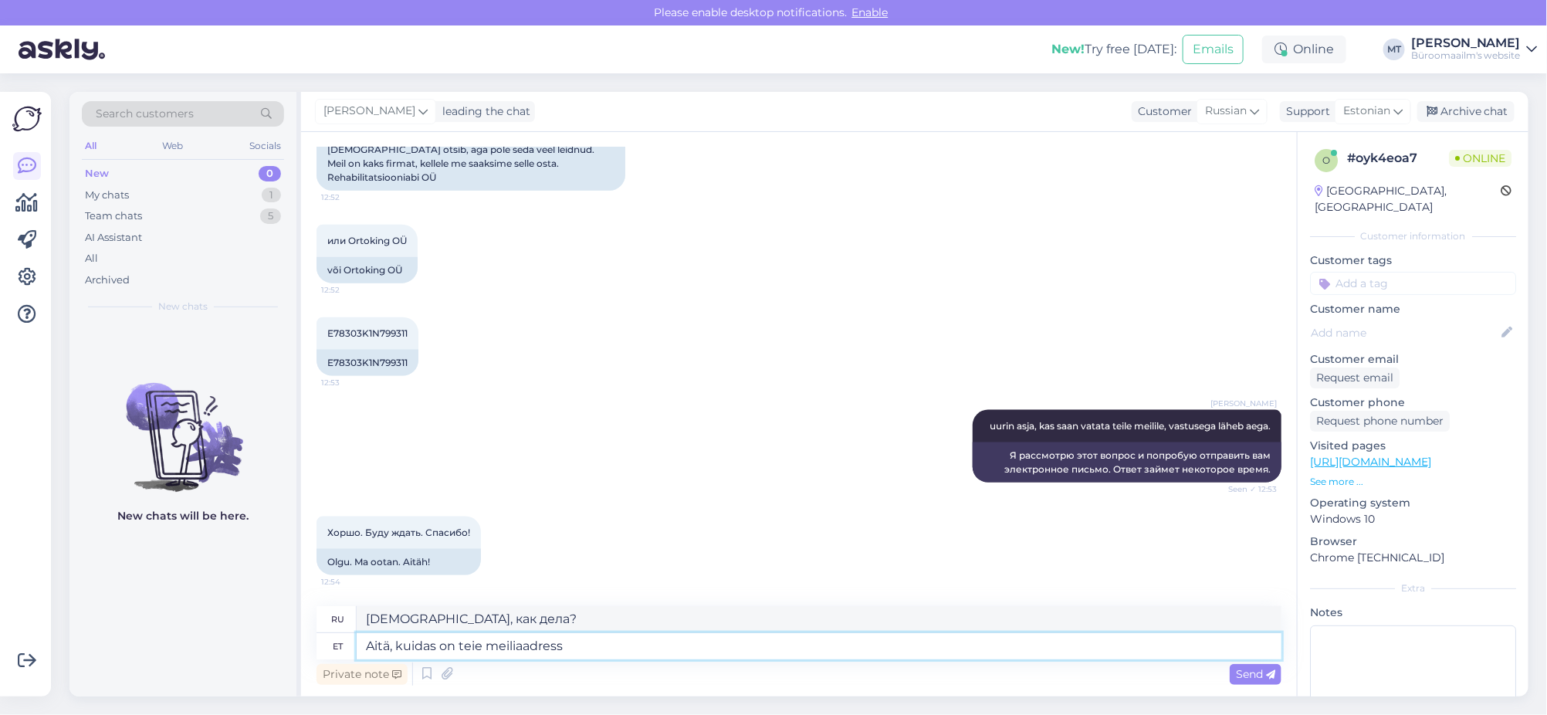
type textarea "Aitä, kuidas on teie meiliaadress"
type textarea "Спасибо, какой у вас адрес электронной почты?"
type textarea "Aitä, kuidas on teie meiliaadress ?"
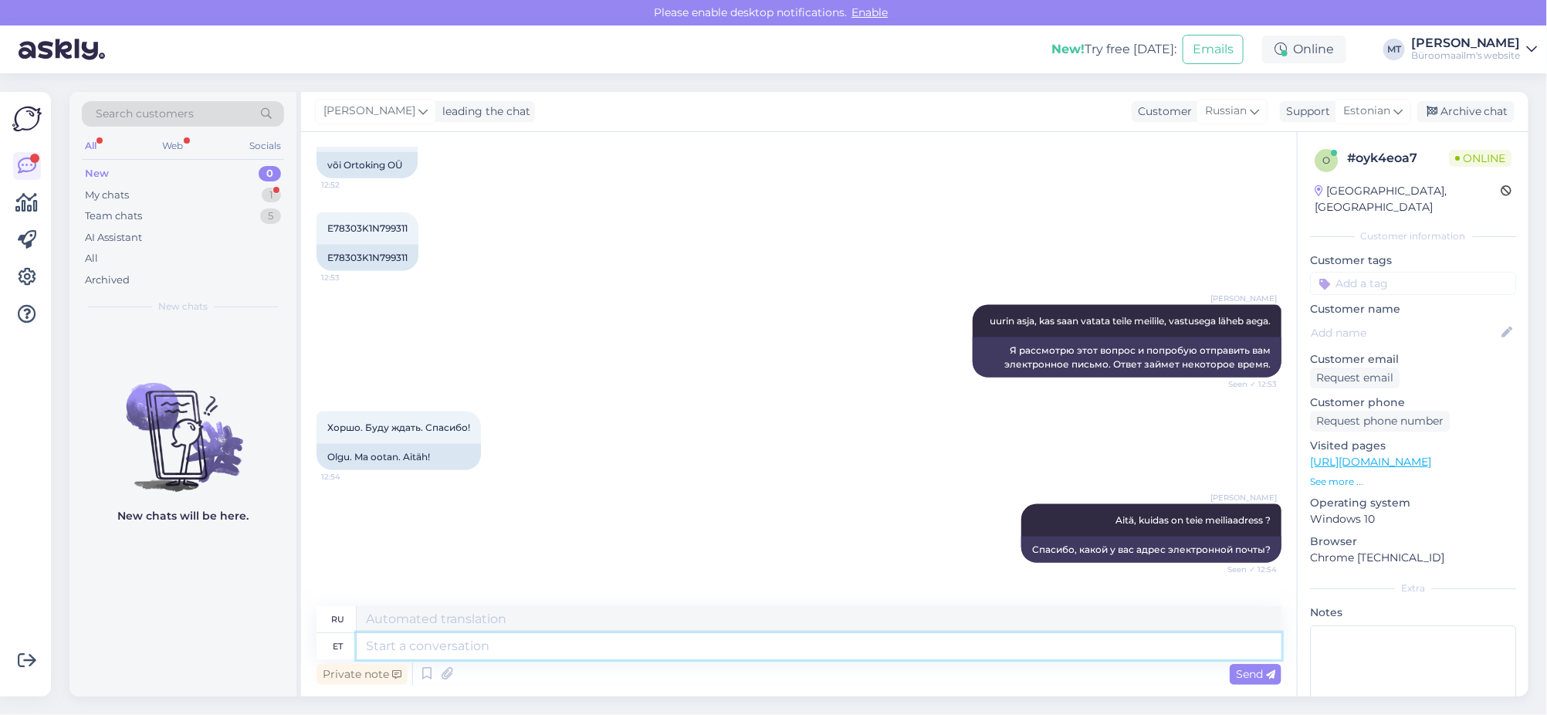
scroll to position [1133, 0]
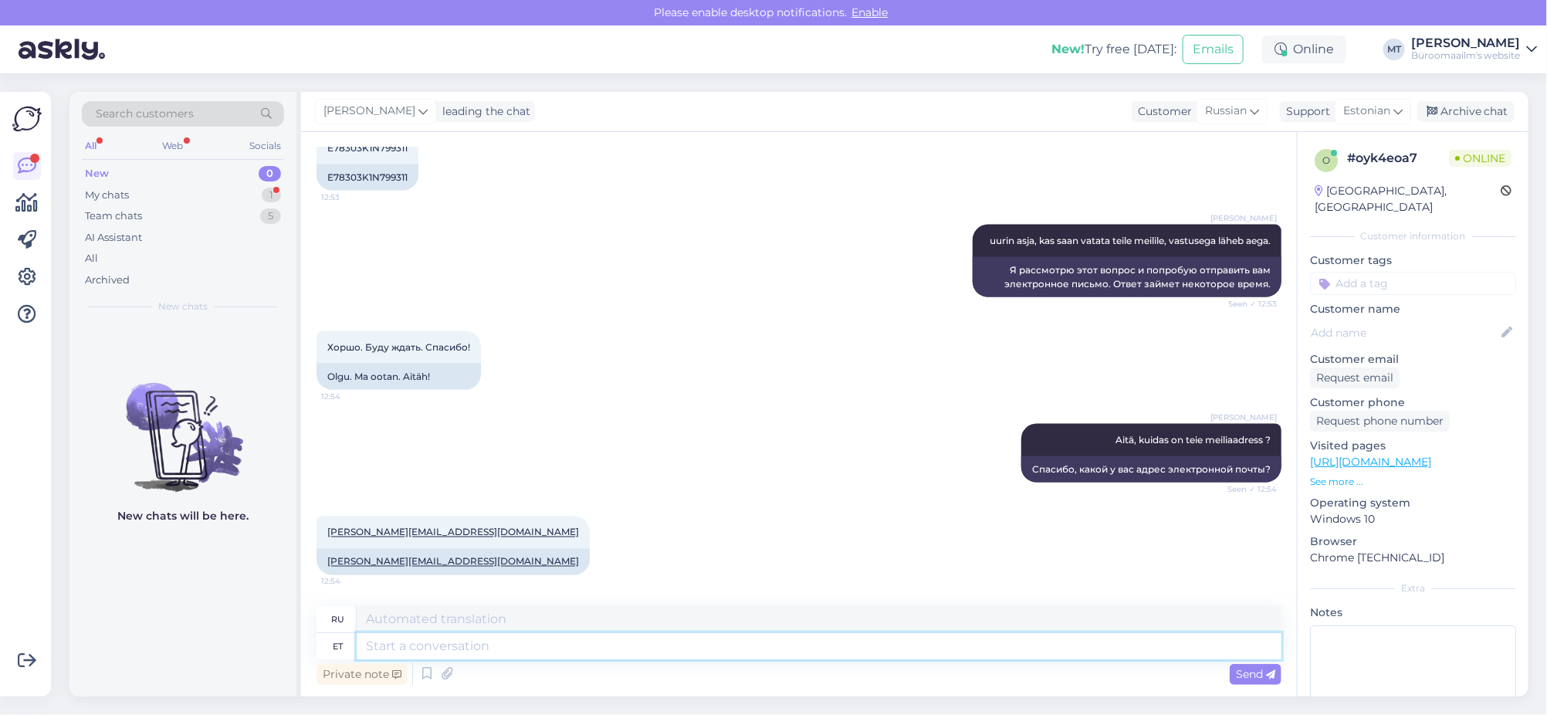
click at [428, 644] on textarea at bounding box center [819, 646] width 925 height 26
type textarea "Aitäh,"
type textarea "Спасибо,"
type textarea "Aitäh, kirjutan"
type textarea "Спасибо, я напишу."
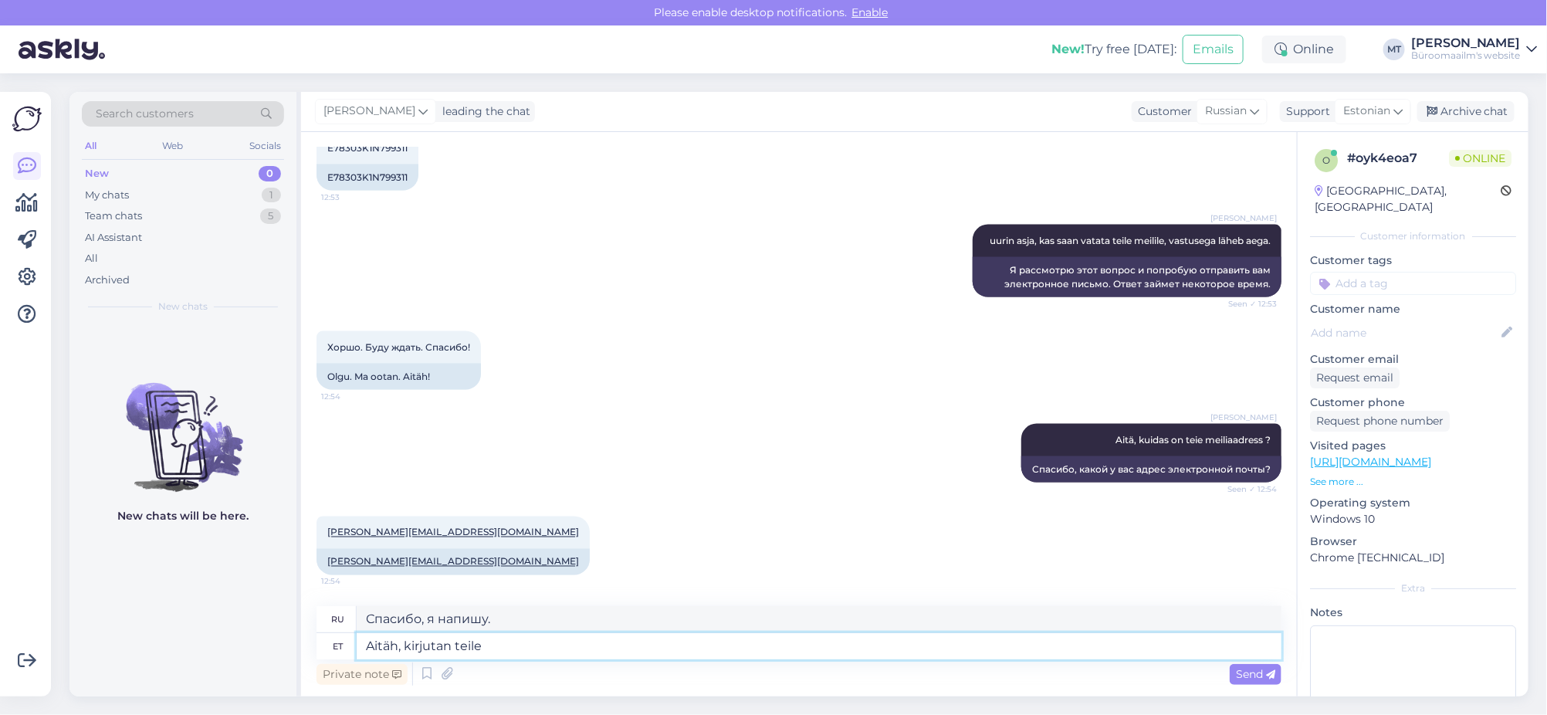
type textarea "Aitäh, kirjutan teile m"
type textarea "Спасибо, я вам напишу."
type textarea "Aitäh, kirjutan teile meilile"
type textarea "Спасибо, я напишу вам по электронной почте."
type textarea "Aitäh, kirjutan teile meilile."
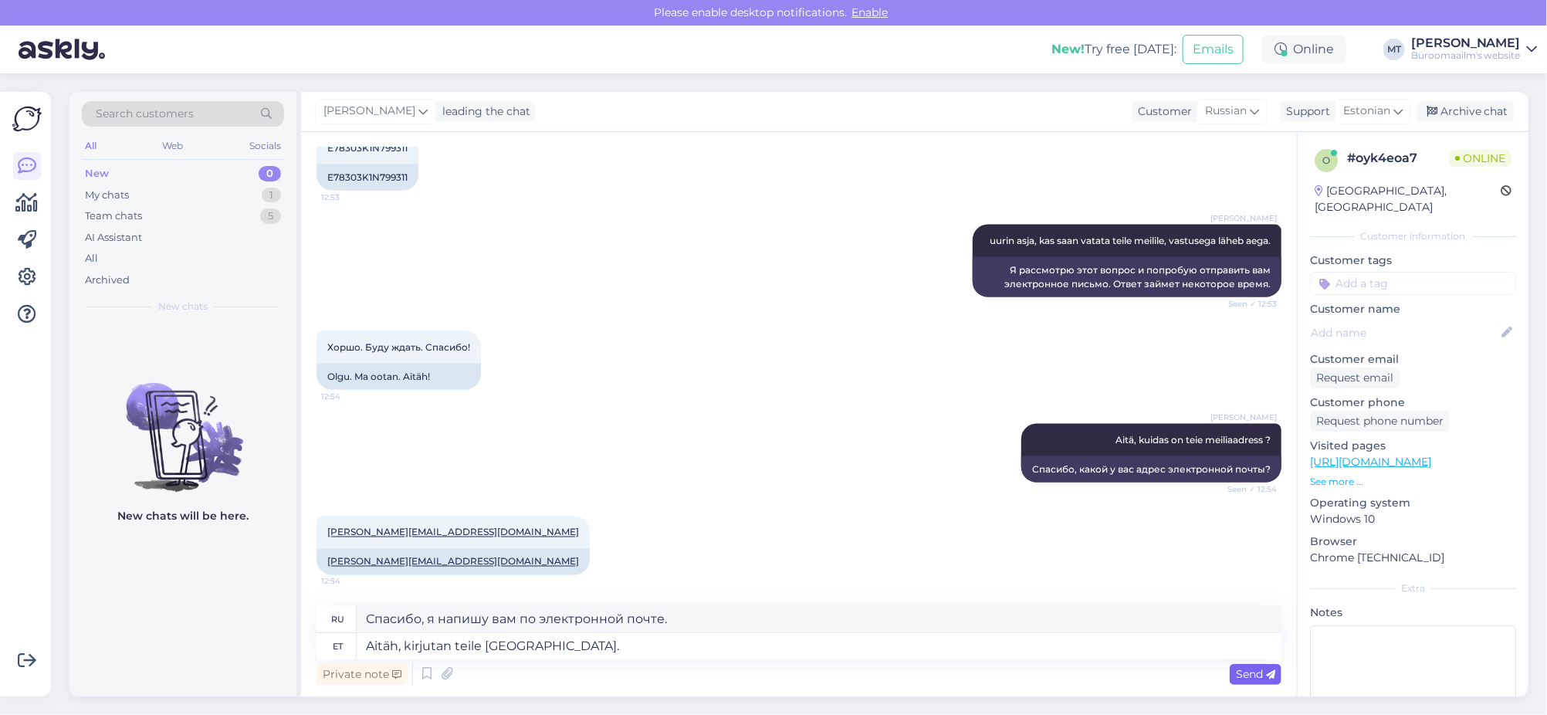
click at [1266, 674] on icon at bounding box center [1270, 674] width 9 height 9
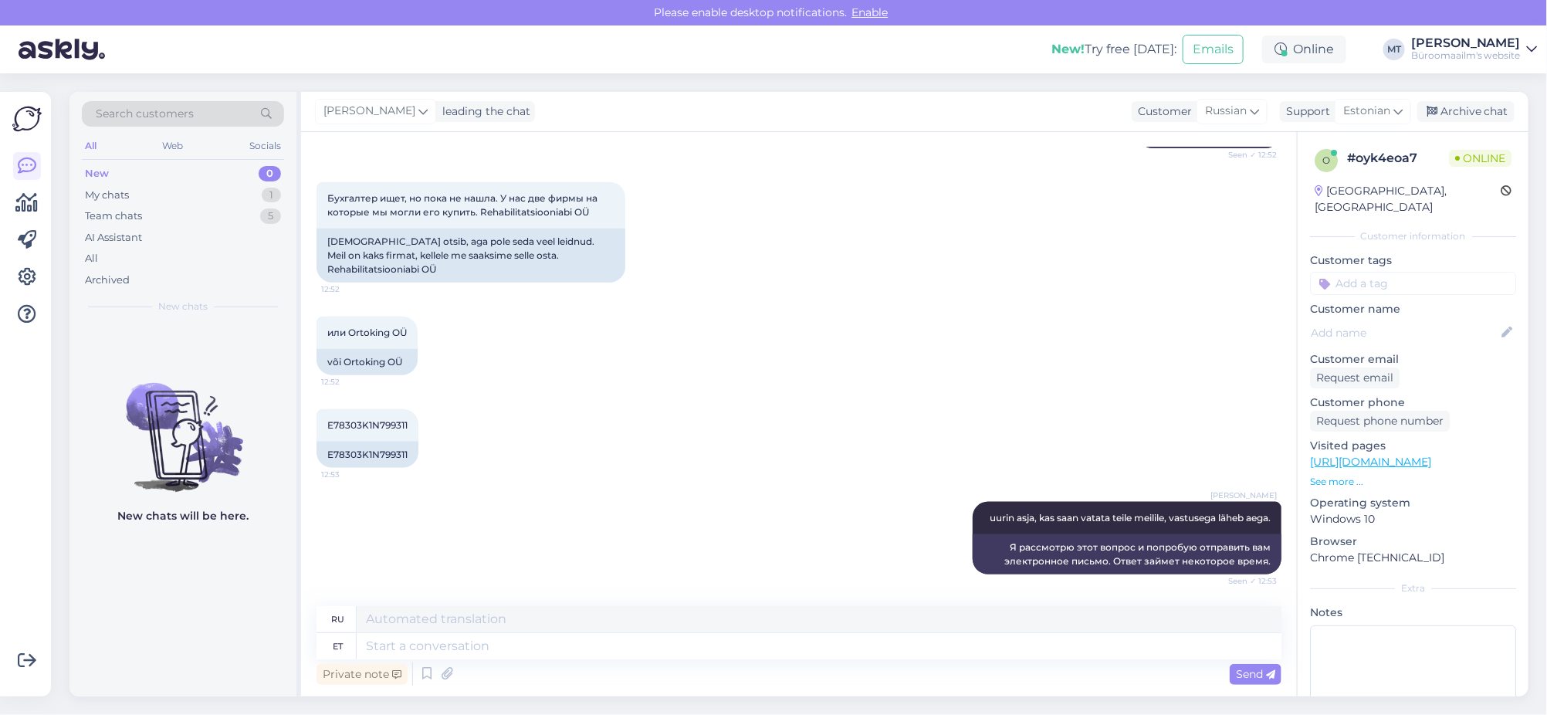
scroll to position [840, 0]
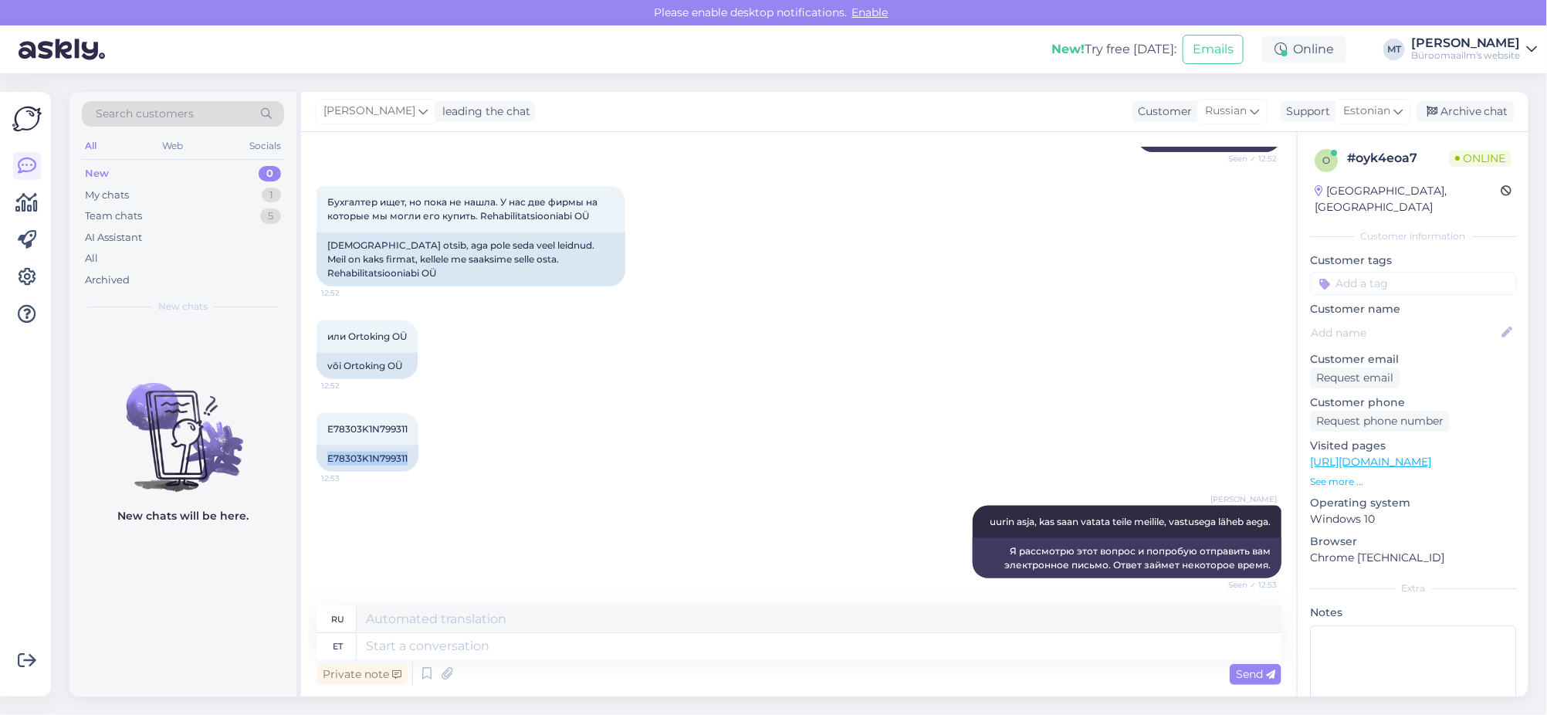
drag, startPoint x: 424, startPoint y: 458, endPoint x: 312, endPoint y: 465, distance: 112.1
click at [312, 465] on div "Chat started Sep 2 2025 Добрый день! 12:49 Tere päevast Marje Tamm Tere. Seen ✓…" at bounding box center [799, 414] width 996 height 564
copy div "E78303K1N799311"
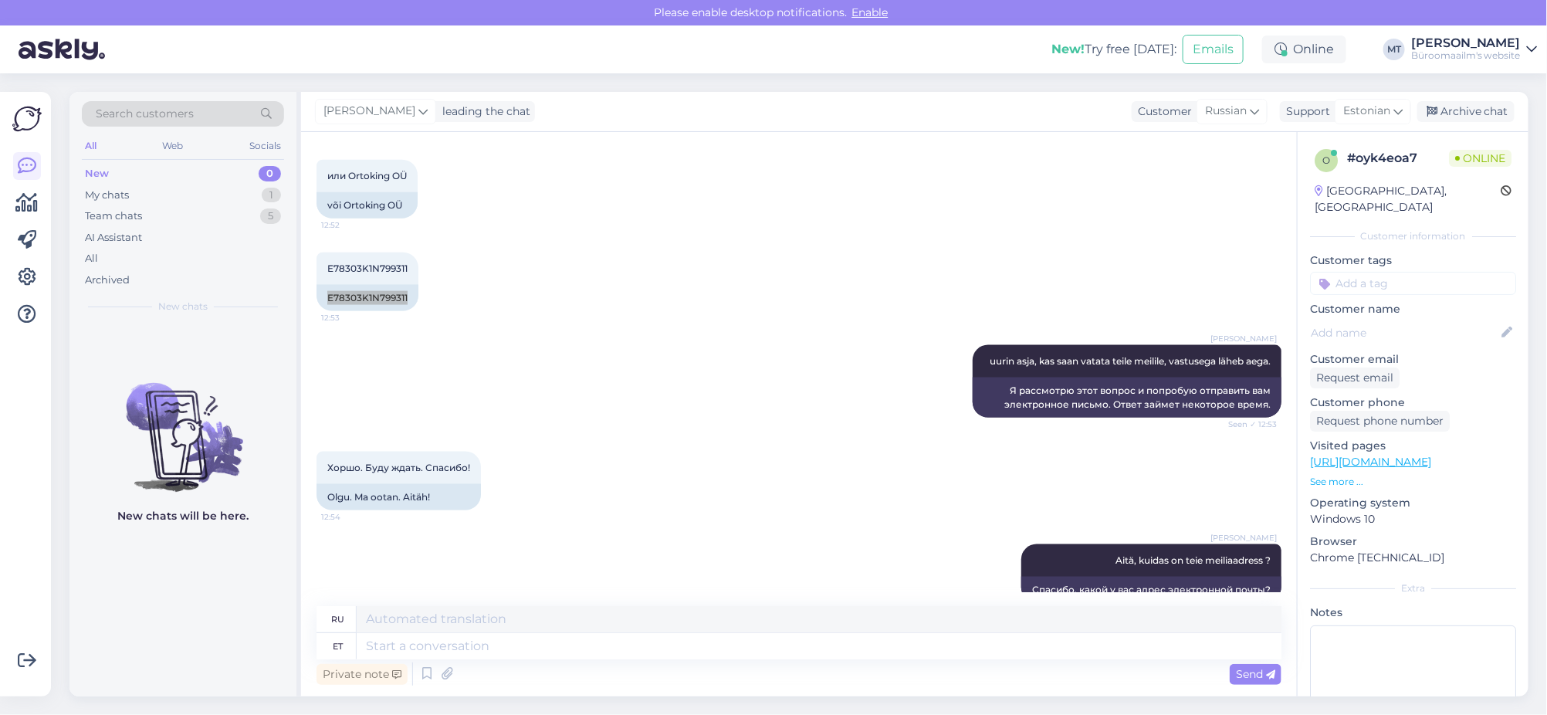
scroll to position [1128, 0]
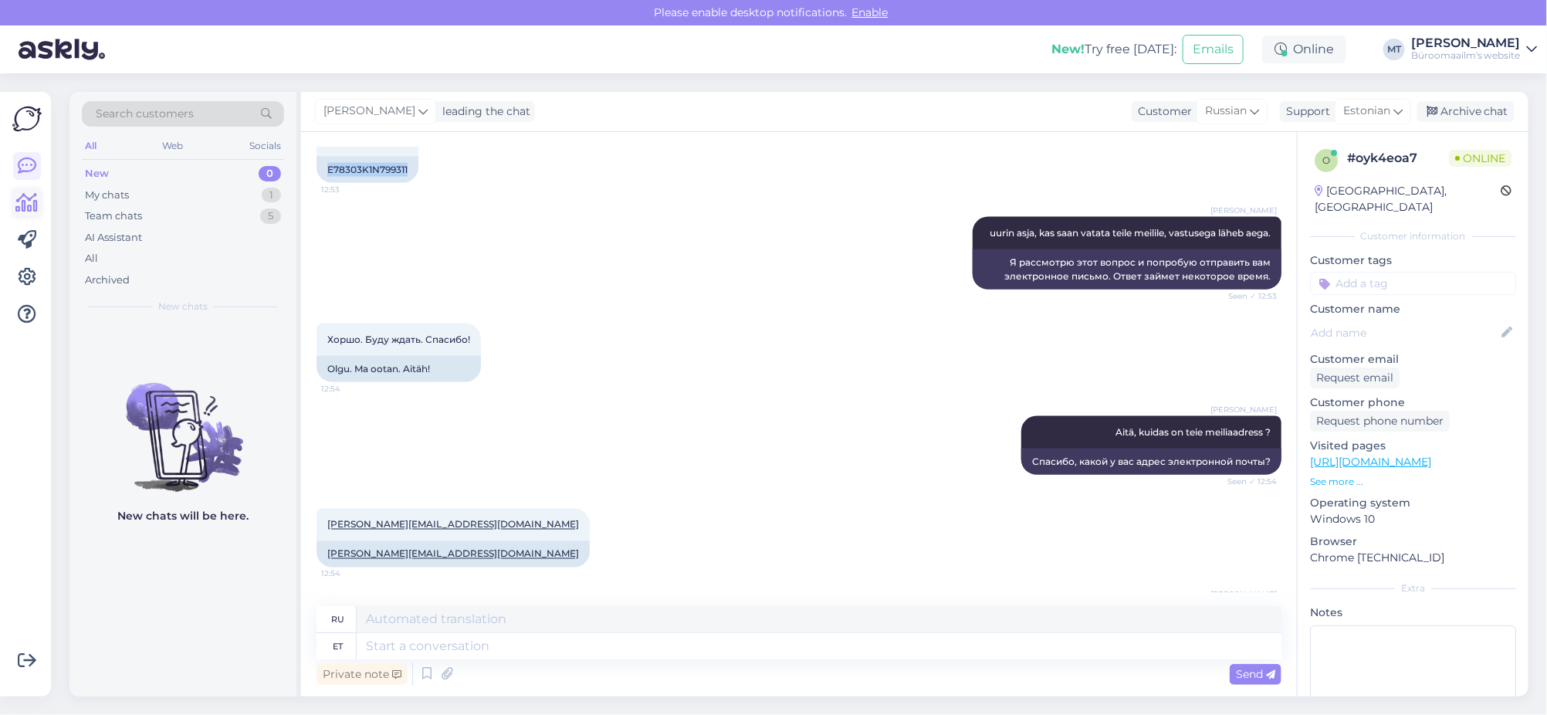
click at [32, 198] on icon at bounding box center [27, 203] width 22 height 19
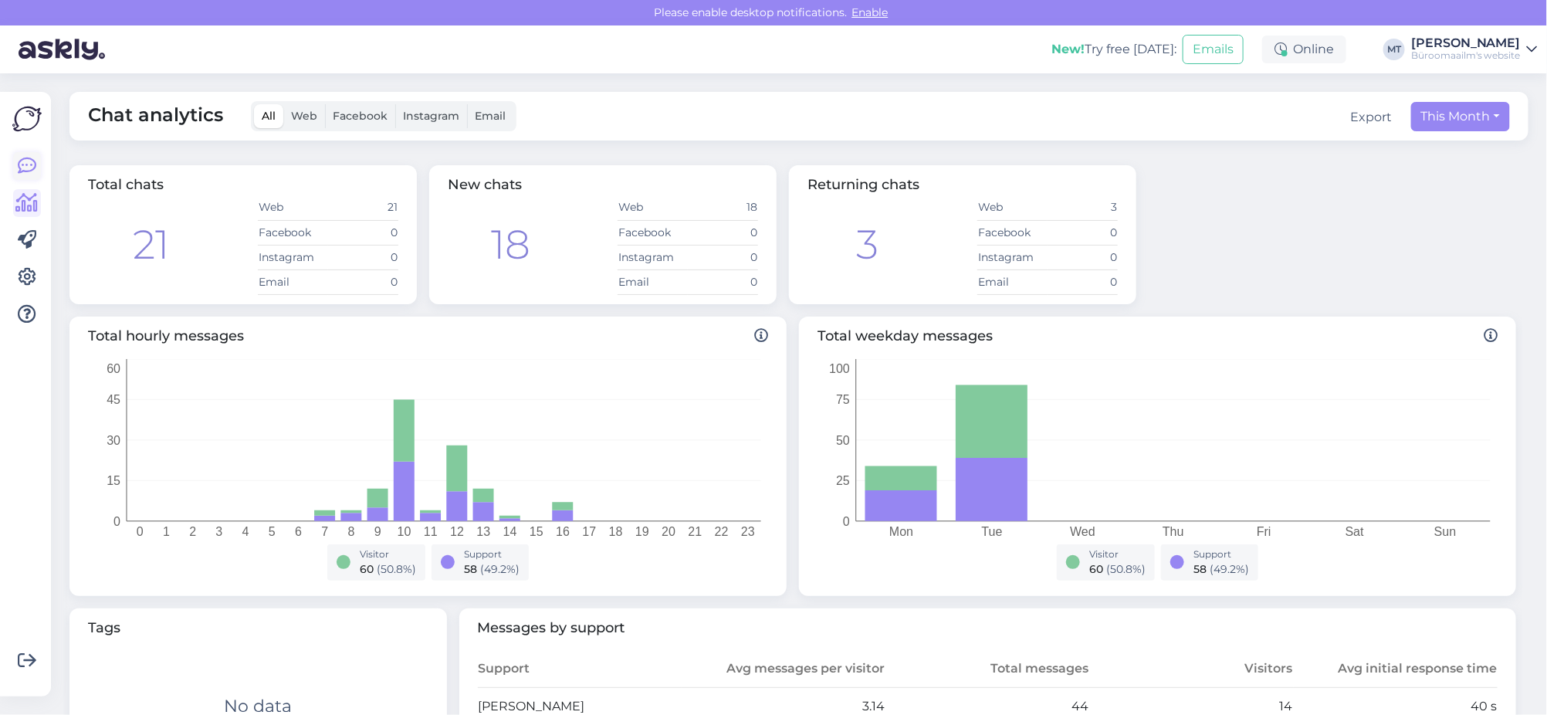
click at [29, 164] on icon at bounding box center [27, 166] width 19 height 19
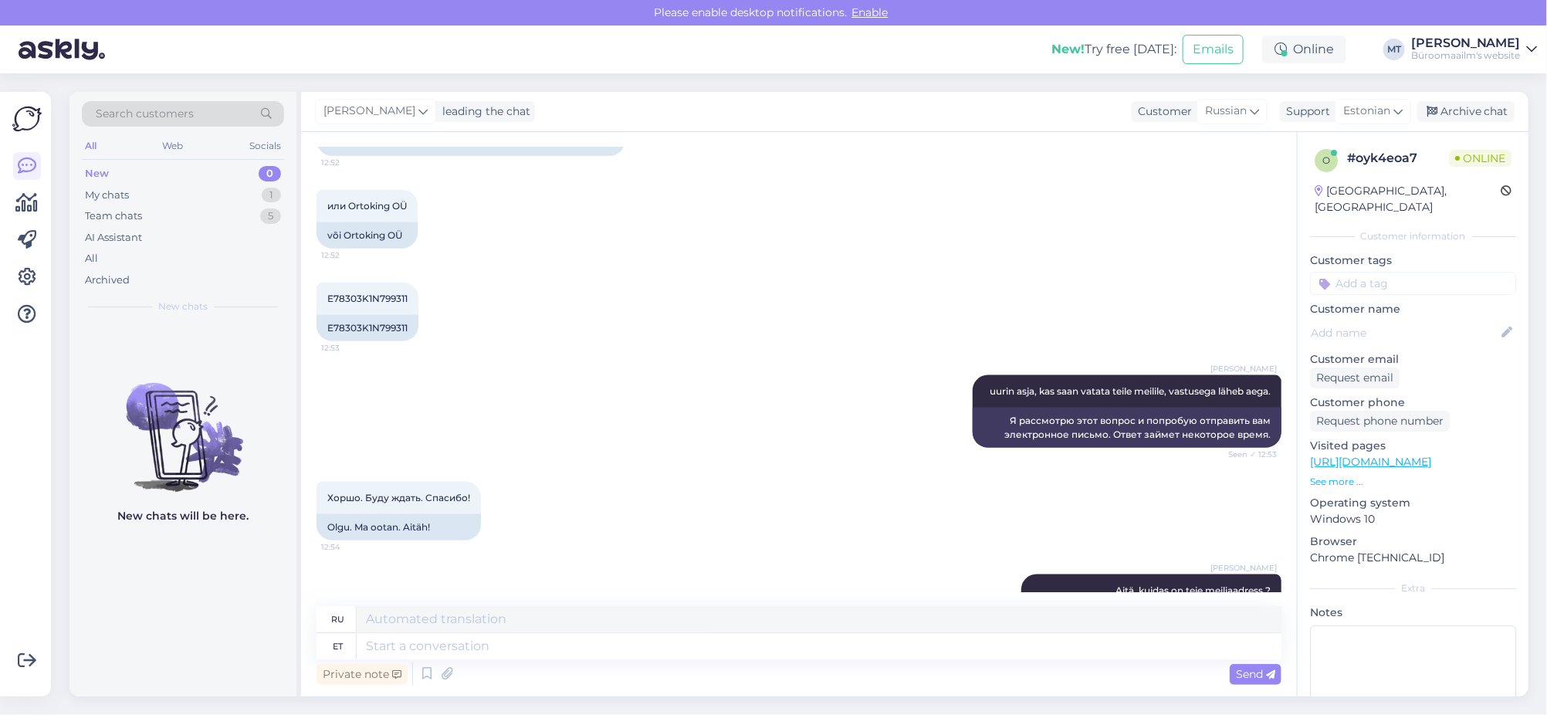
scroll to position [936, 0]
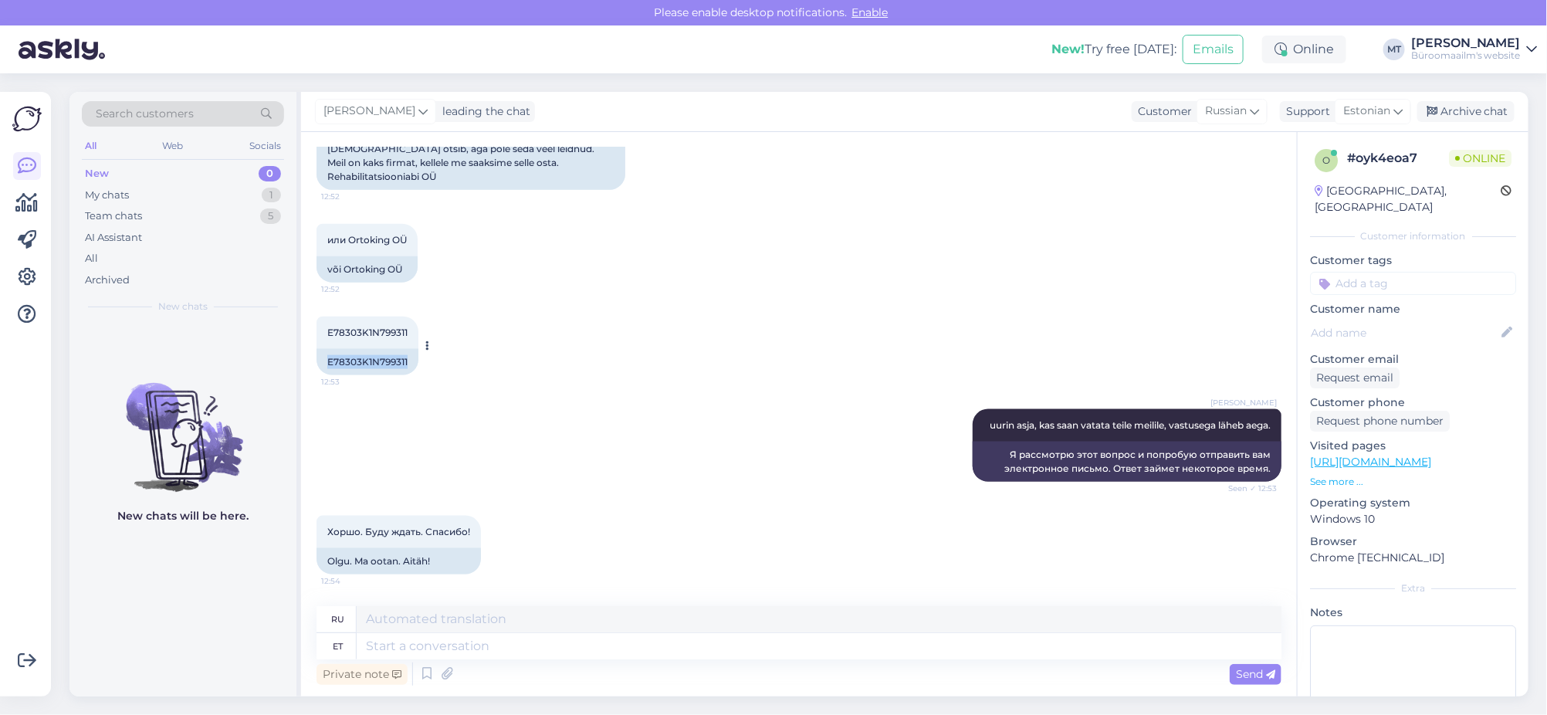
drag, startPoint x: 419, startPoint y: 361, endPoint x: 330, endPoint y: 367, distance: 89.7
click at [330, 367] on div "E78303K1N799311 12:53 E78303K1N799311" at bounding box center [367, 345] width 102 height 59
copy div "E78303K1N799311"
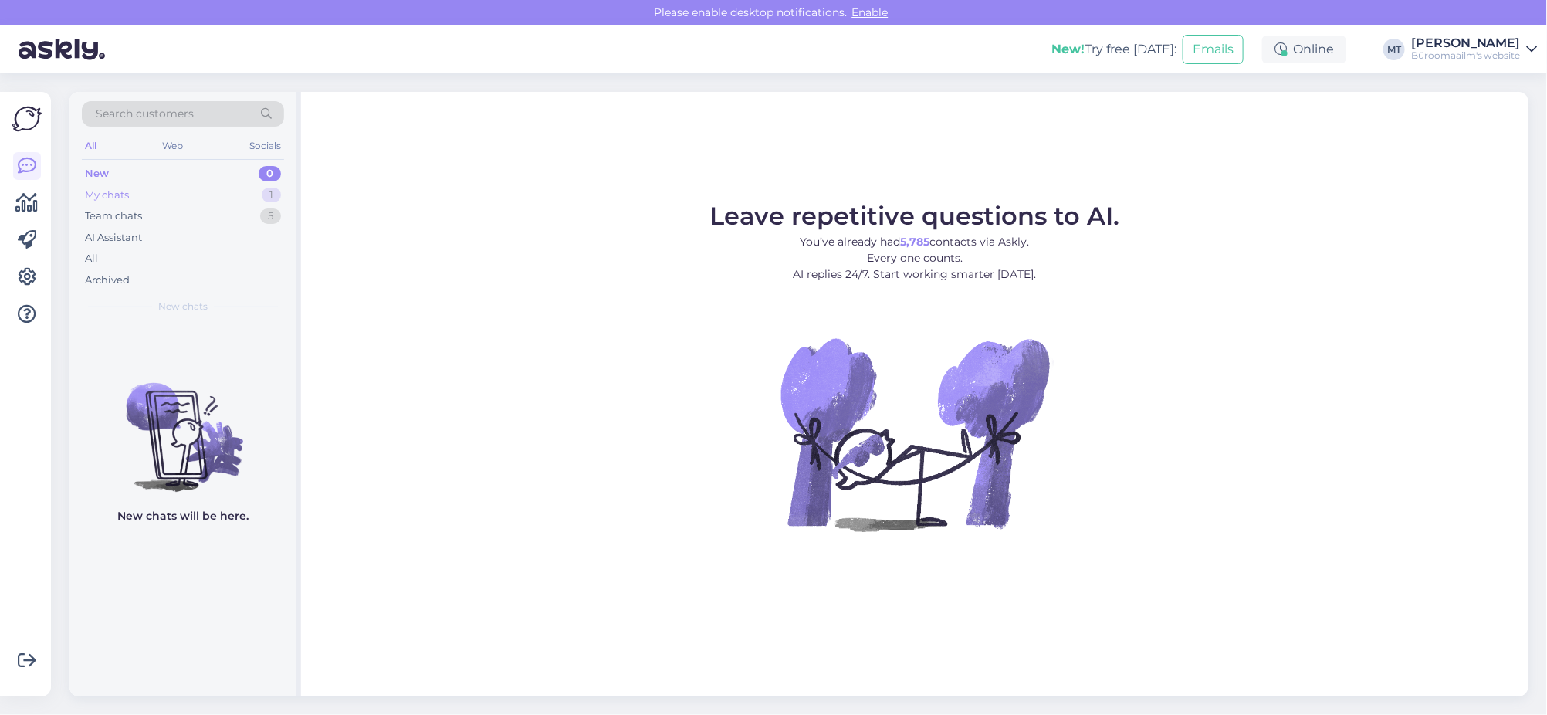
click at [101, 192] on div "My chats" at bounding box center [107, 195] width 44 height 15
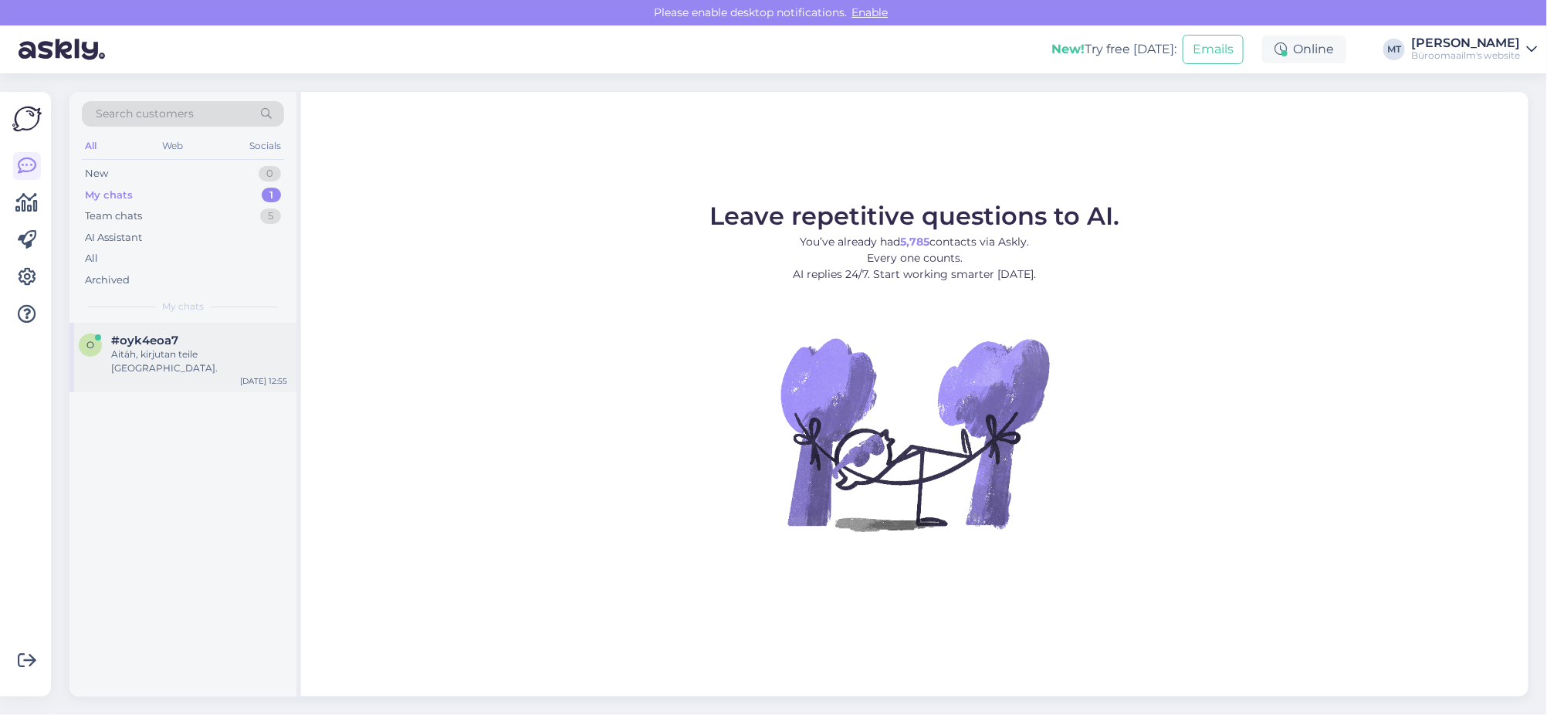
click at [133, 358] on div "Aitäh, kirjutan teile [GEOGRAPHIC_DATA]." at bounding box center [199, 361] width 176 height 28
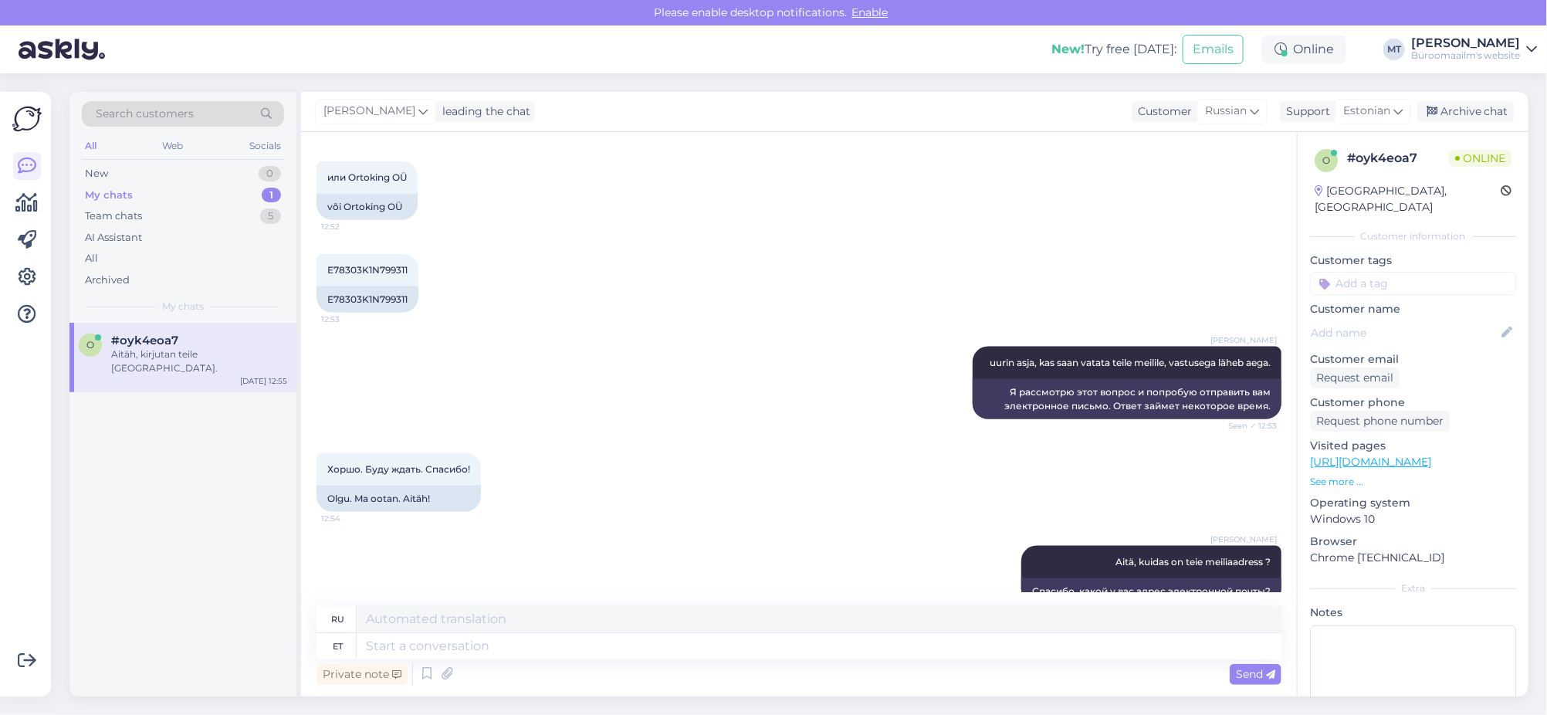
scroll to position [936, 0]
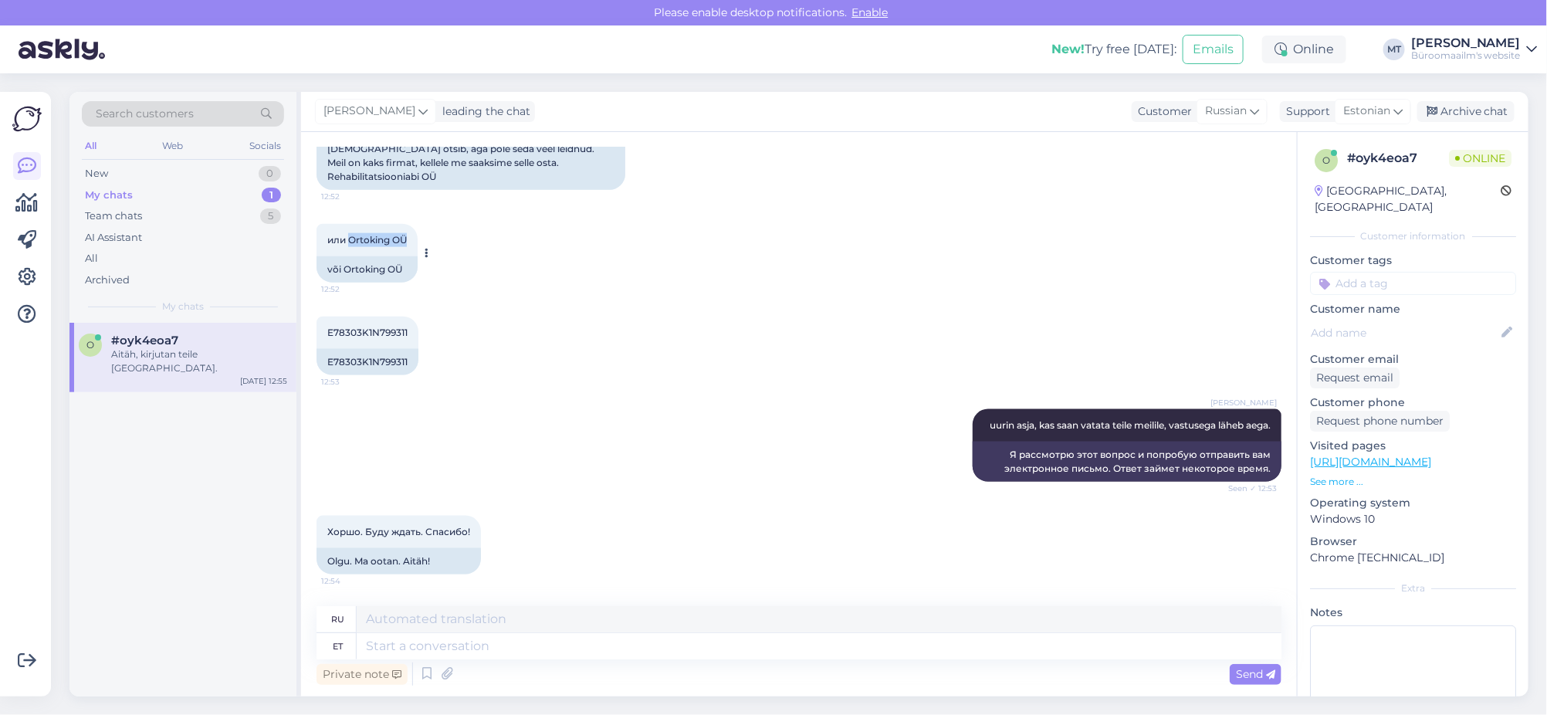
drag, startPoint x: 411, startPoint y: 236, endPoint x: 350, endPoint y: 243, distance: 60.6
click at [350, 243] on div "или Ortoking OÜ 12:52" at bounding box center [366, 240] width 101 height 32
copy span "Ortoking OÜ"
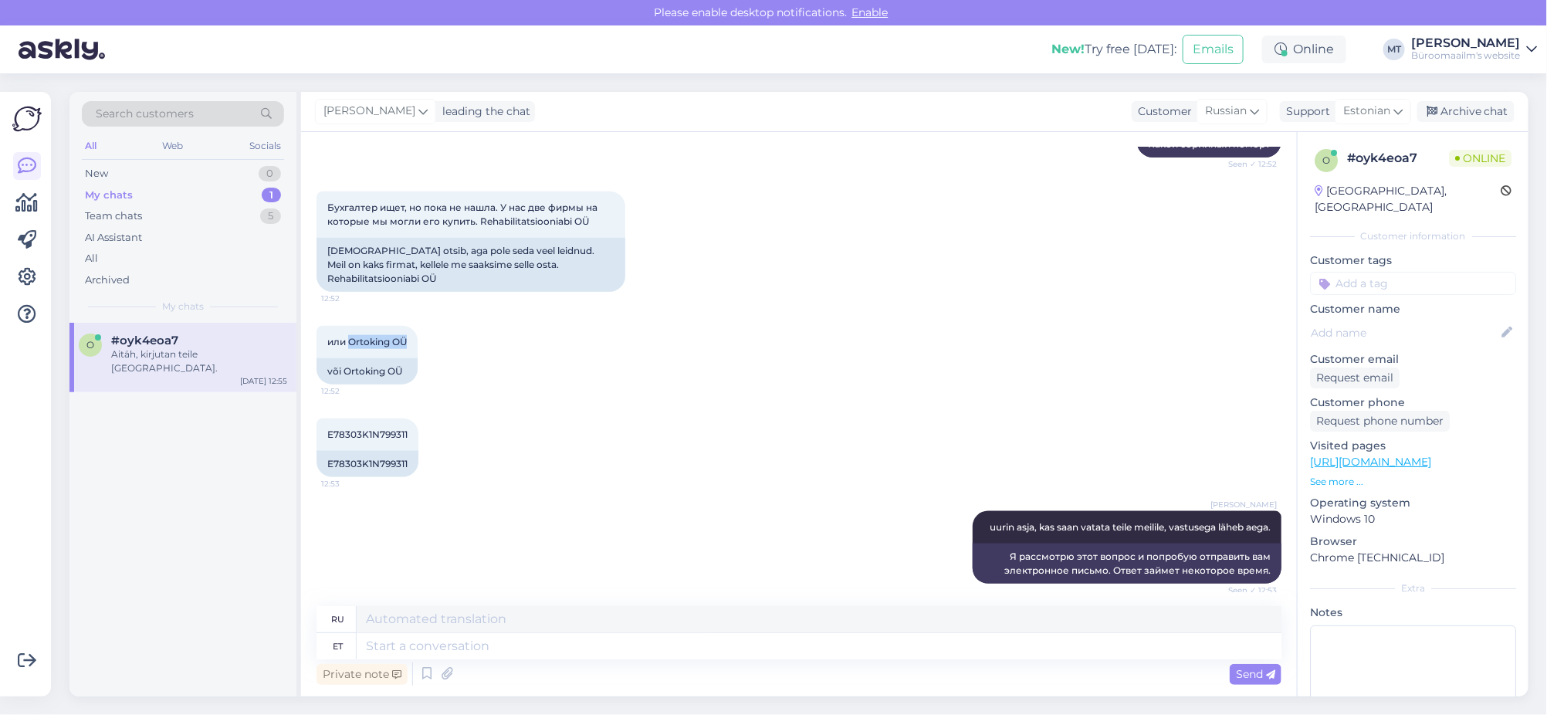
scroll to position [743, 0]
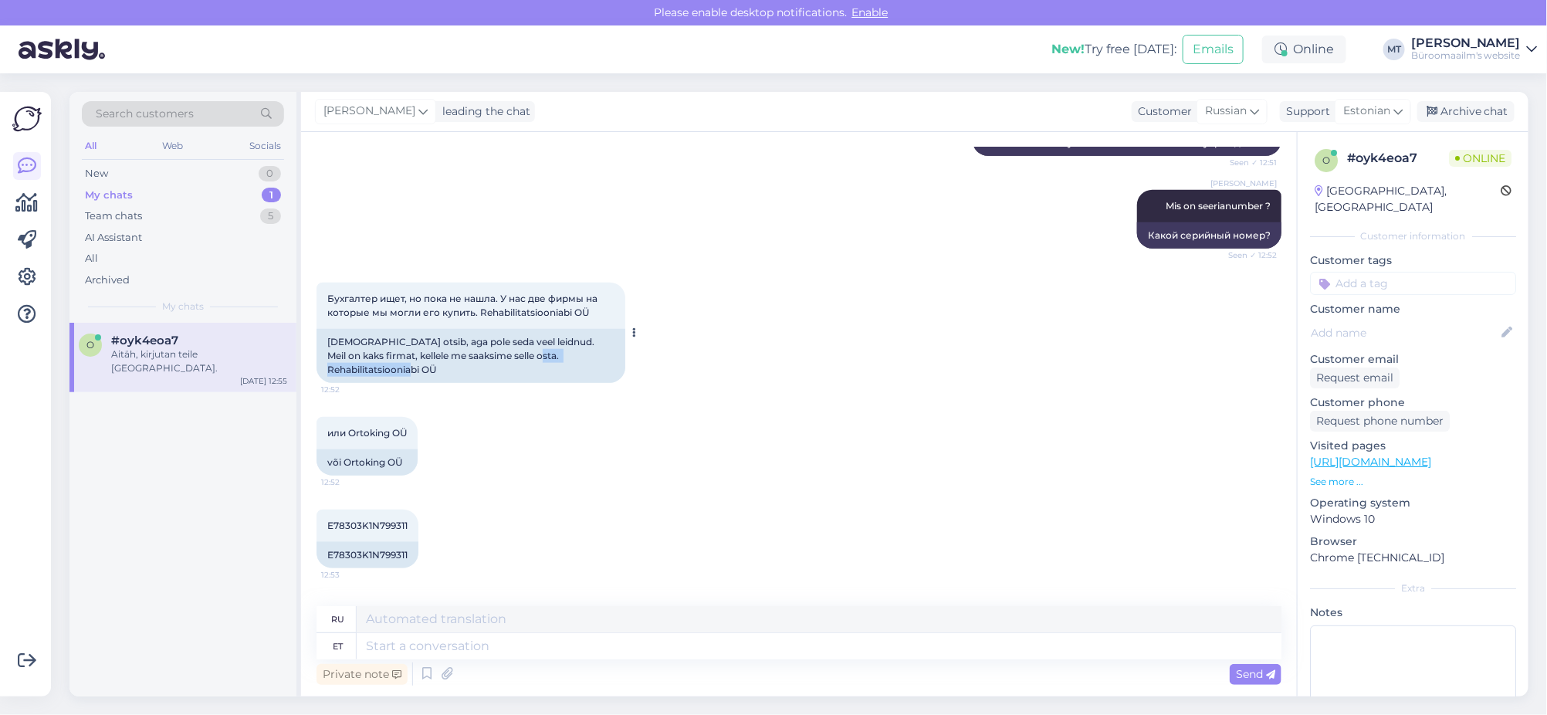
drag, startPoint x: 451, startPoint y: 372, endPoint x: 328, endPoint y: 370, distance: 122.7
click at [328, 370] on div "Raamatupidaja otsib, aga pole seda veel leidnud. Meil ​​on kaks firmat, kellele…" at bounding box center [470, 356] width 309 height 54
copy div "Rehabilitatsiooniabi OÜ"
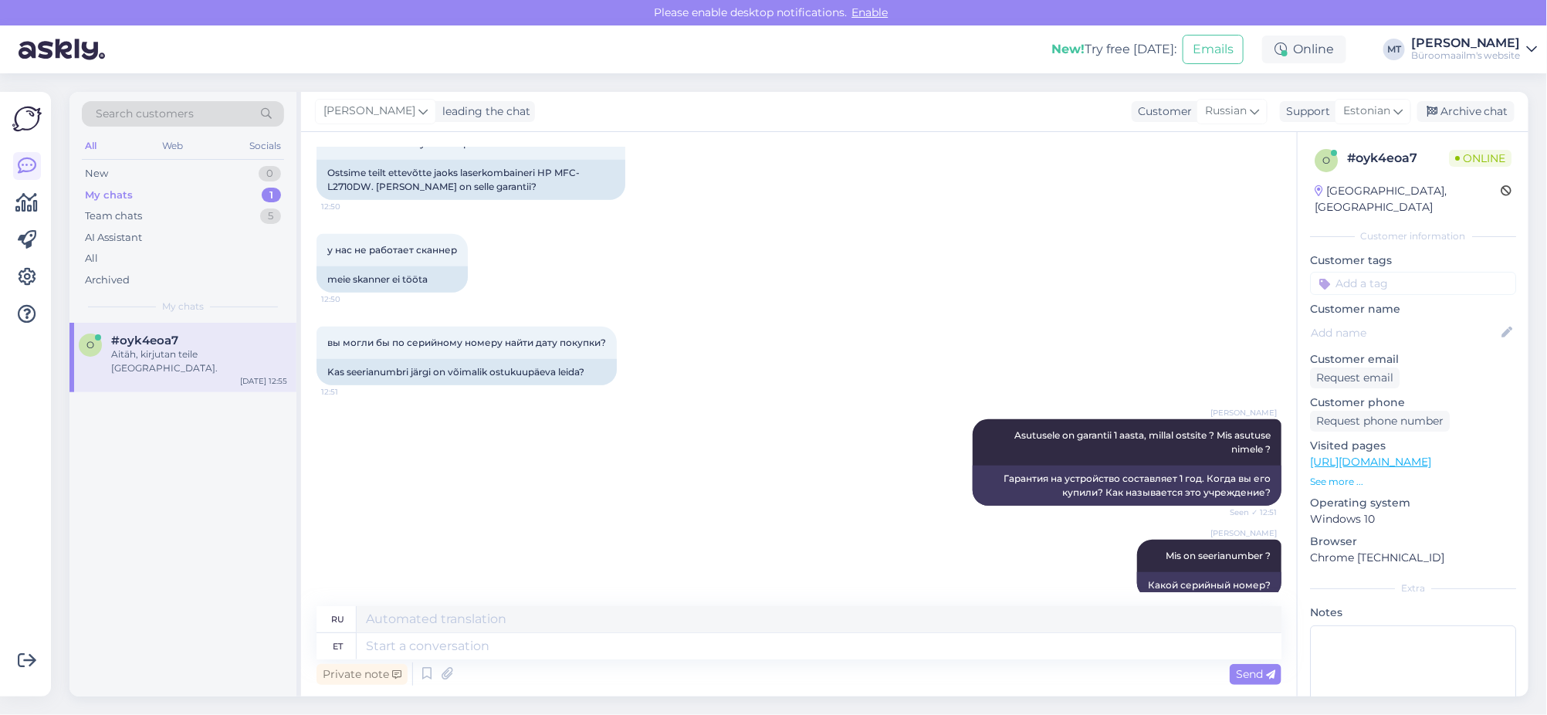
scroll to position [357, 0]
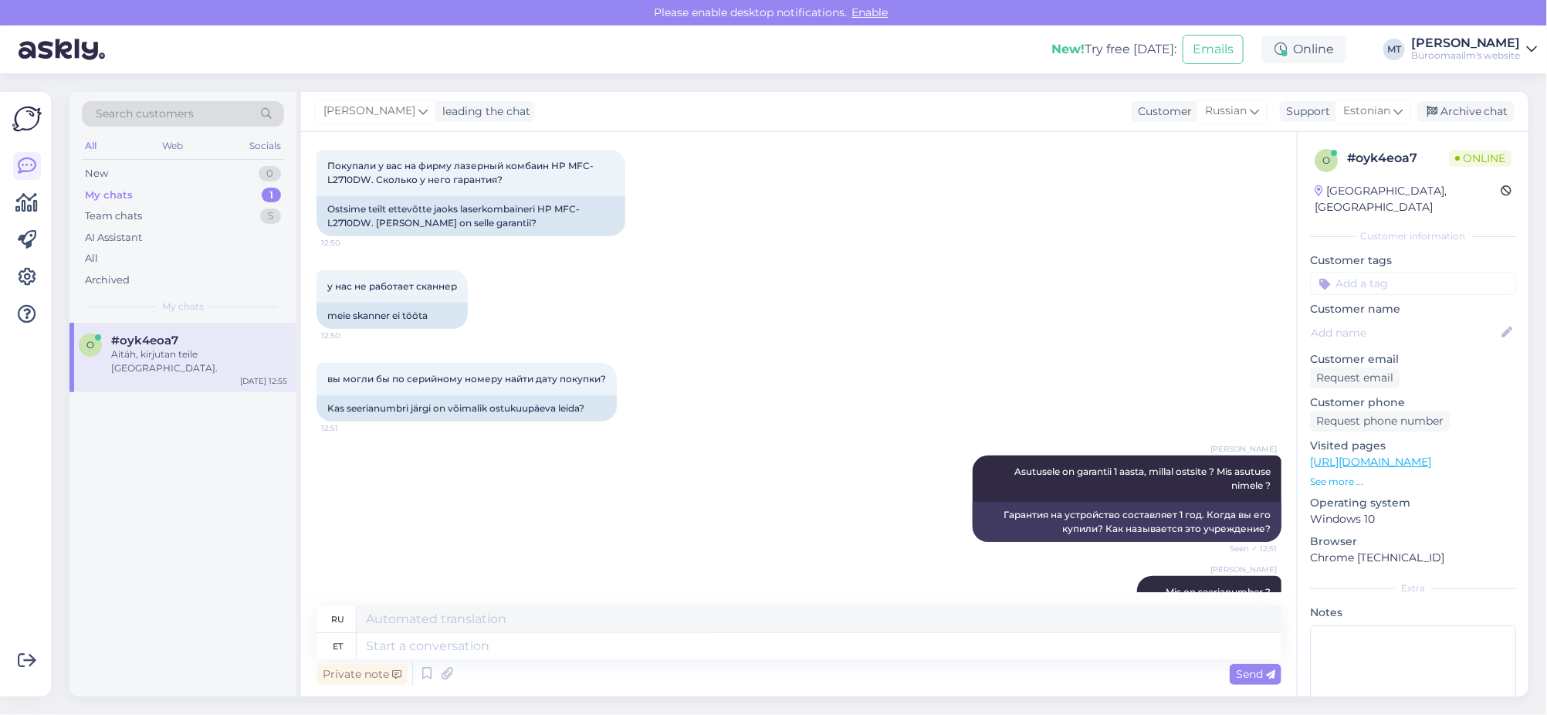
drag, startPoint x: 516, startPoint y: 285, endPoint x: 517, endPoint y: 255, distance: 29.3
click at [516, 285] on div "у нас не работает сканнер 12:50 meie skanner ei tööta" at bounding box center [798, 299] width 965 height 93
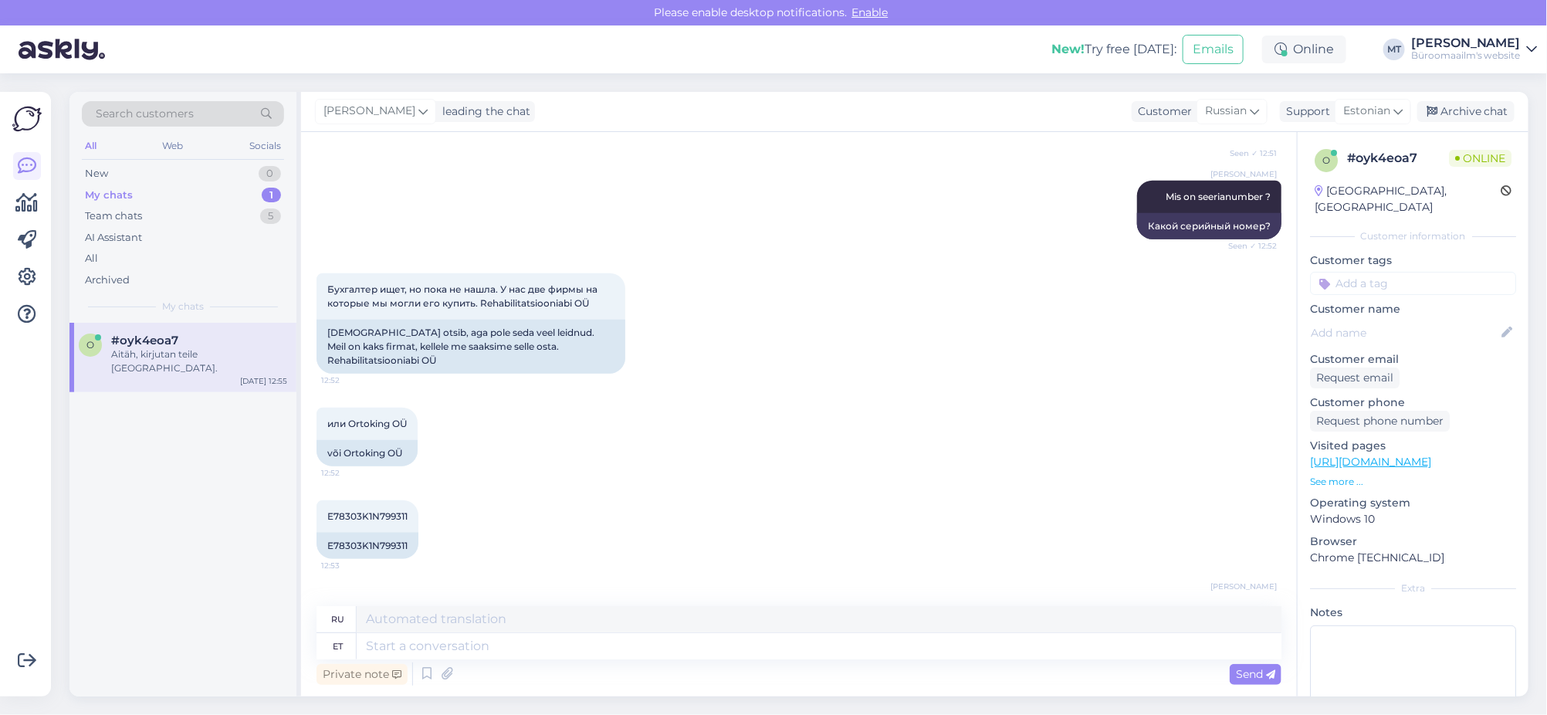
scroll to position [771, 0]
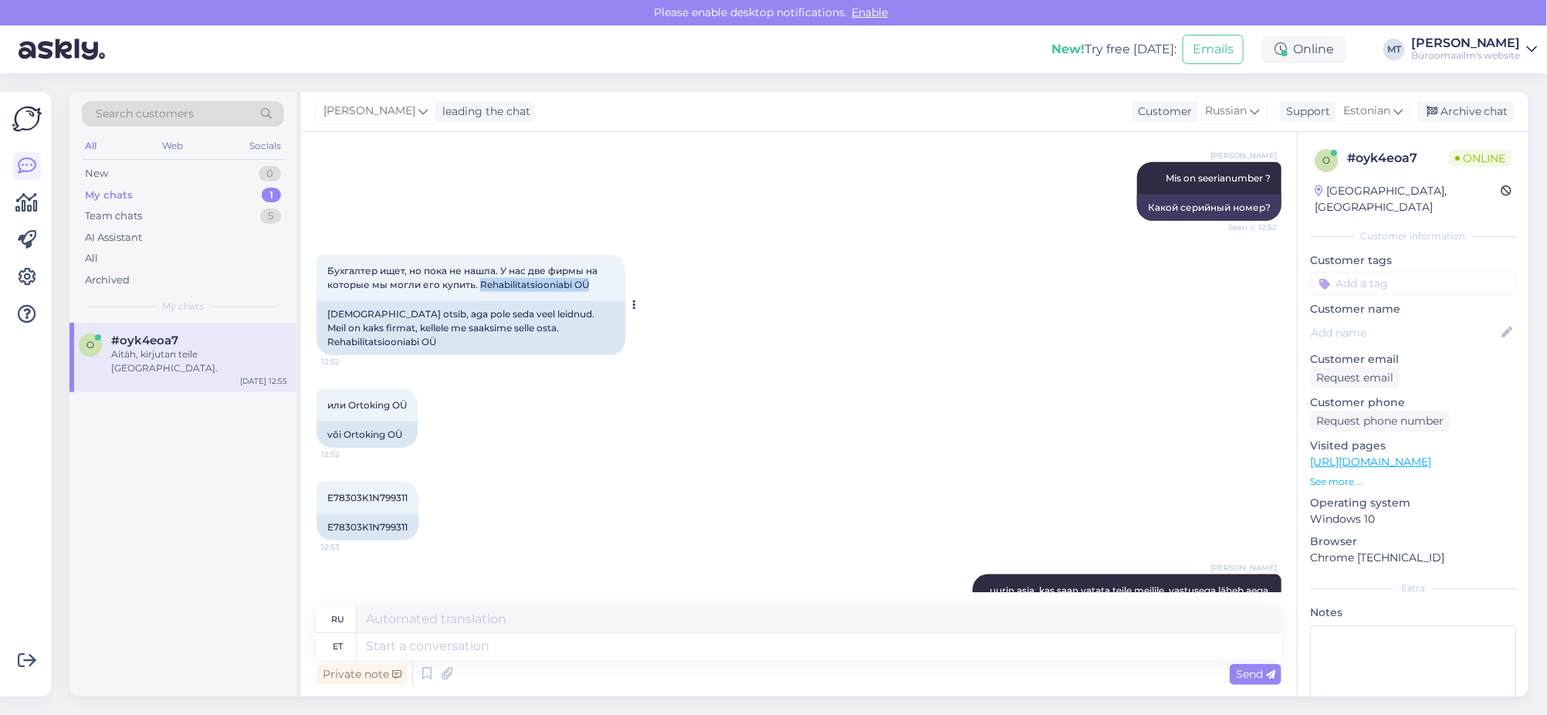
drag, startPoint x: 593, startPoint y: 285, endPoint x: 477, endPoint y: 287, distance: 115.8
click at [477, 287] on div "Бухгалтер ищет, но пока не нашла. У нас две фирмы на которые мы могли его купит…" at bounding box center [470, 278] width 309 height 46
copy span "Rehabilitatsiooniabi OÜ"
click at [551, 465] on div "E78303K1N799311 12:53 E78303K1N799311" at bounding box center [798, 511] width 965 height 93
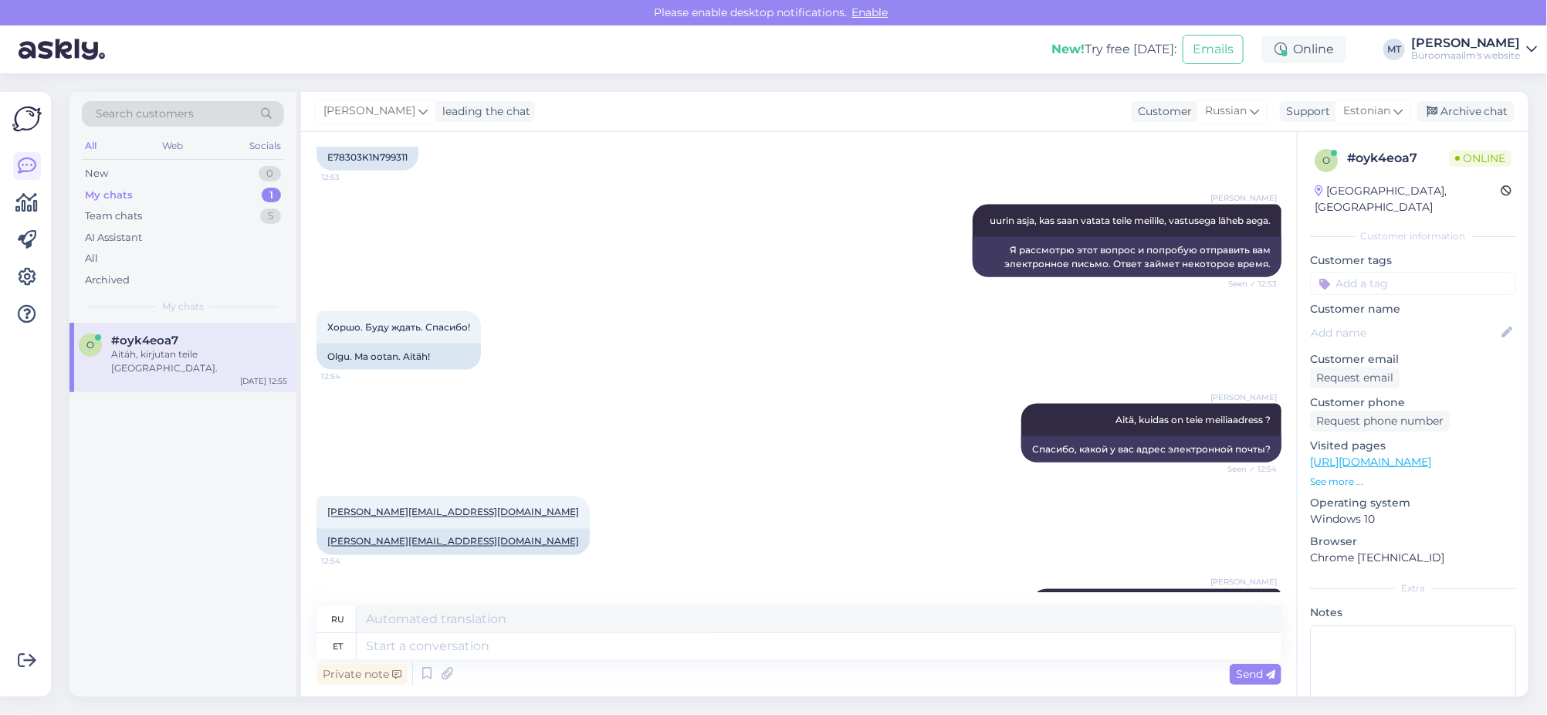
scroll to position [1226, 0]
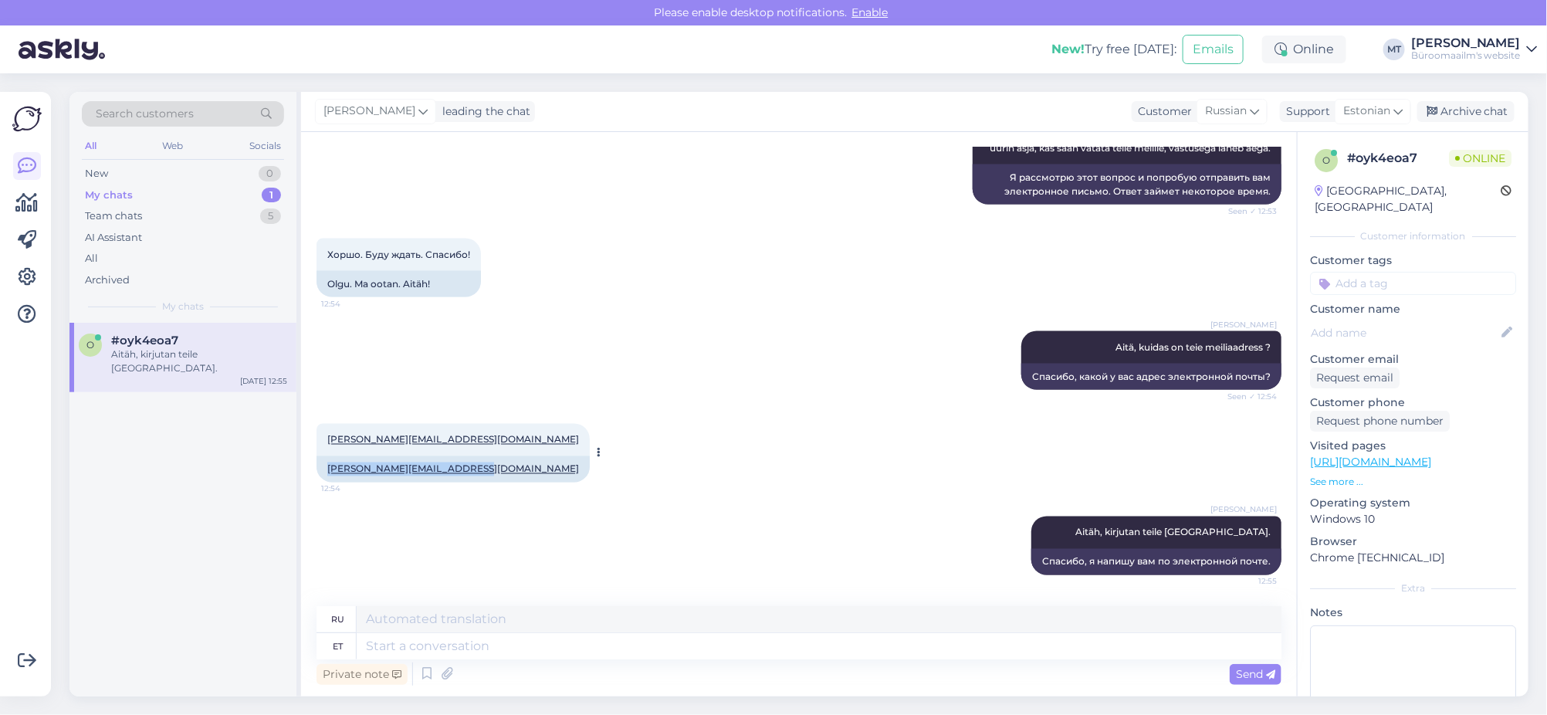
drag, startPoint x: 472, startPoint y: 472, endPoint x: 327, endPoint y: 485, distance: 145.8
click at [327, 482] on div "svetlana.laidinen@gmail.com 12:54 svetlana.laidinen@gmail.com" at bounding box center [452, 453] width 273 height 59
copy link "svetlana.laidinen@gmail.com"
click at [1474, 117] on div "Archive chat" at bounding box center [1465, 111] width 97 height 21
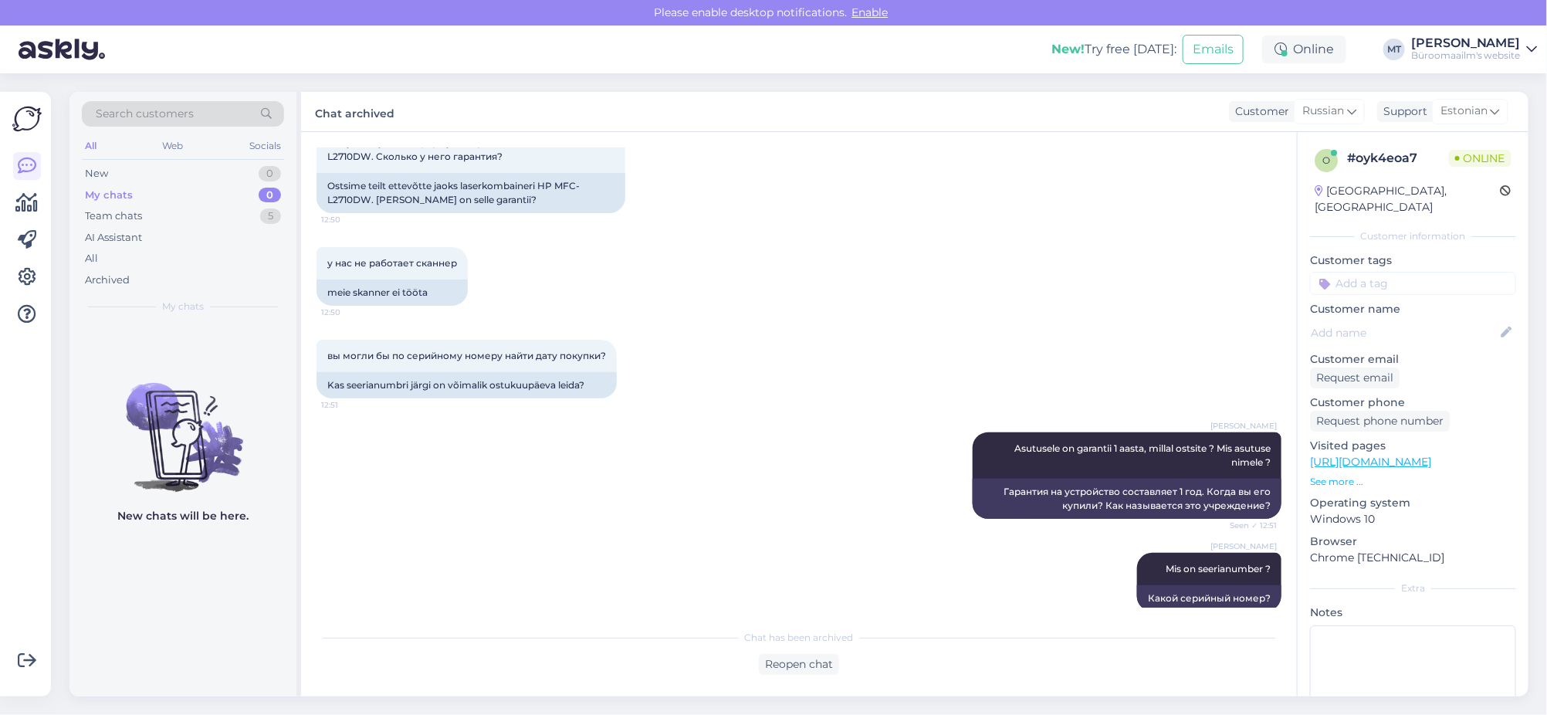
scroll to position [245, 0]
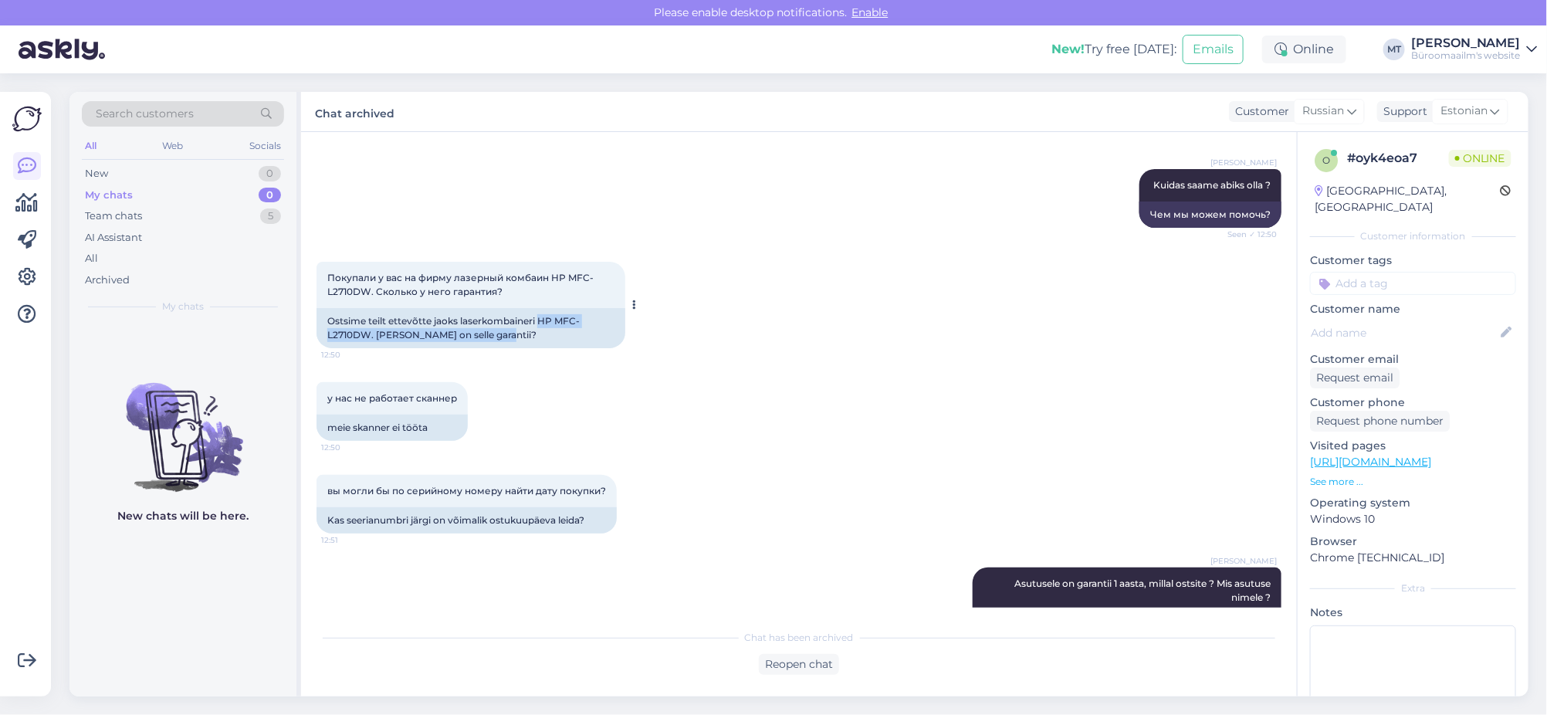
drag, startPoint x: 540, startPoint y: 316, endPoint x: 583, endPoint y: 338, distance: 47.6
click at [583, 338] on div "Ostsime teilt ettevõtte jaoks laserkombaineri HP MFC-L2710DW. Kui pikk on selle…" at bounding box center [470, 328] width 309 height 40
copy div "HP MFC-L2710DW. Kui pikk on selle garantii?"
click at [520, 181] on div "Marje Tamm Kuidas saame abiks olla ? Seen ✓ 12:50 Чем мы можем помочь?" at bounding box center [798, 198] width 965 height 93
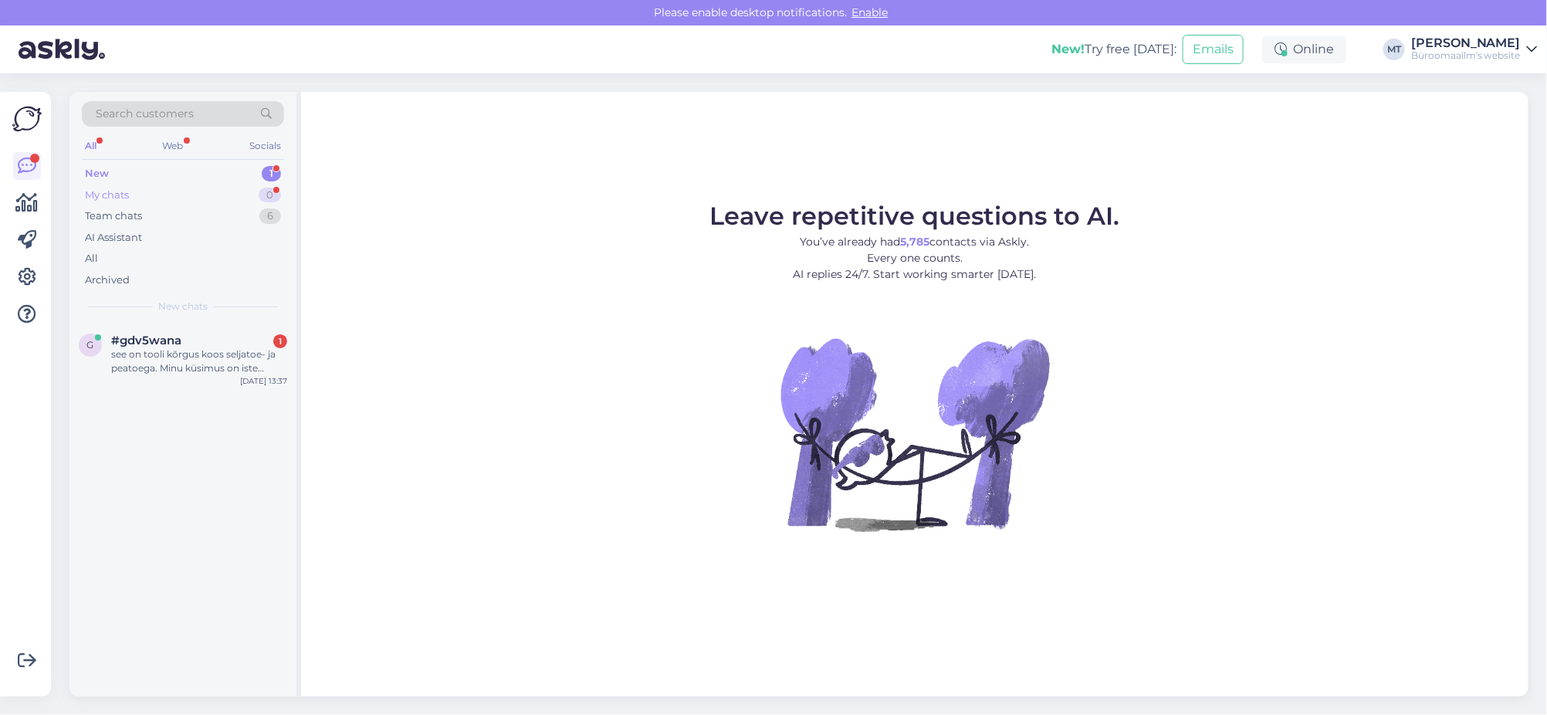
click at [109, 191] on div "My chats" at bounding box center [107, 195] width 44 height 15
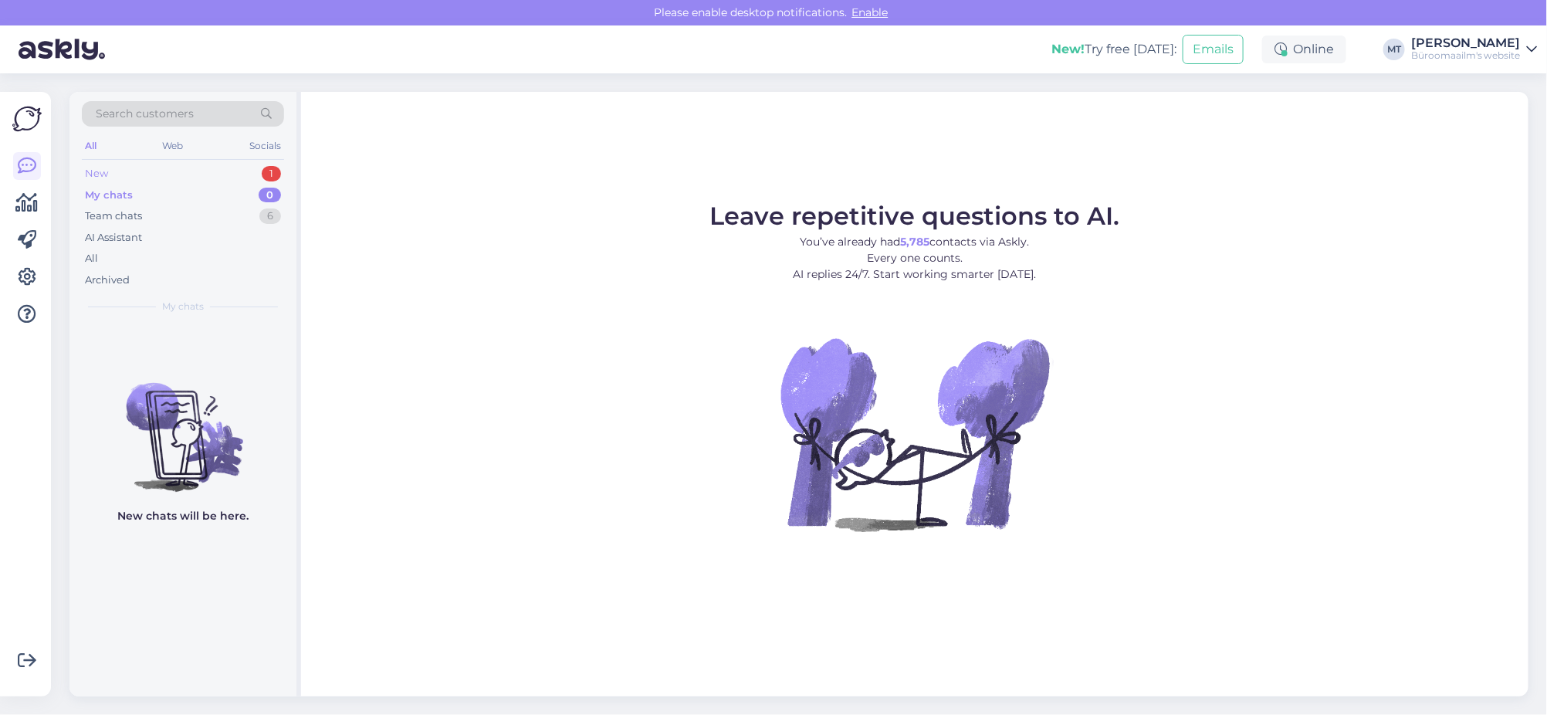
click at [91, 167] on div "New" at bounding box center [96, 173] width 23 height 15
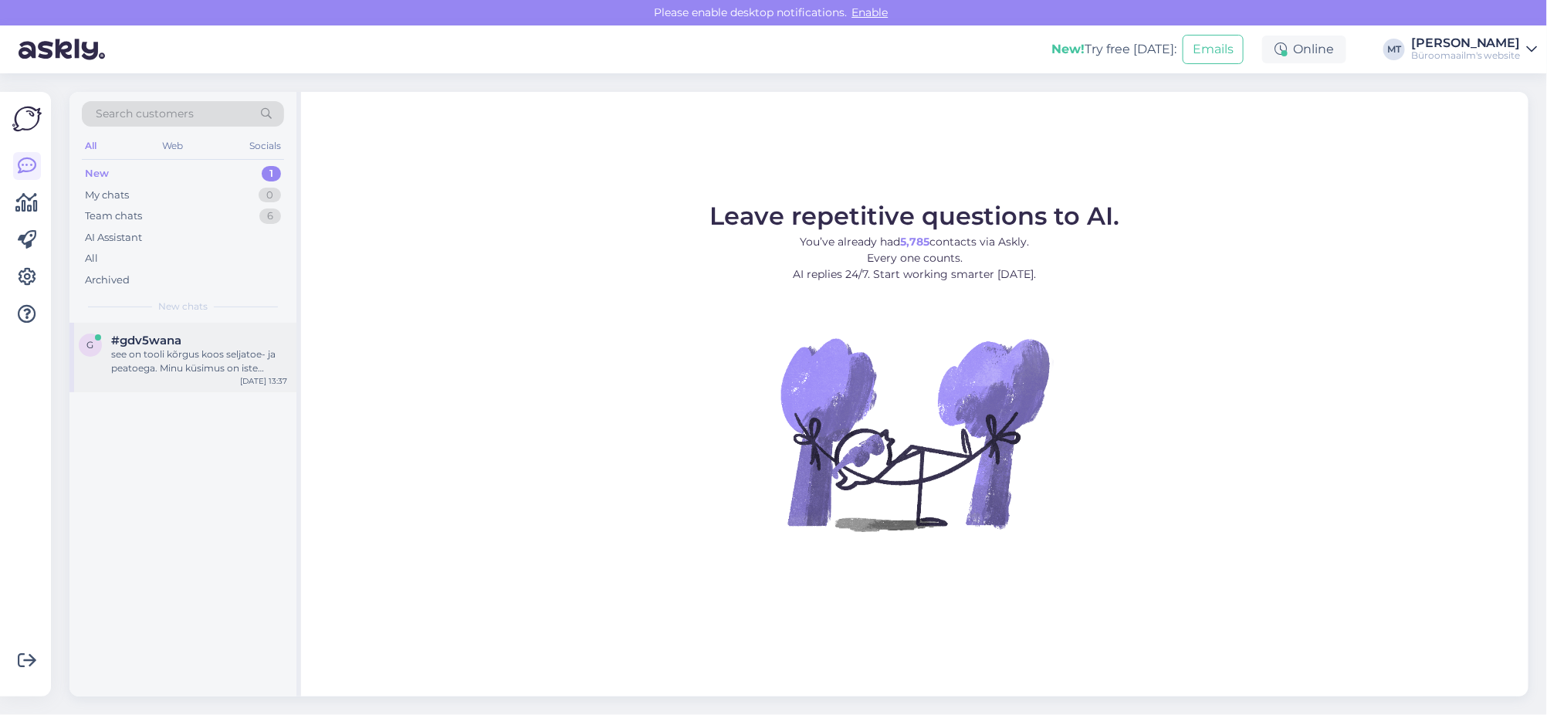
click at [157, 345] on span "#gdv5wana" at bounding box center [146, 340] width 70 height 14
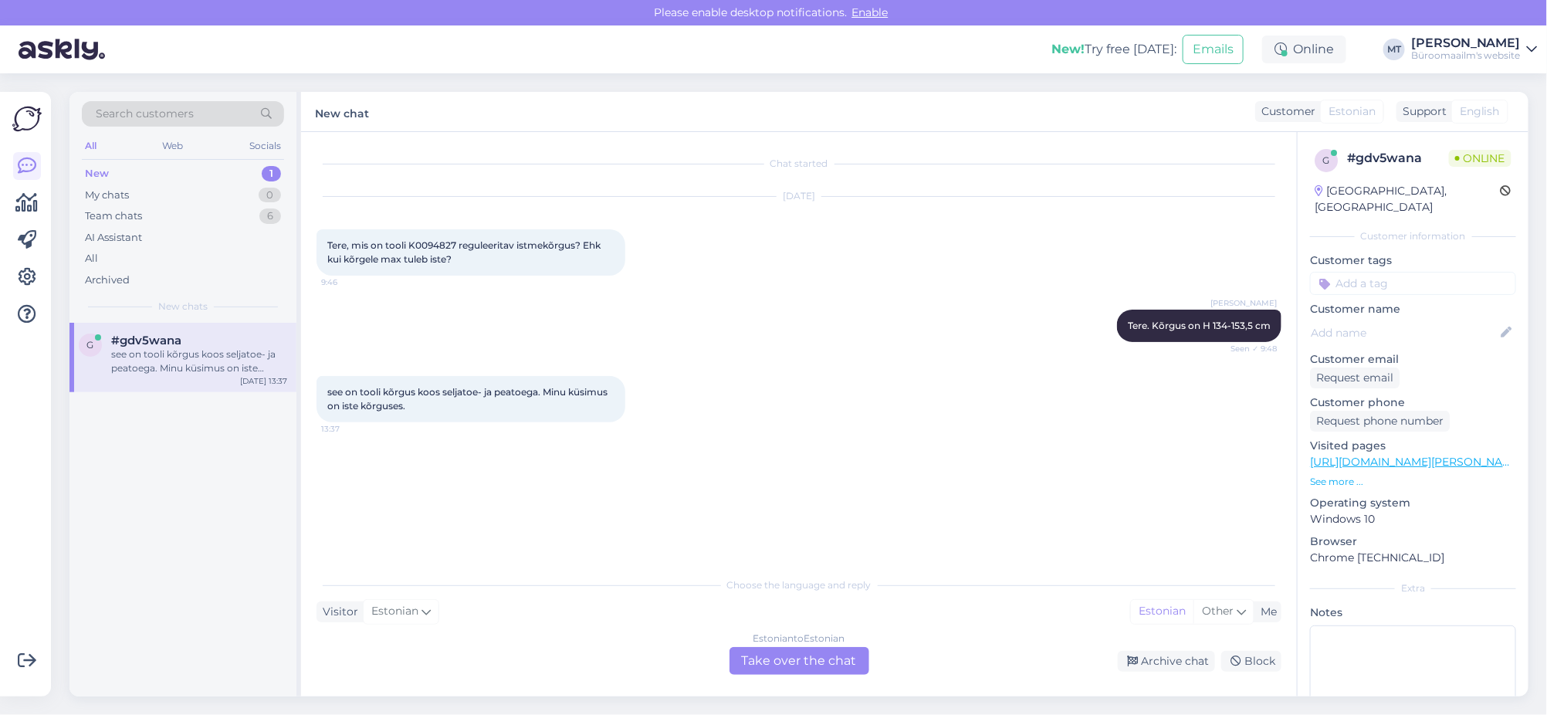
click at [796, 656] on div "Estonian to Estonian Take over the chat" at bounding box center [799, 661] width 140 height 28
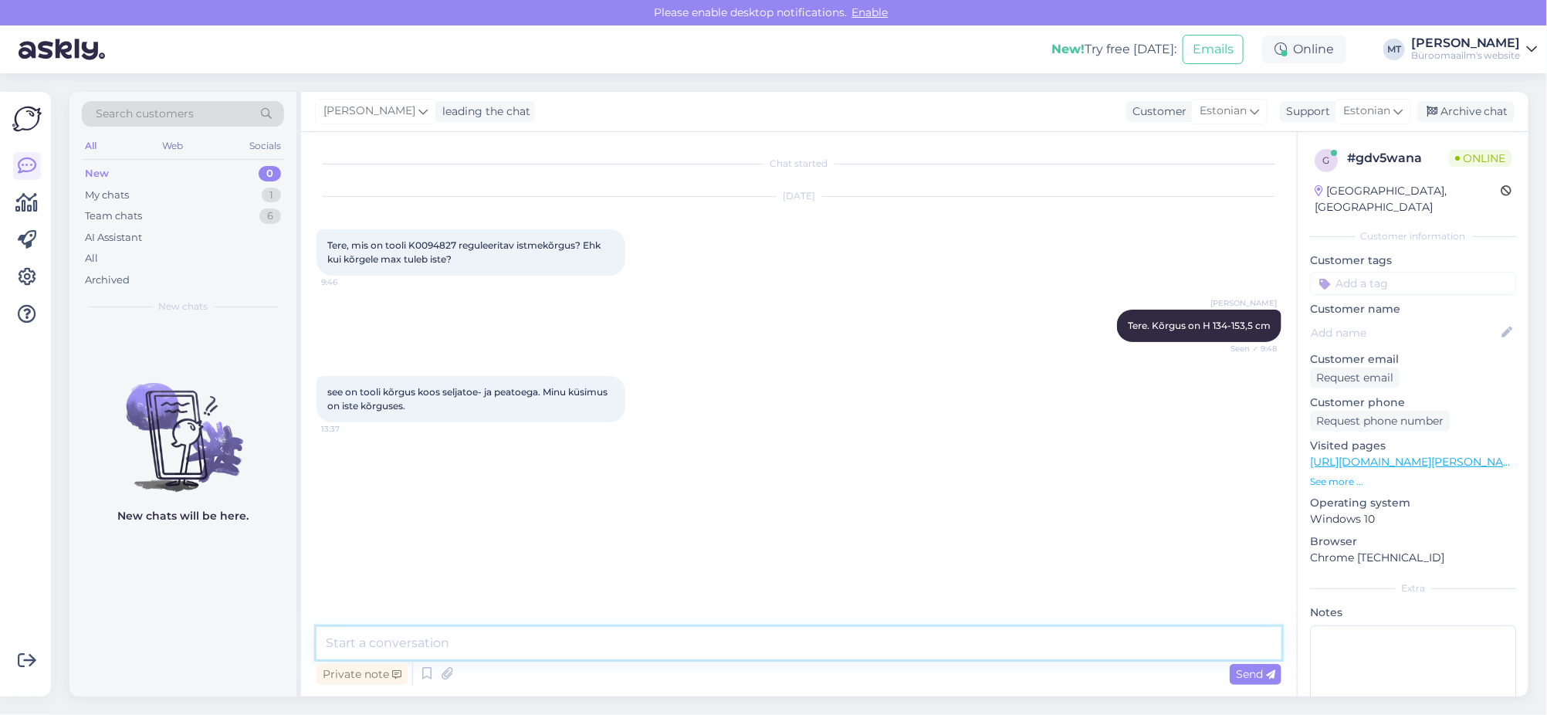
click at [473, 650] on textarea at bounding box center [798, 643] width 965 height 32
drag, startPoint x: 705, startPoint y: 654, endPoint x: 547, endPoint y: 651, distance: 157.5
click at [547, 651] on textarea "Tere. Mõõdame üle, see info tootja tutvustuses puudub." at bounding box center [798, 643] width 965 height 32
type textarea "Tere. Mõõdame üle, see info tootjal puudub. vastusega läheb aega natuke."
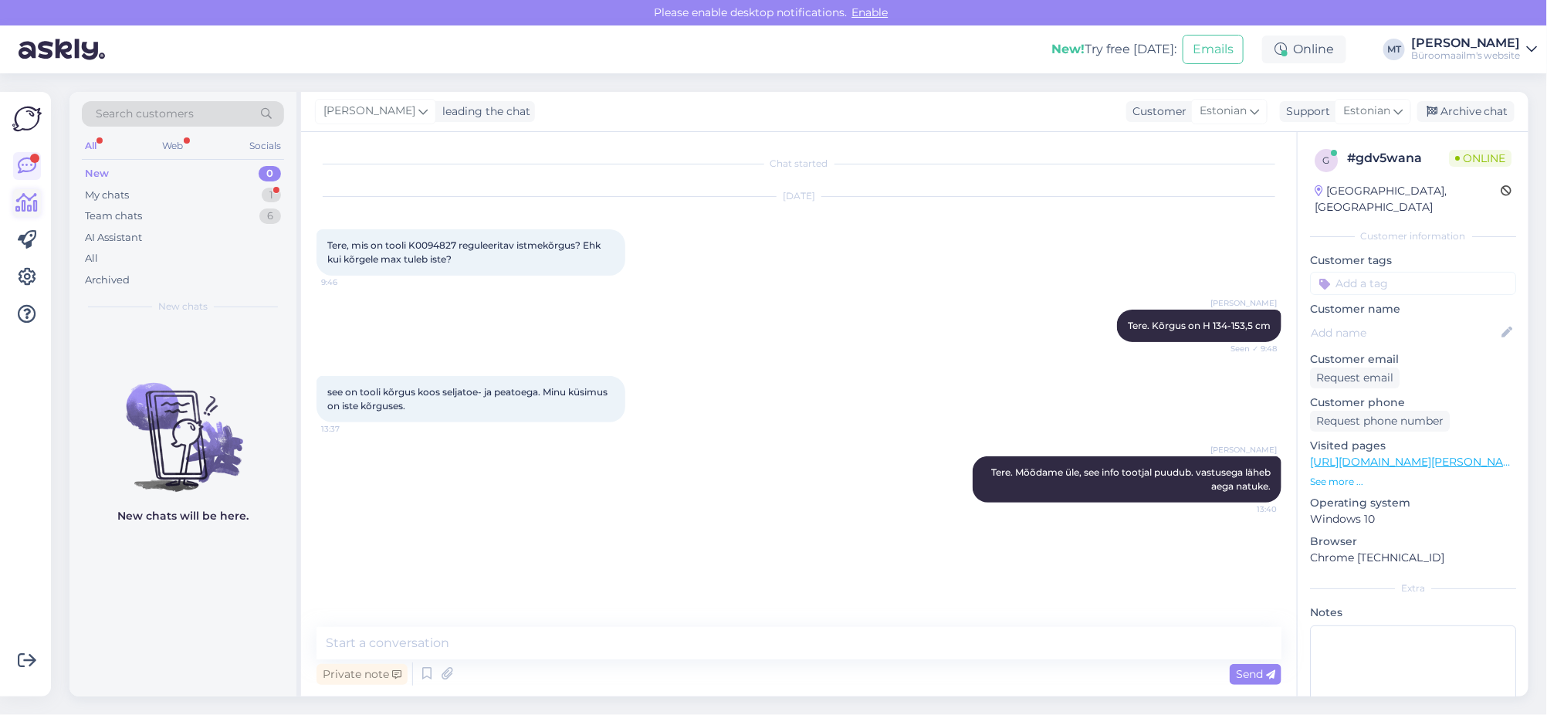
click at [32, 214] on link at bounding box center [27, 203] width 28 height 28
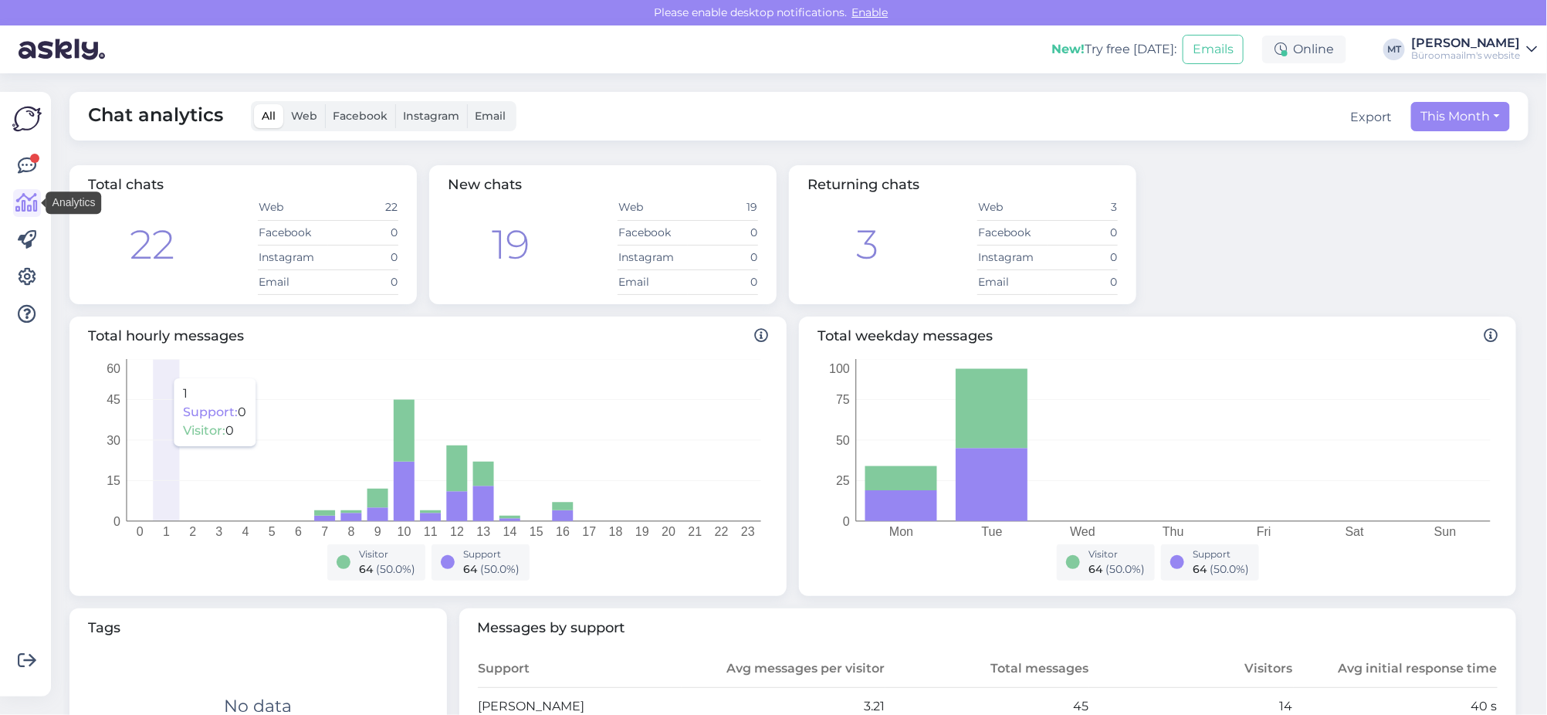
scroll to position [289, 0]
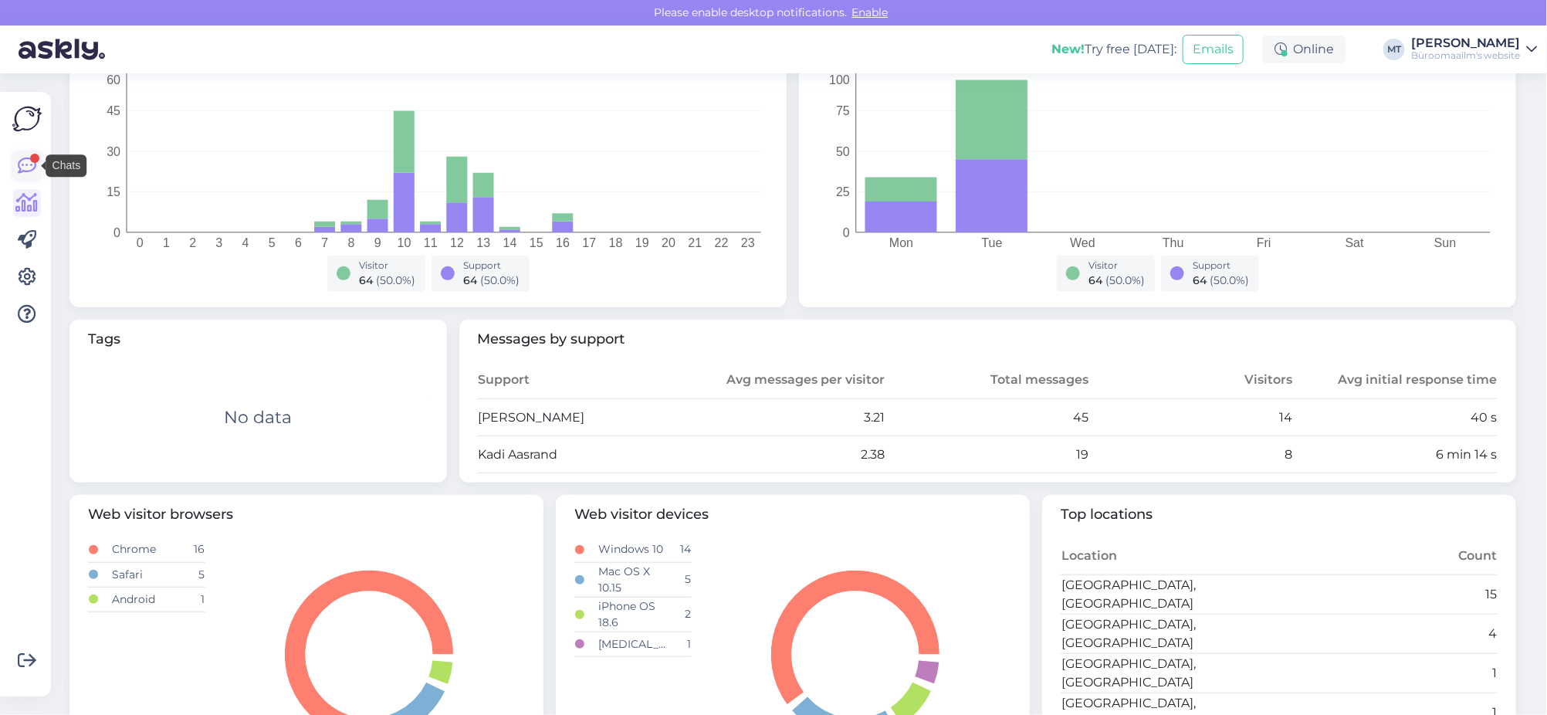
click at [29, 161] on icon at bounding box center [27, 166] width 19 height 19
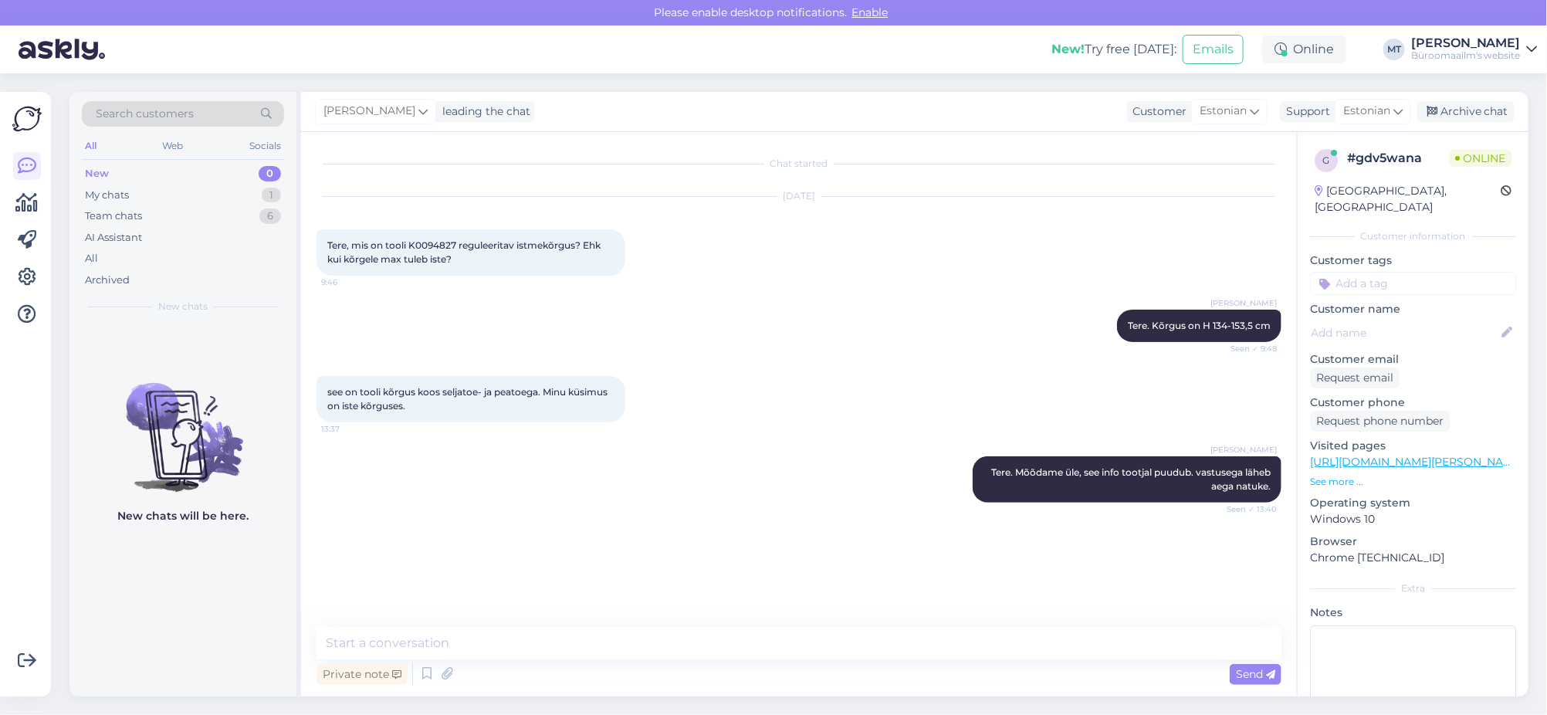
click at [441, 244] on span "Tere, mis on tooli K0094827 reguleeritav istmekõrgus? Ehk kui kõrgele max tuleb…" at bounding box center [465, 251] width 276 height 25
copy span "K0094827"
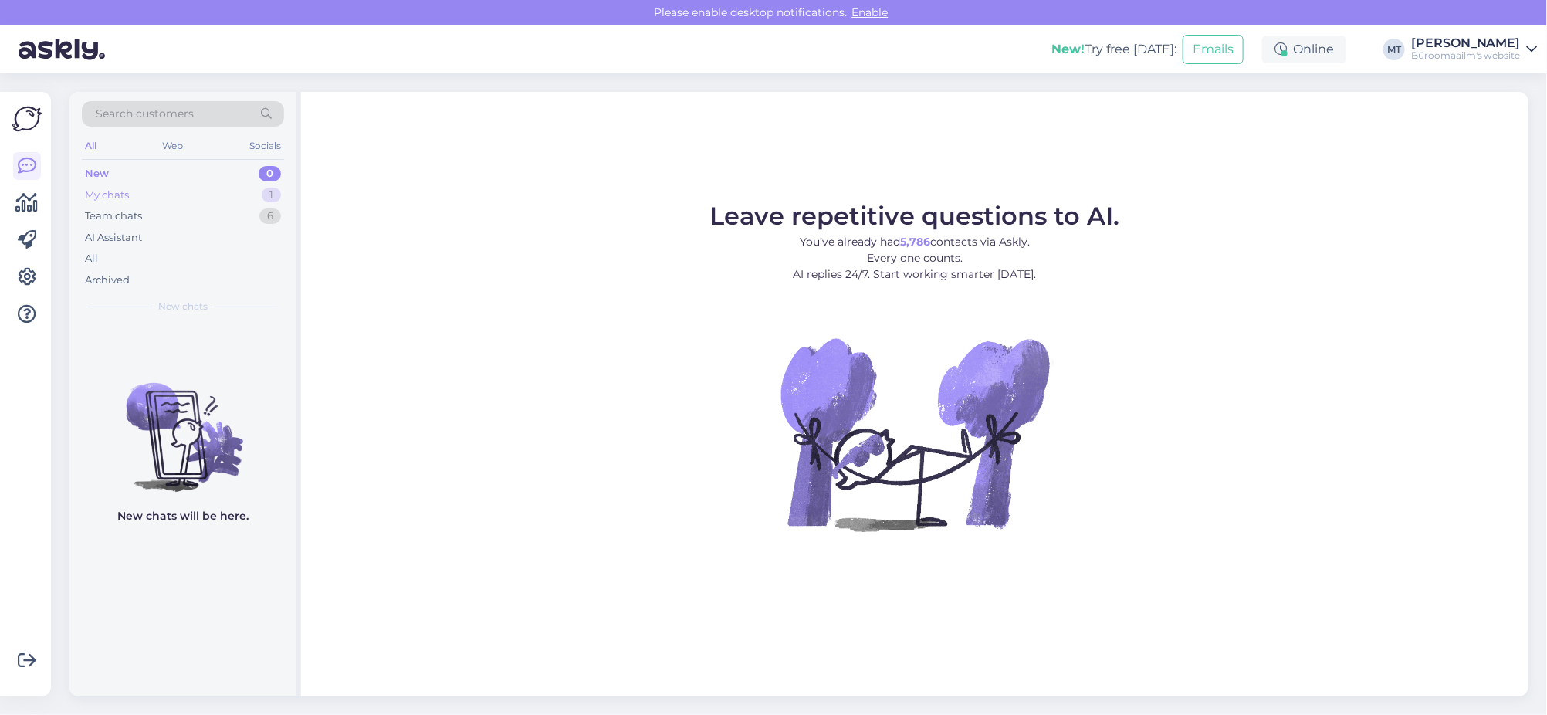
click at [106, 191] on div "My chats" at bounding box center [107, 195] width 44 height 15
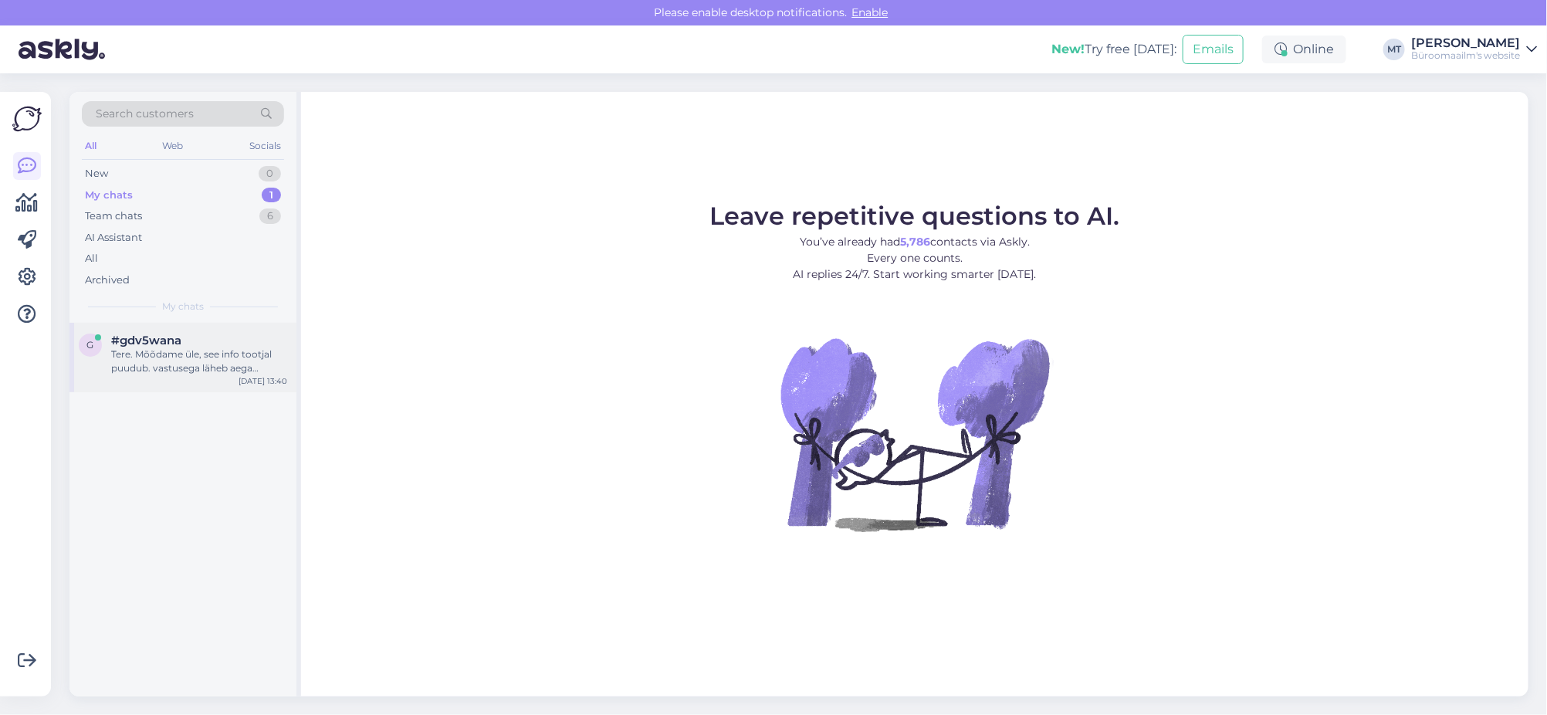
click at [127, 376] on div "g #gdv5wana Tere. Mõõdame üle, see info tootjal puudub. vastusega läheb aega na…" at bounding box center [182, 357] width 227 height 69
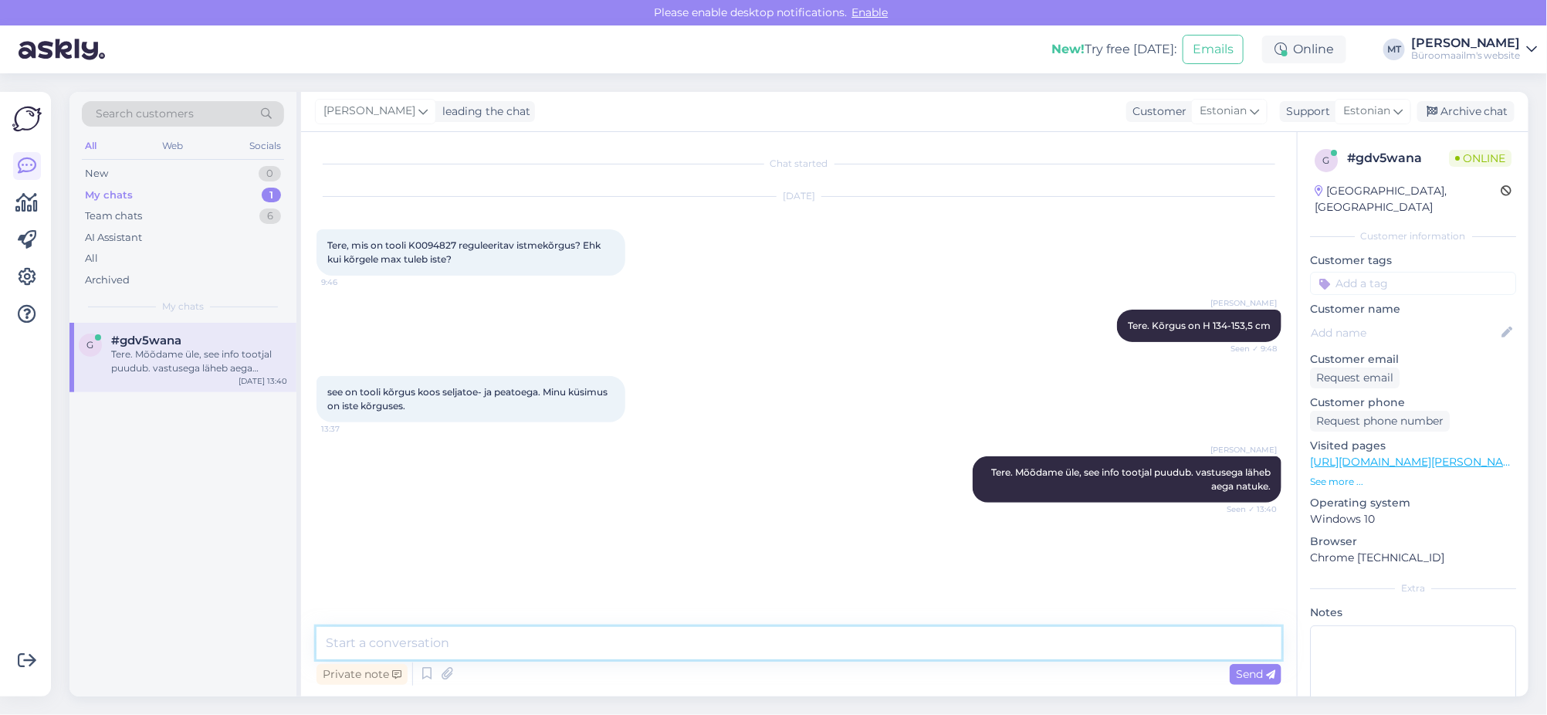
click at [478, 650] on textarea at bounding box center [798, 643] width 965 height 32
drag, startPoint x: 974, startPoint y: 641, endPoint x: 942, endPoint y: 646, distance: 32.0
click at [942, 646] on textarea "Kuna meil laos tool puudub, siis lasen üle mõõta meie tartu kauplusel, vastuseg…" at bounding box center [798, 643] width 965 height 32
type textarea "Kuna meil laos tool puudub, siis lasen üle mõõta meie tartu kauplusel, vastuseg…"
click at [1258, 672] on span "Send" at bounding box center [1255, 674] width 39 height 14
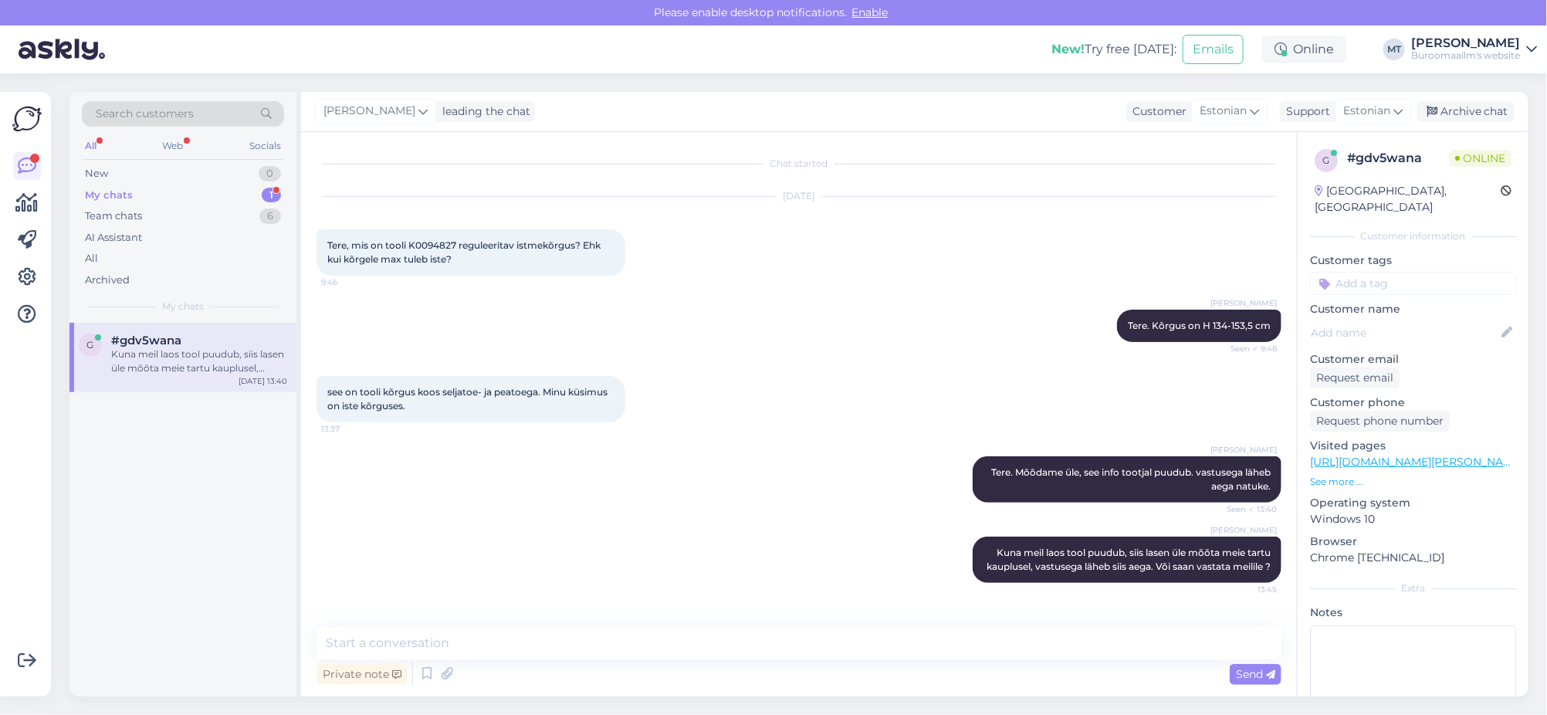
drag, startPoint x: 1258, startPoint y: 673, endPoint x: 1243, endPoint y: 656, distance: 22.9
drag, startPoint x: 1243, startPoint y: 656, endPoint x: 478, endPoint y: 585, distance: 768.1
click at [478, 585] on div "[PERSON_NAME] [PERSON_NAME] laos tool puudub, siis lasen üle mõõta meie tartu k…" at bounding box center [798, 559] width 965 height 80
click at [134, 357] on div "Kuna meil laos tool puudub, siis lasen üle mõõta meie tartu kauplusel, vastuseg…" at bounding box center [199, 361] width 176 height 28
click at [29, 163] on icon at bounding box center [27, 166] width 19 height 19
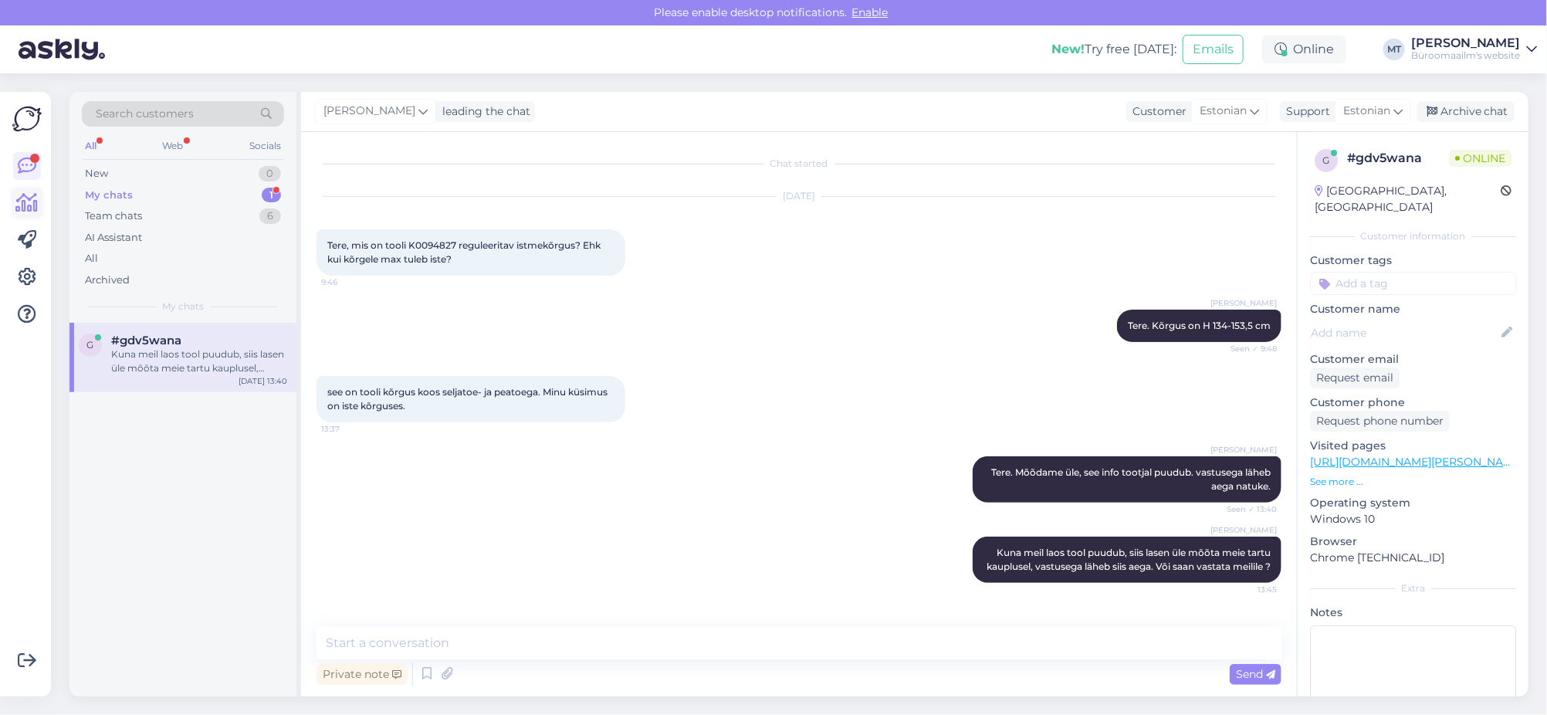
click at [23, 201] on icon at bounding box center [27, 203] width 22 height 19
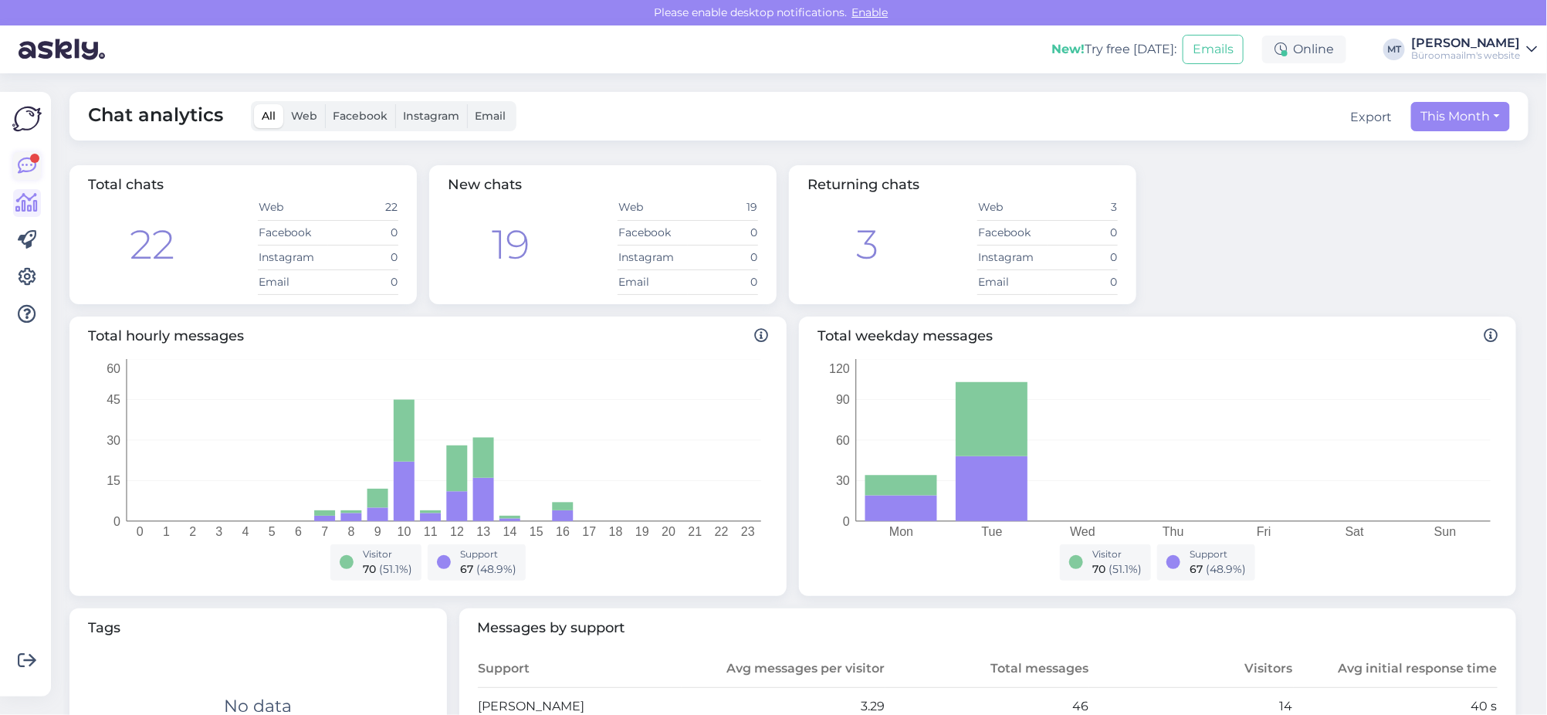
click at [29, 161] on icon at bounding box center [27, 166] width 19 height 19
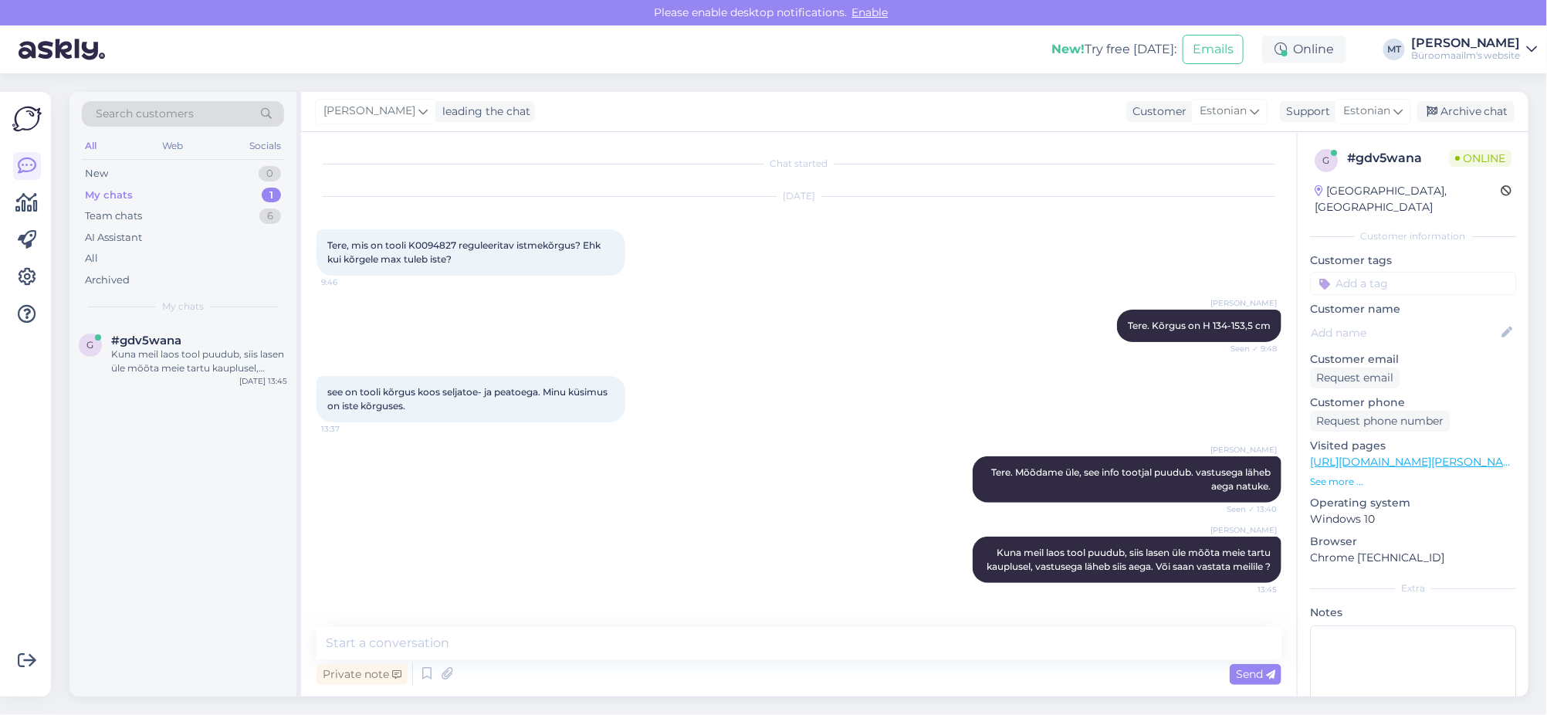
click at [126, 192] on div "My chats" at bounding box center [109, 195] width 48 height 15
click at [163, 364] on div "Kuna meil laos tool puudub, siis lasen üle mõõta meie tartu kauplusel, vastuseg…" at bounding box center [199, 361] width 176 height 28
click at [482, 654] on textarea at bounding box center [798, 643] width 965 height 32
click at [113, 712] on div "Search customers All Web Socials New 0 My chats 1 Team chats 6 AI Assistant All…" at bounding box center [803, 393] width 1486 height 641
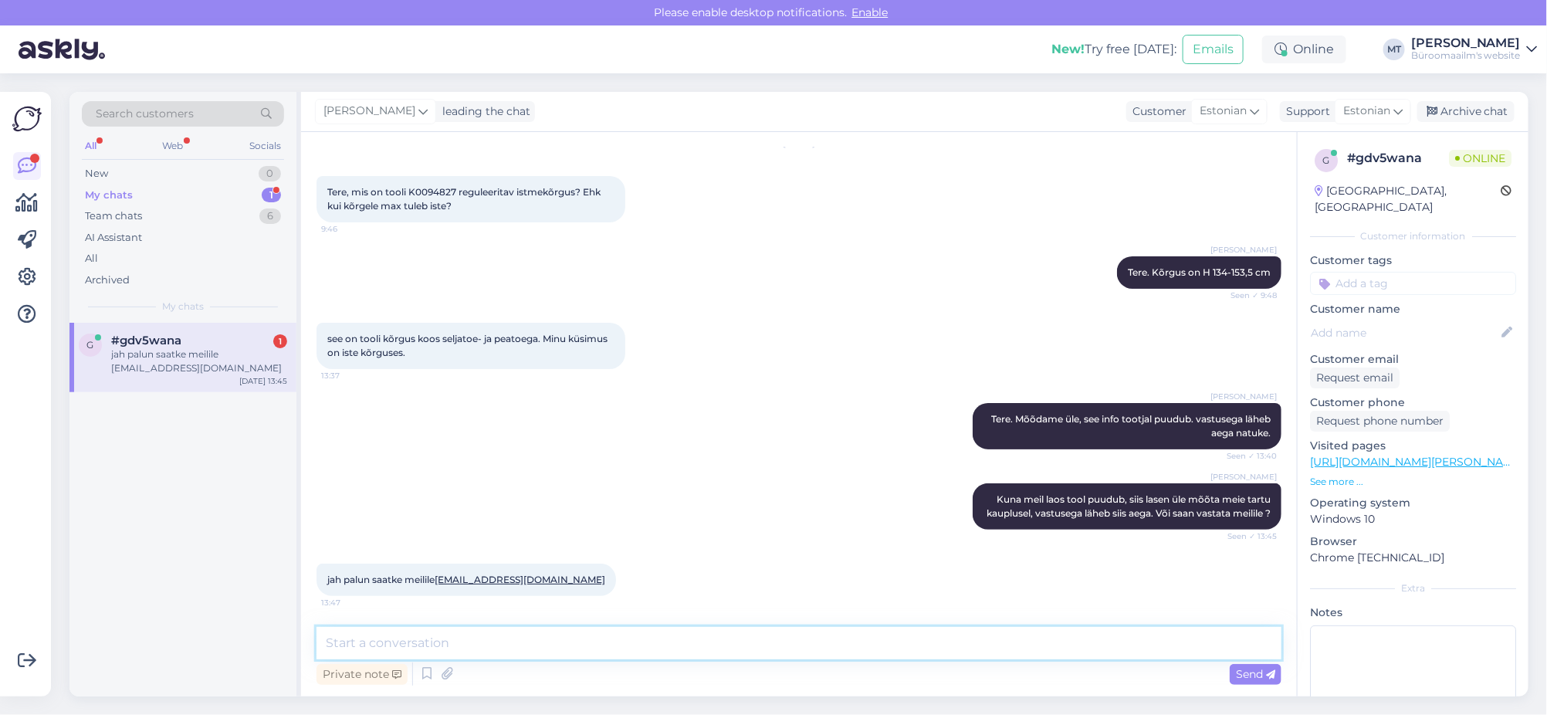
click at [400, 643] on textarea at bounding box center [798, 643] width 965 height 32
type textarea "Aitäh."
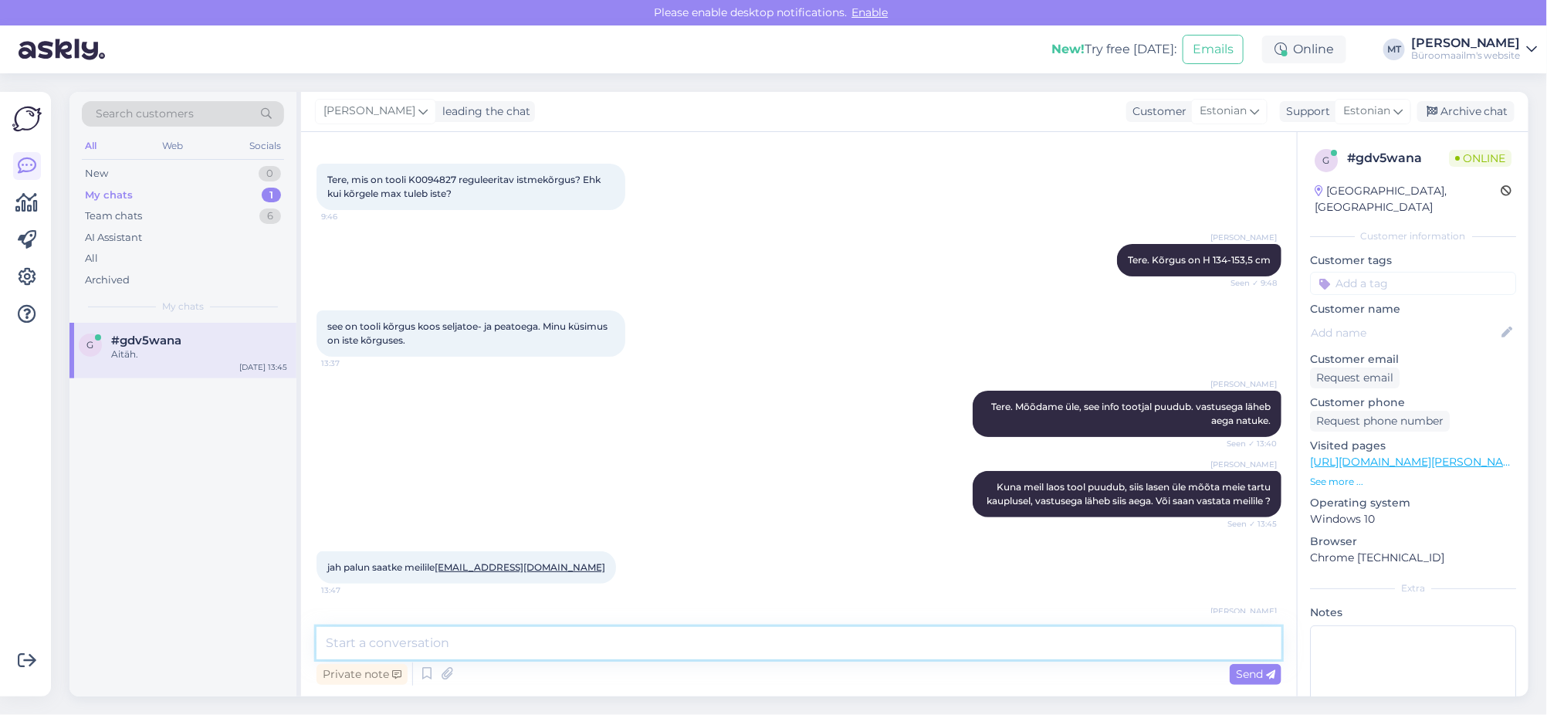
scroll to position [133, 0]
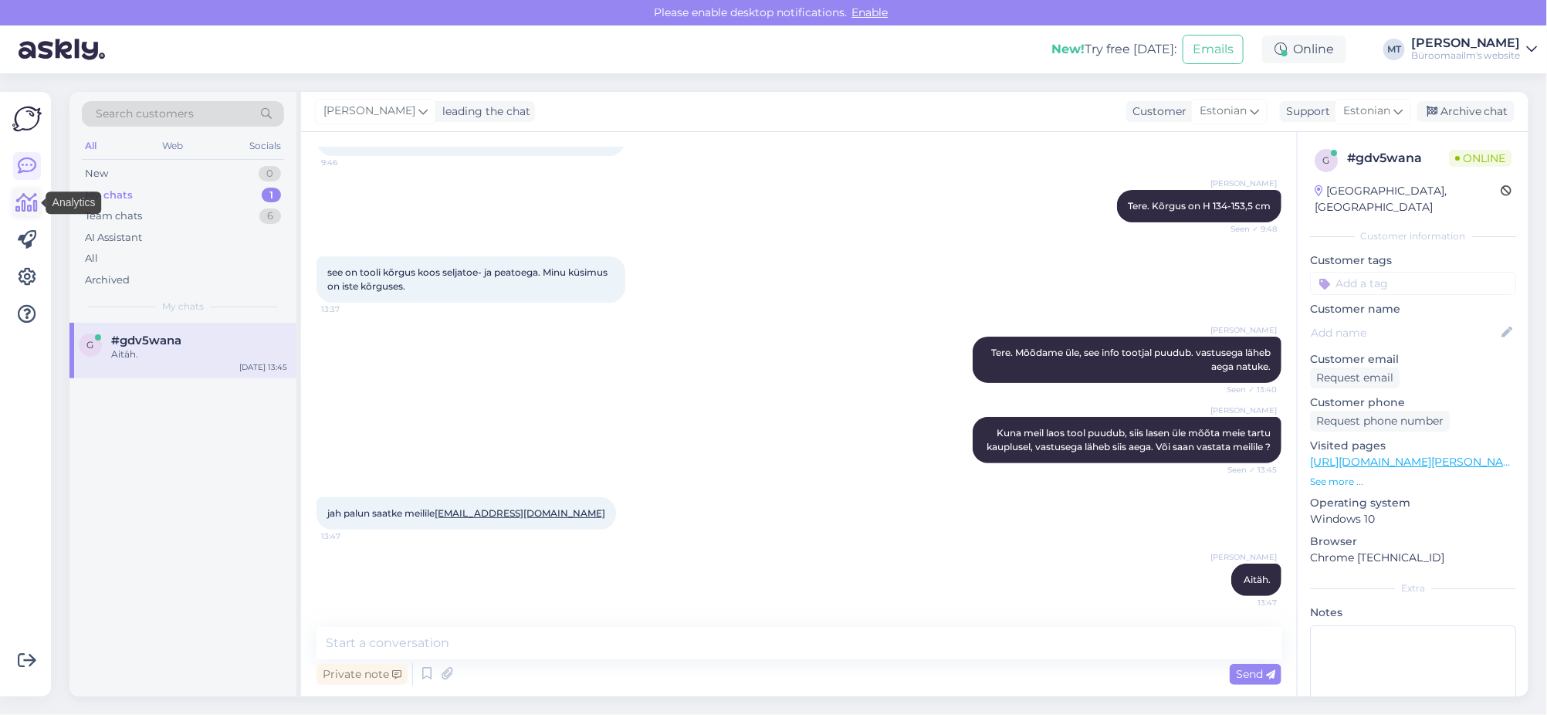
click at [30, 201] on icon at bounding box center [27, 203] width 22 height 19
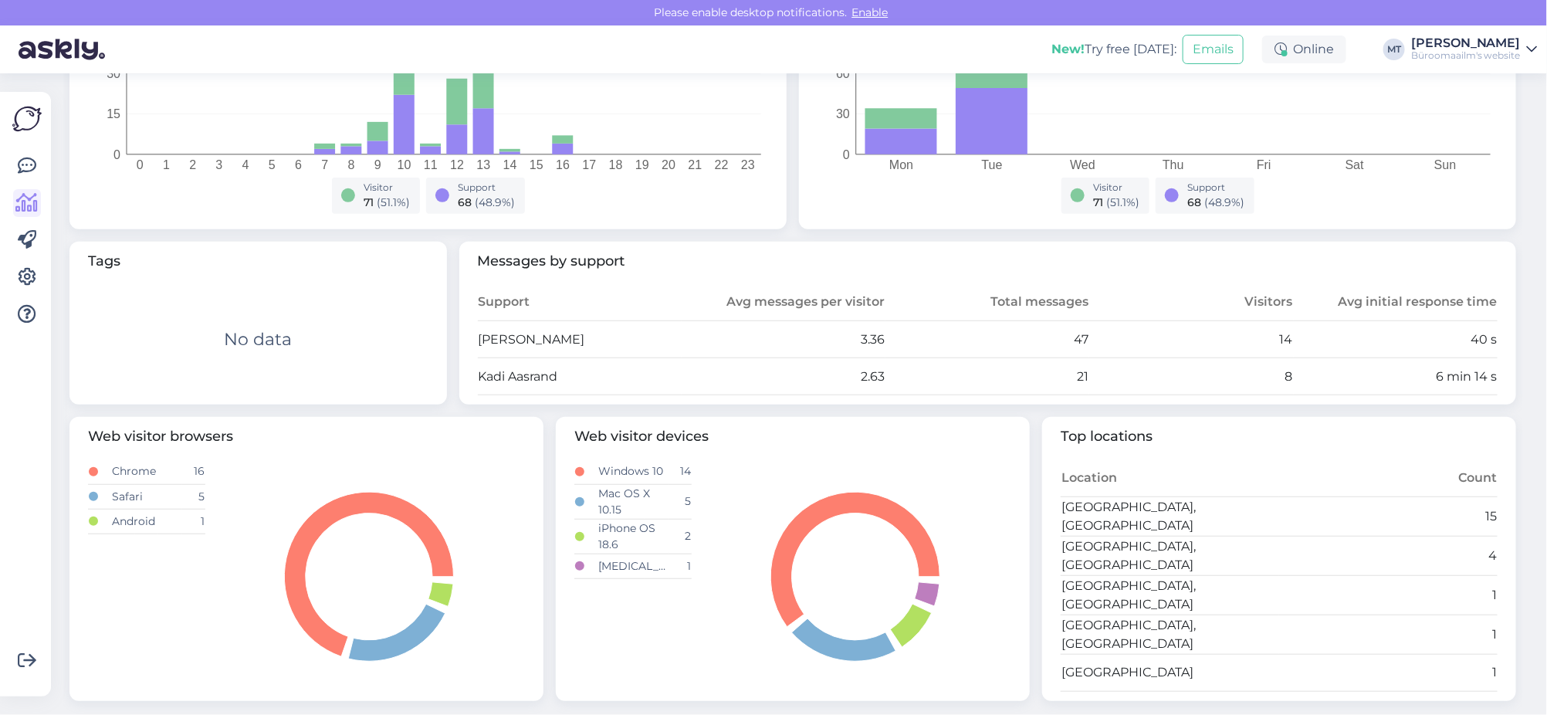
scroll to position [270, 0]
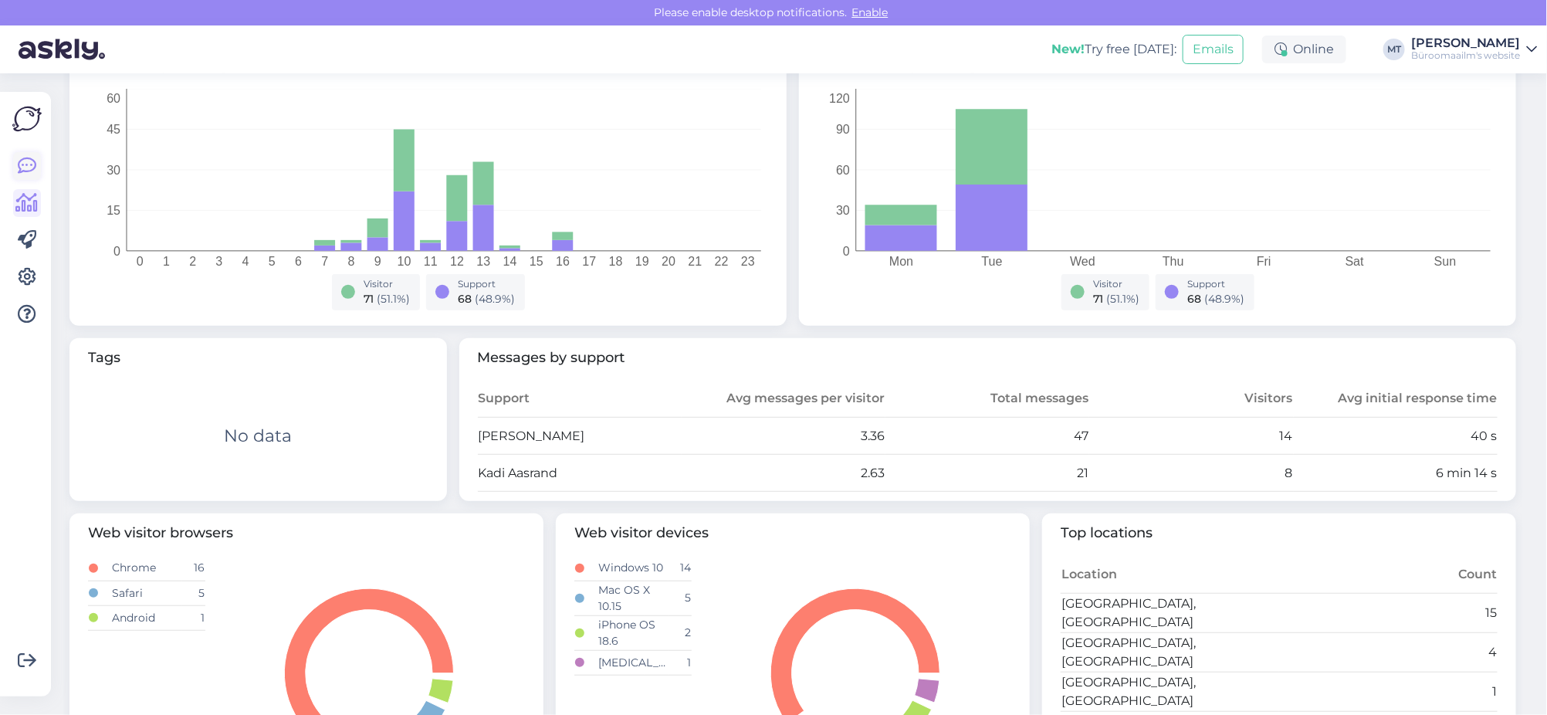
click at [29, 164] on icon at bounding box center [27, 166] width 19 height 19
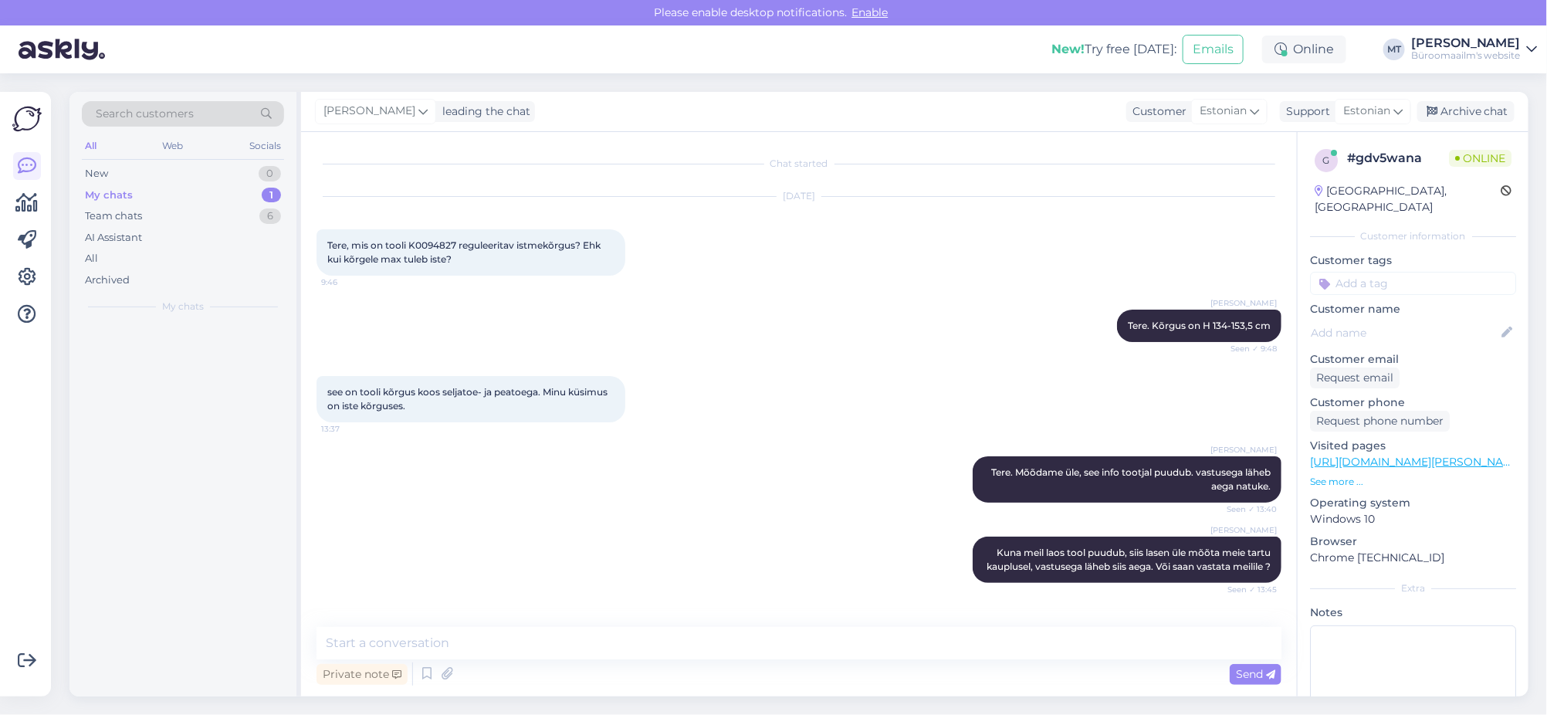
scroll to position [133, 0]
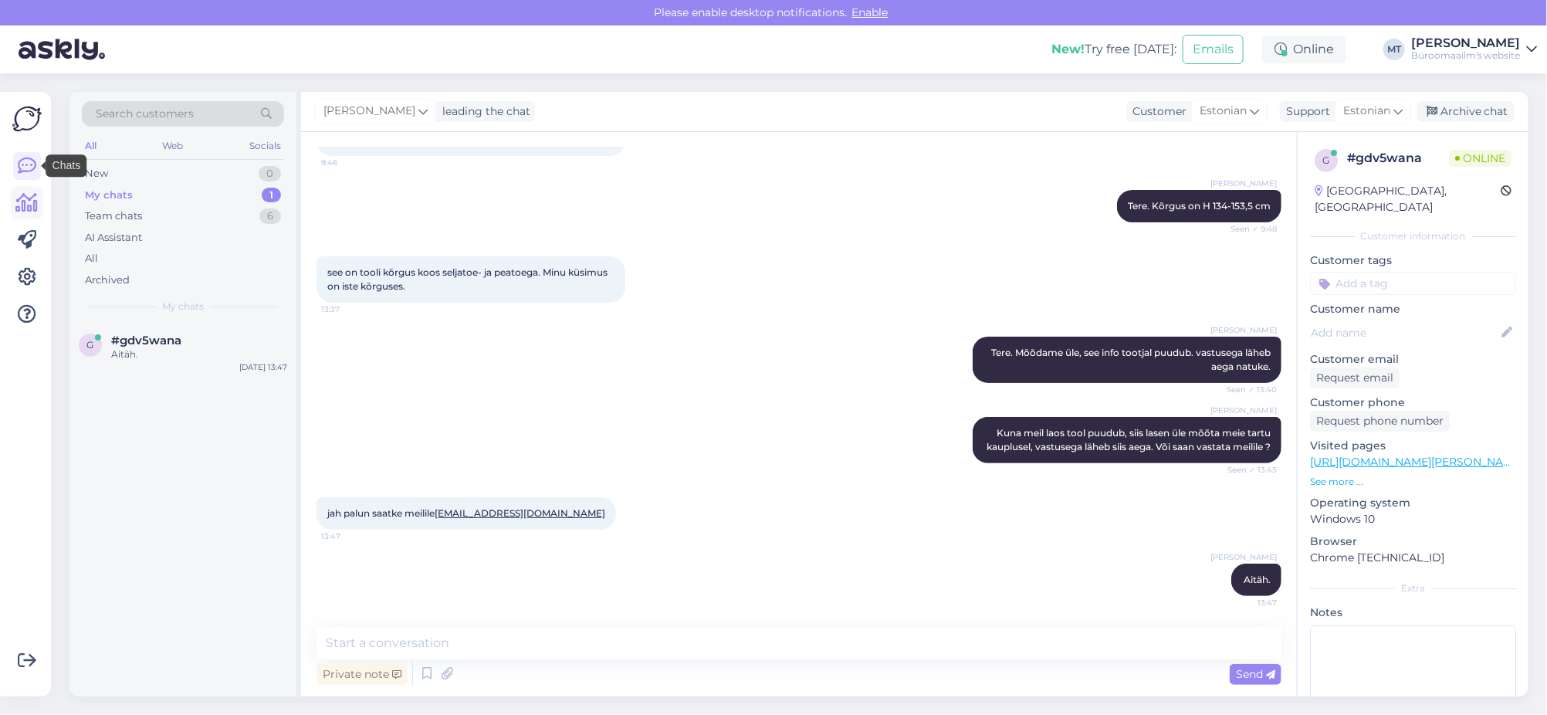
click at [29, 204] on icon at bounding box center [27, 203] width 22 height 19
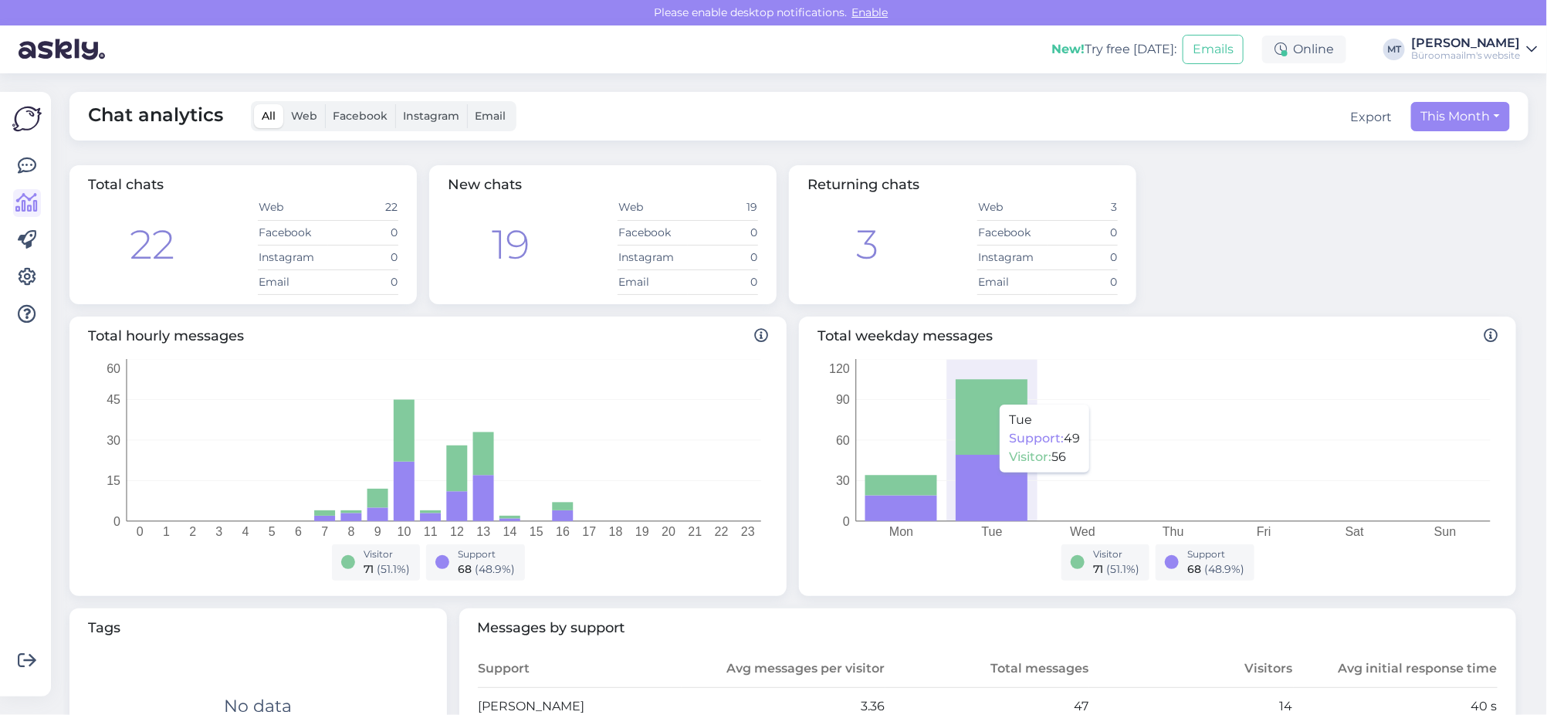
click at [972, 397] on icon at bounding box center [991, 417] width 72 height 76
click at [968, 511] on icon at bounding box center [991, 488] width 72 height 66
click at [26, 164] on icon at bounding box center [27, 166] width 19 height 19
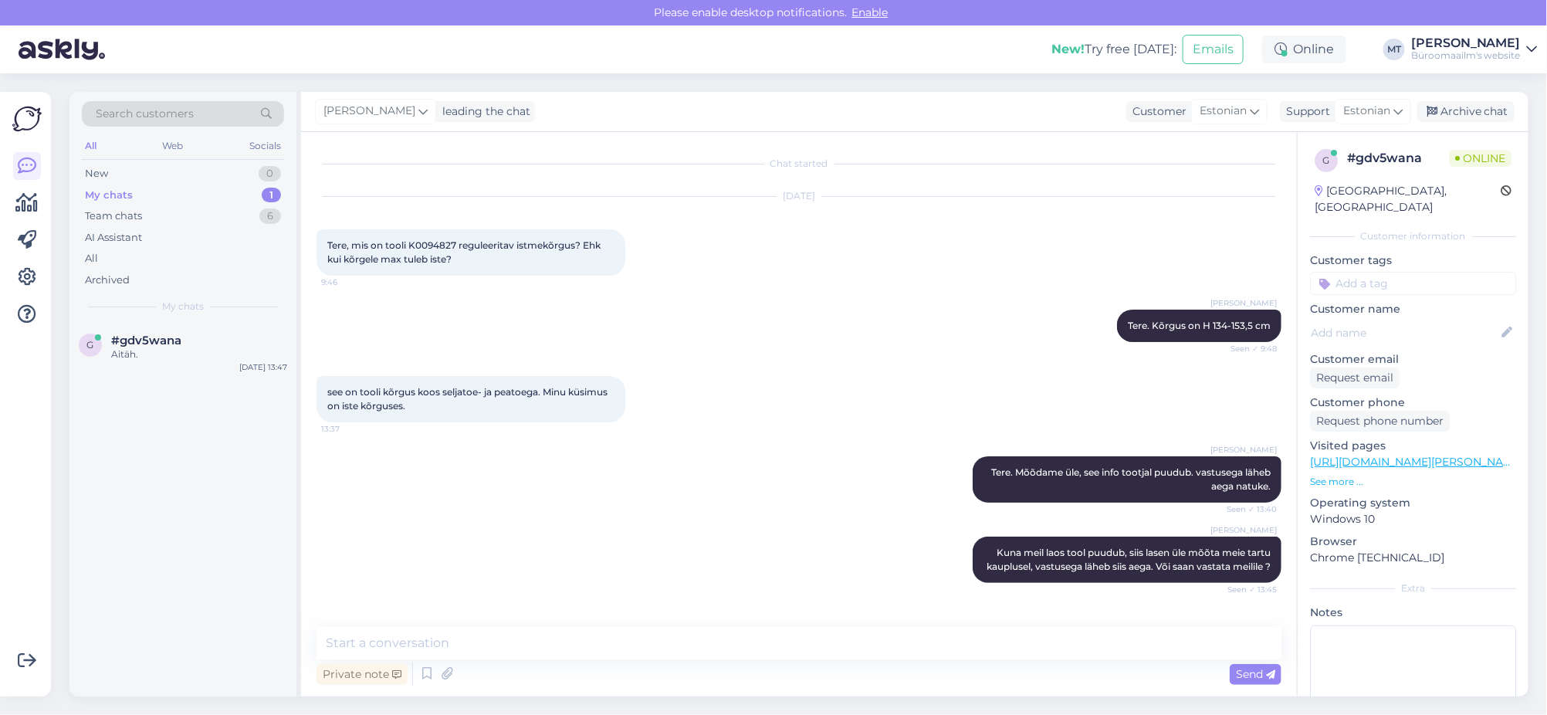
scroll to position [133, 0]
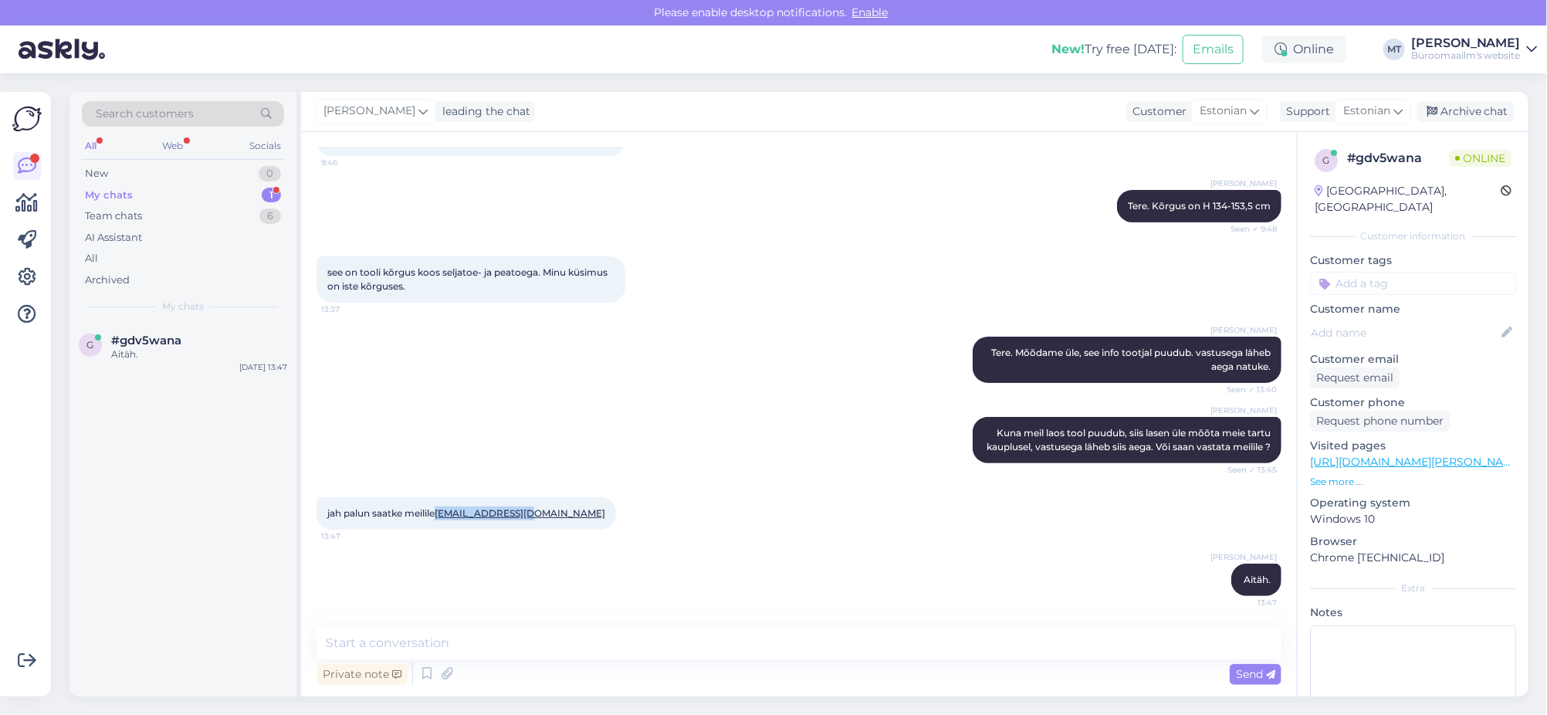
drag, startPoint x: 542, startPoint y: 512, endPoint x: 440, endPoint y: 516, distance: 102.0
click at [440, 516] on div "jah palun saatke meilile eve.keedus@erm.ee 13:47" at bounding box center [465, 513] width 299 height 32
copy link "eve.keedus@erm.ee"
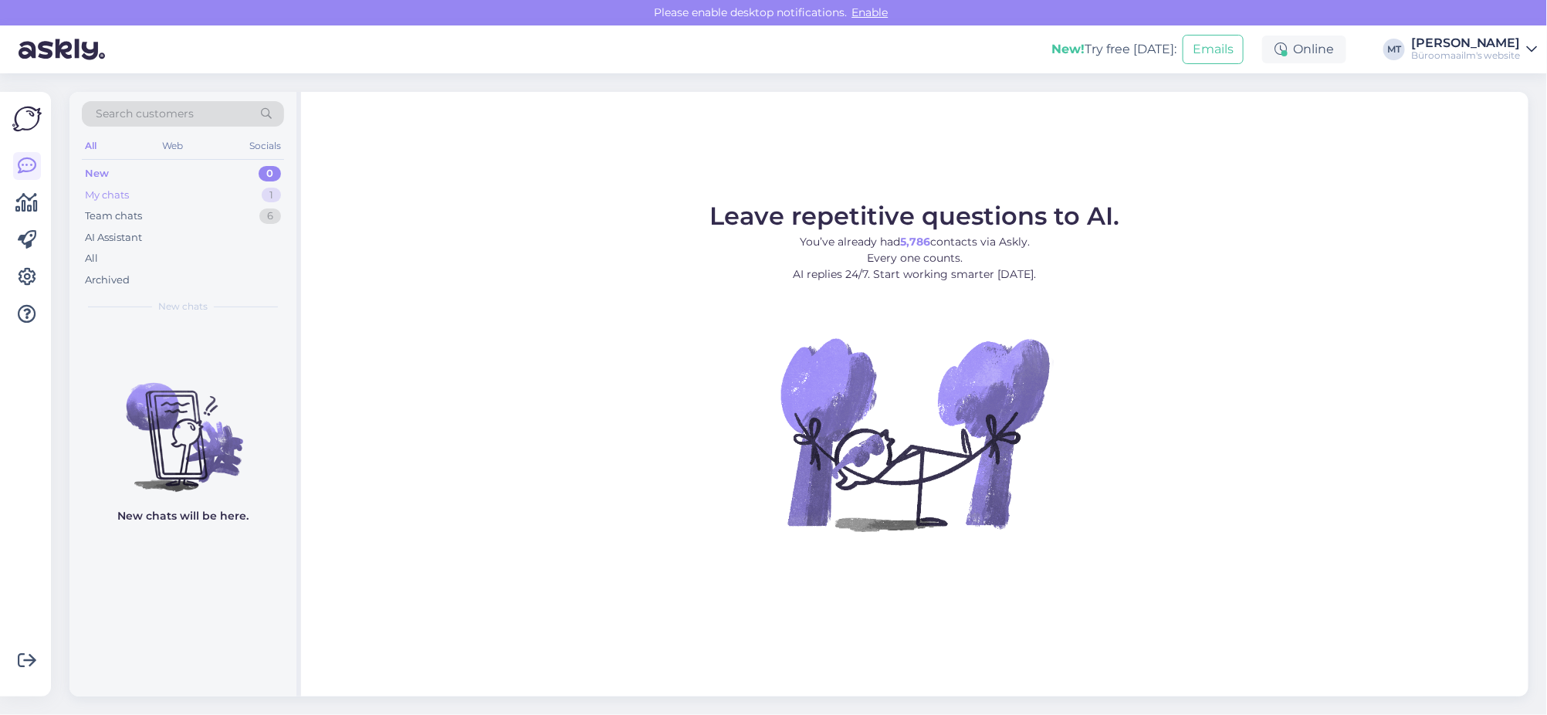
click at [103, 195] on div "My chats" at bounding box center [107, 195] width 44 height 15
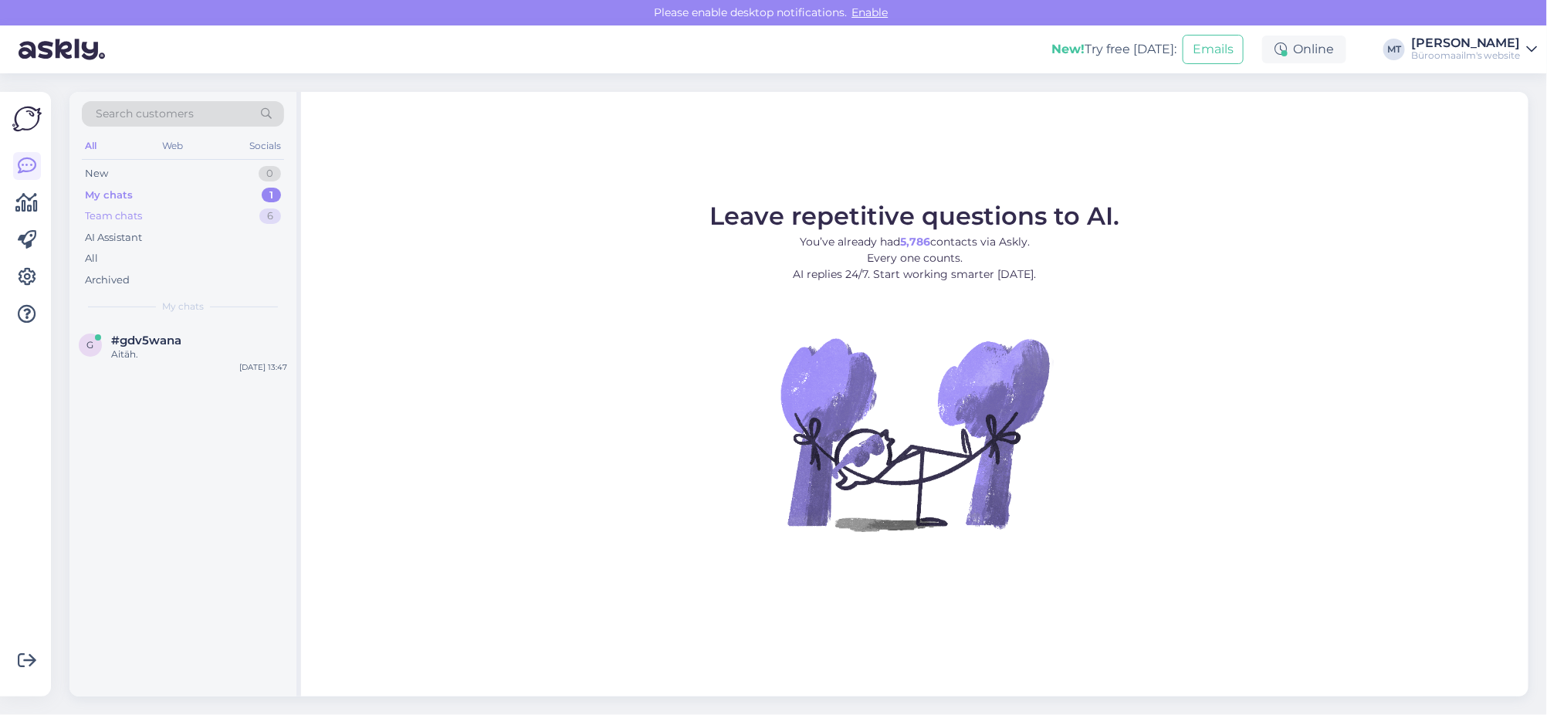
drag, startPoint x: 120, startPoint y: 195, endPoint x: 105, endPoint y: 223, distance: 31.8
click at [120, 195] on div "My chats" at bounding box center [109, 195] width 48 height 15
click at [106, 345] on div "g #gdv5wana Aitäh." at bounding box center [183, 347] width 208 height 28
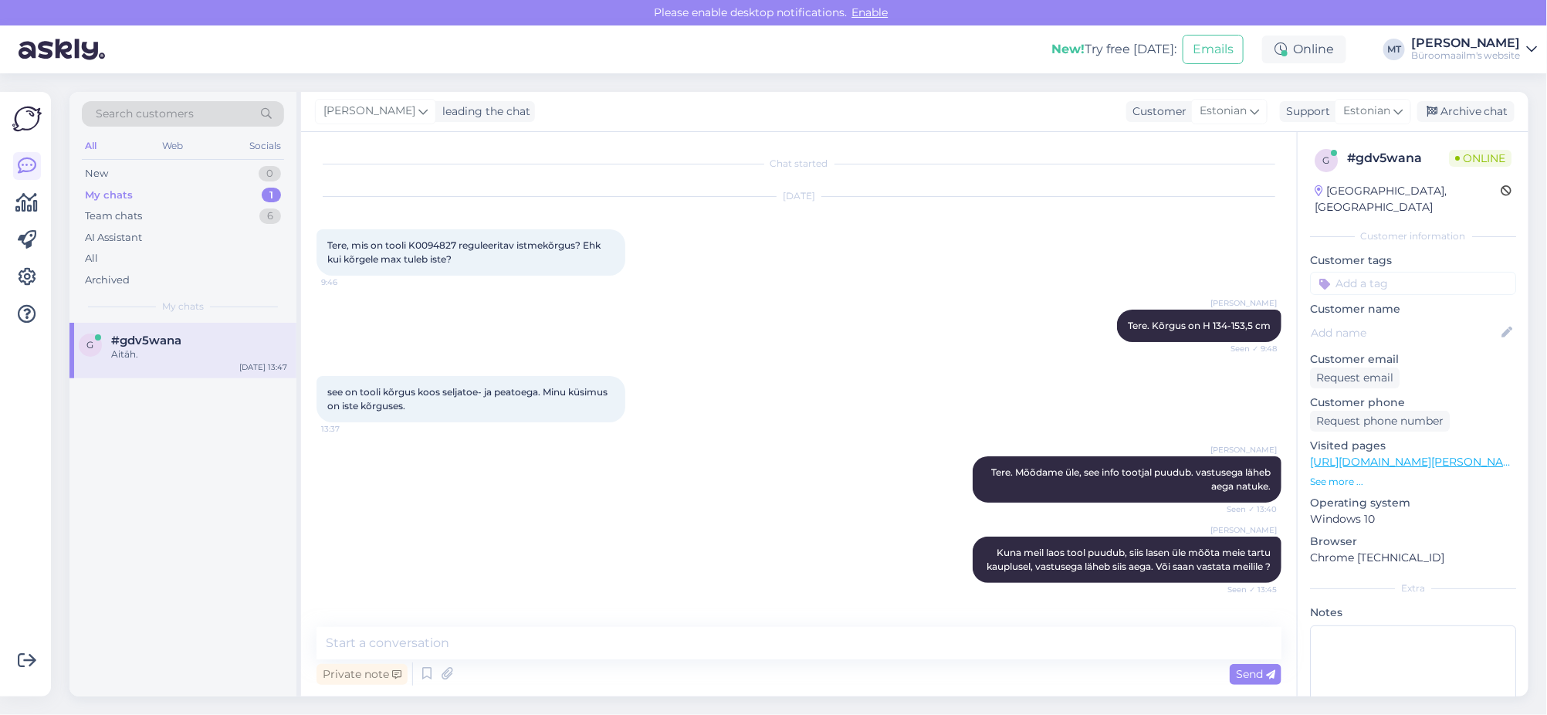
scroll to position [133, 0]
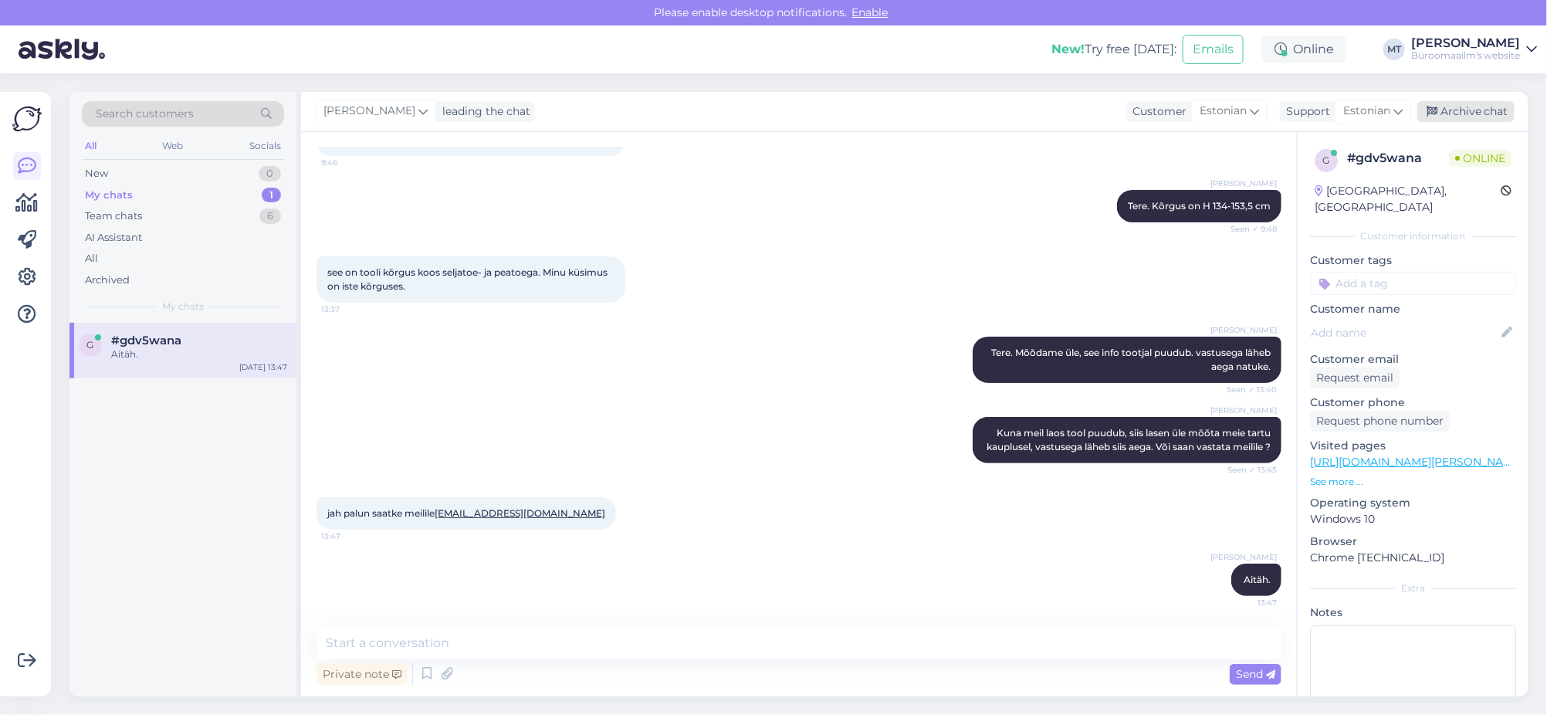
click at [1486, 110] on div "Archive chat" at bounding box center [1465, 111] width 97 height 21
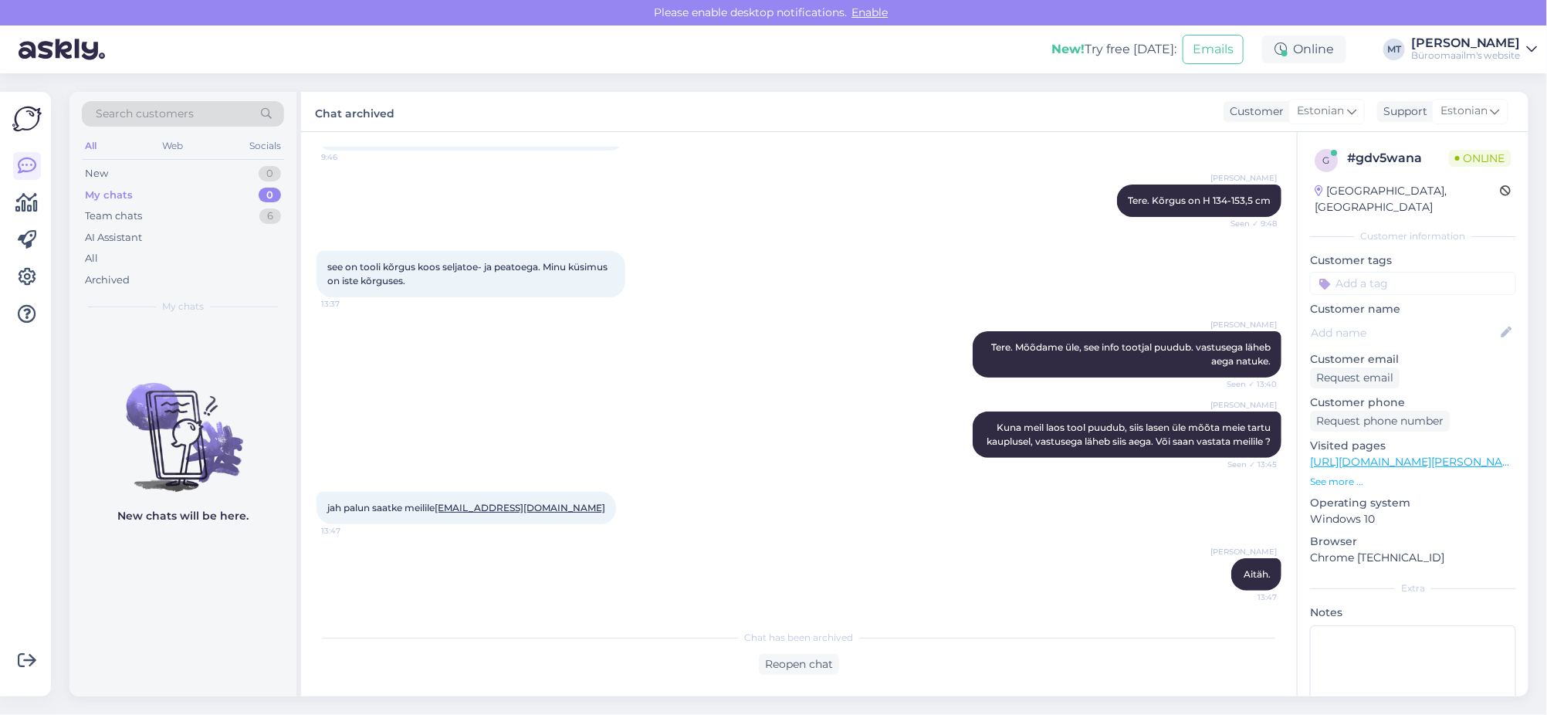
scroll to position [0, 0]
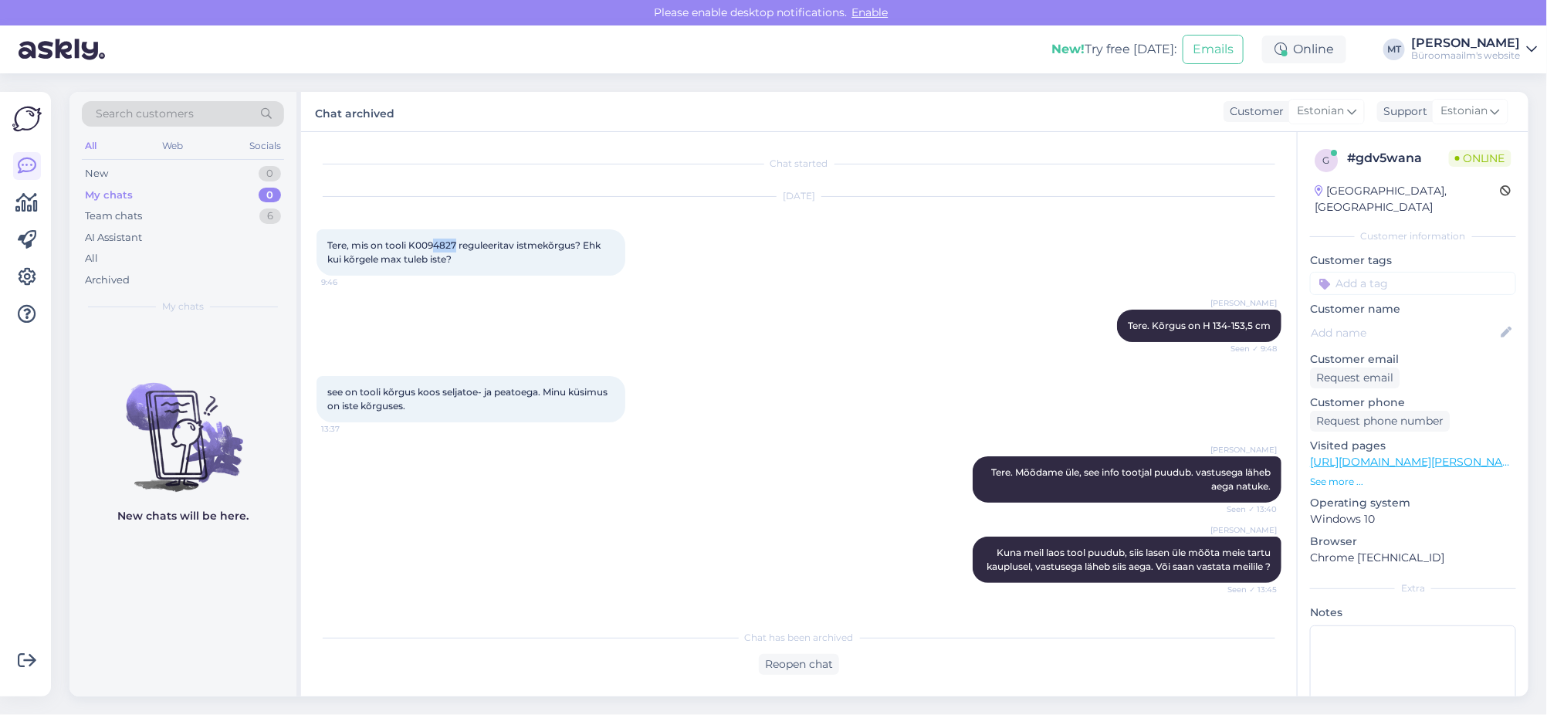
drag, startPoint x: 454, startPoint y: 238, endPoint x: 431, endPoint y: 243, distance: 22.9
click at [431, 243] on span "Tere, mis on tooli K0094827 reguleeritav istmekõrgus? Ehk kui kõrgele max tuleb…" at bounding box center [465, 251] width 276 height 25
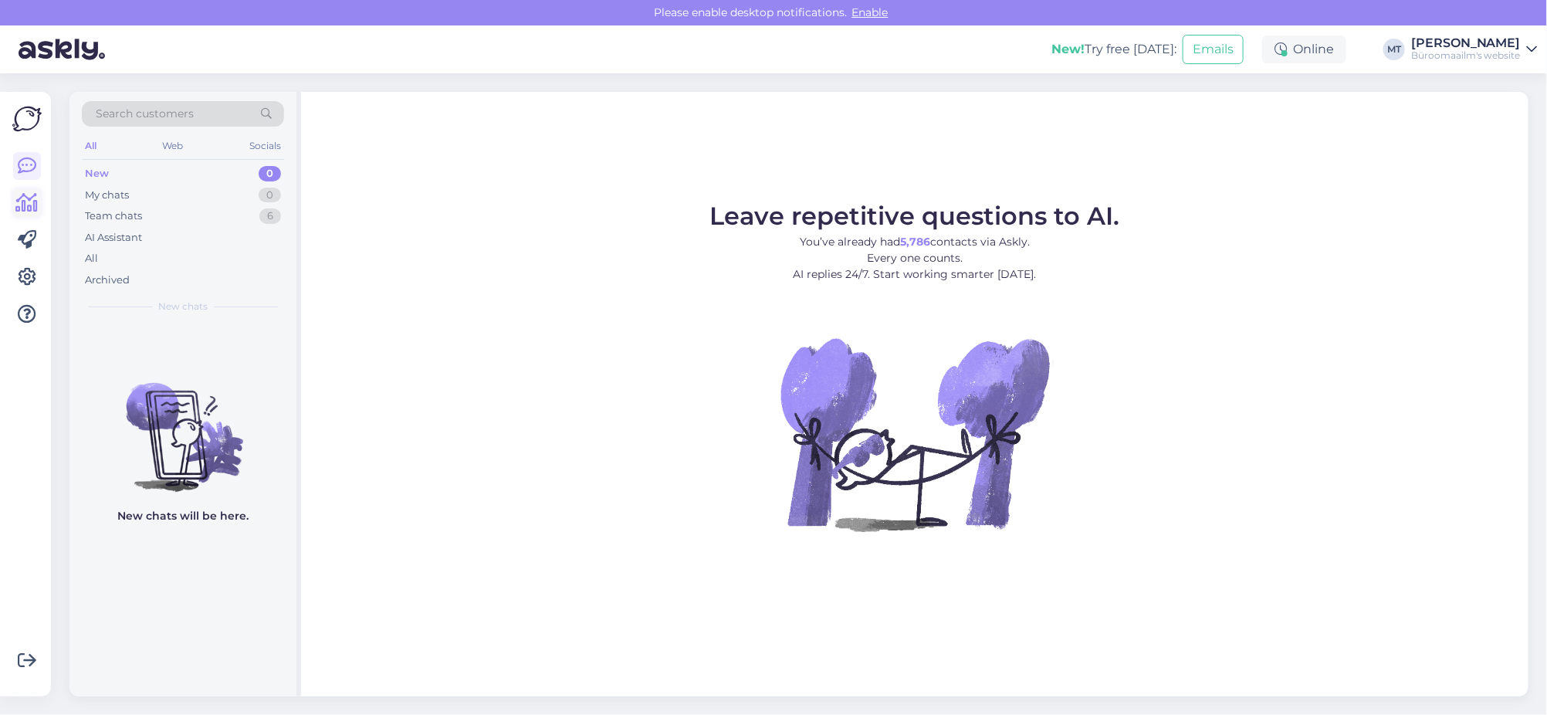
click at [26, 209] on icon at bounding box center [27, 203] width 22 height 19
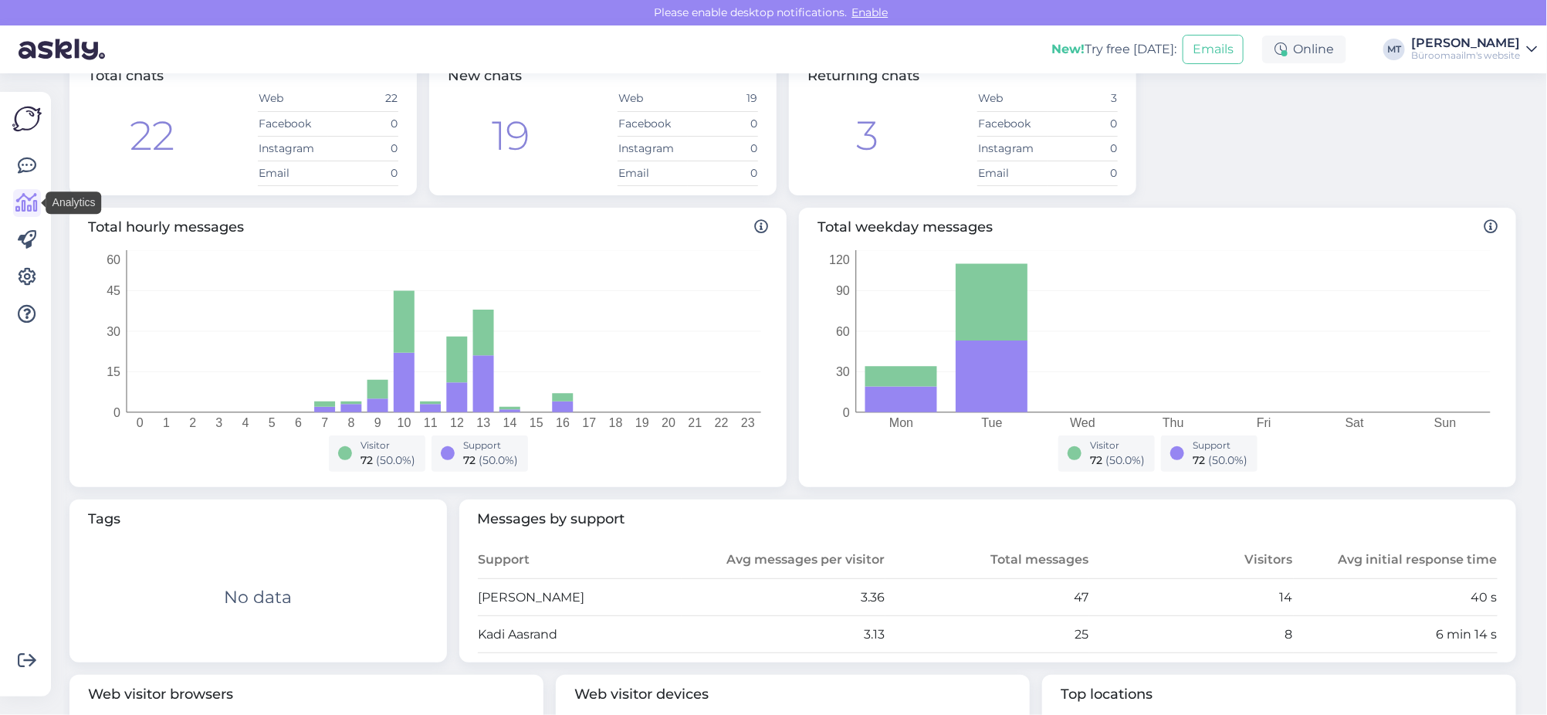
scroll to position [289, 0]
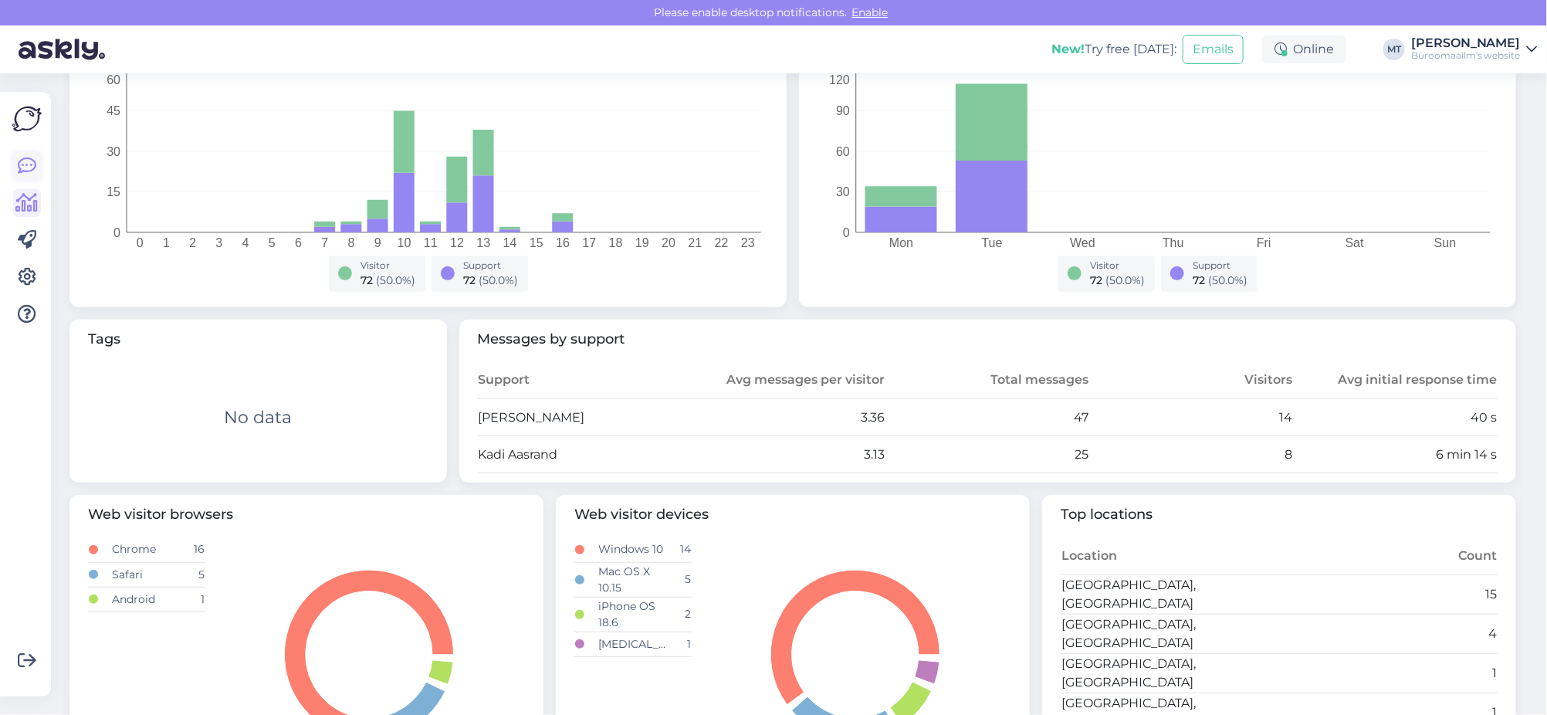
click at [28, 161] on icon at bounding box center [27, 166] width 19 height 19
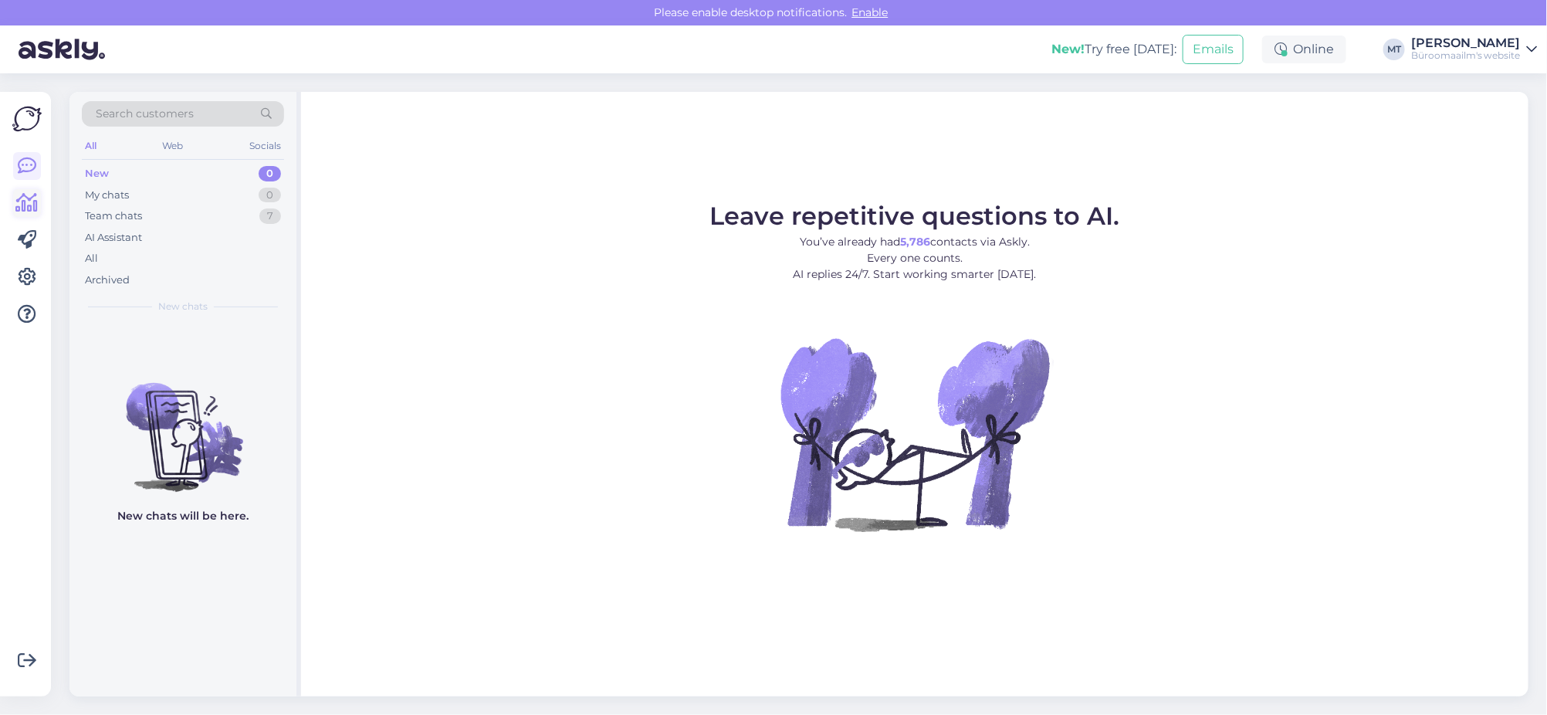
click at [27, 204] on icon at bounding box center [27, 203] width 22 height 19
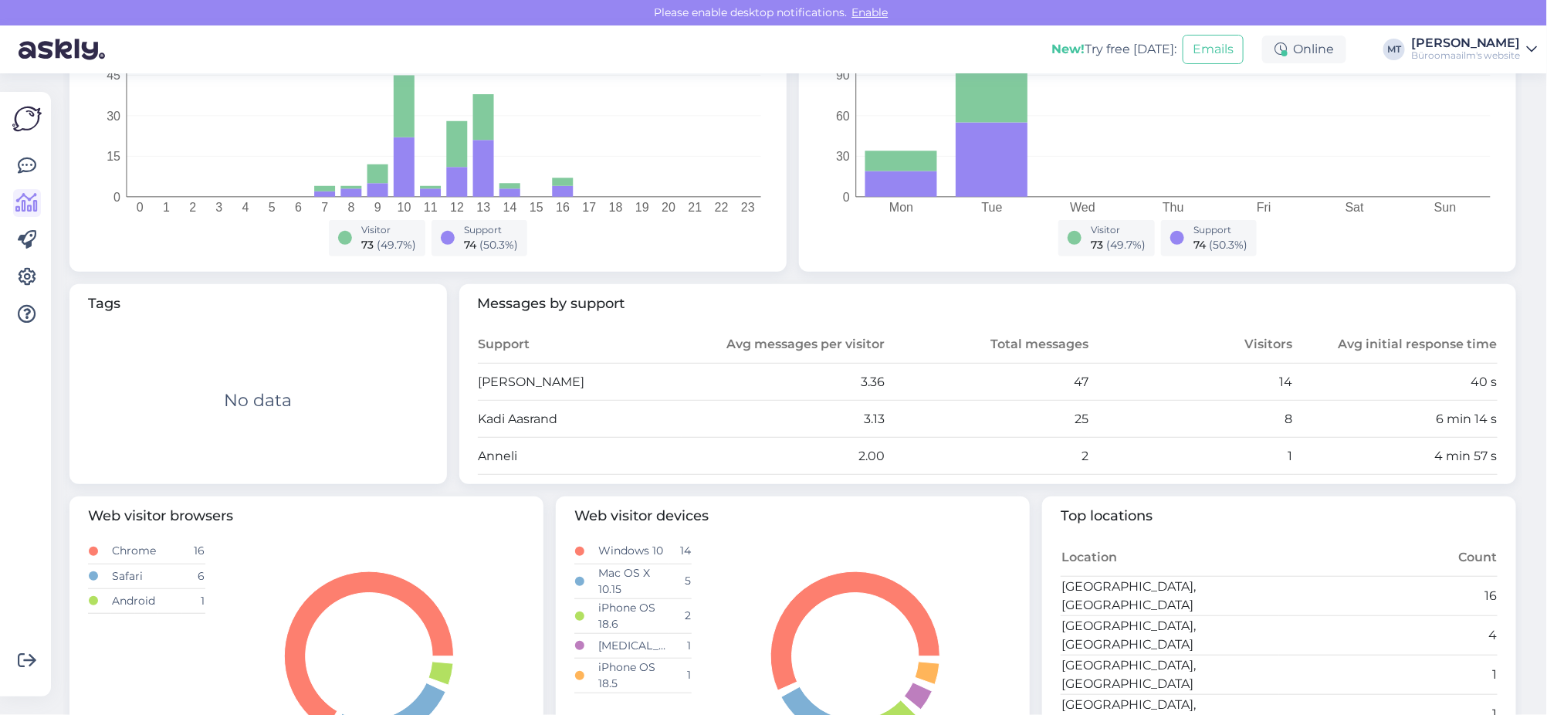
scroll to position [385, 0]
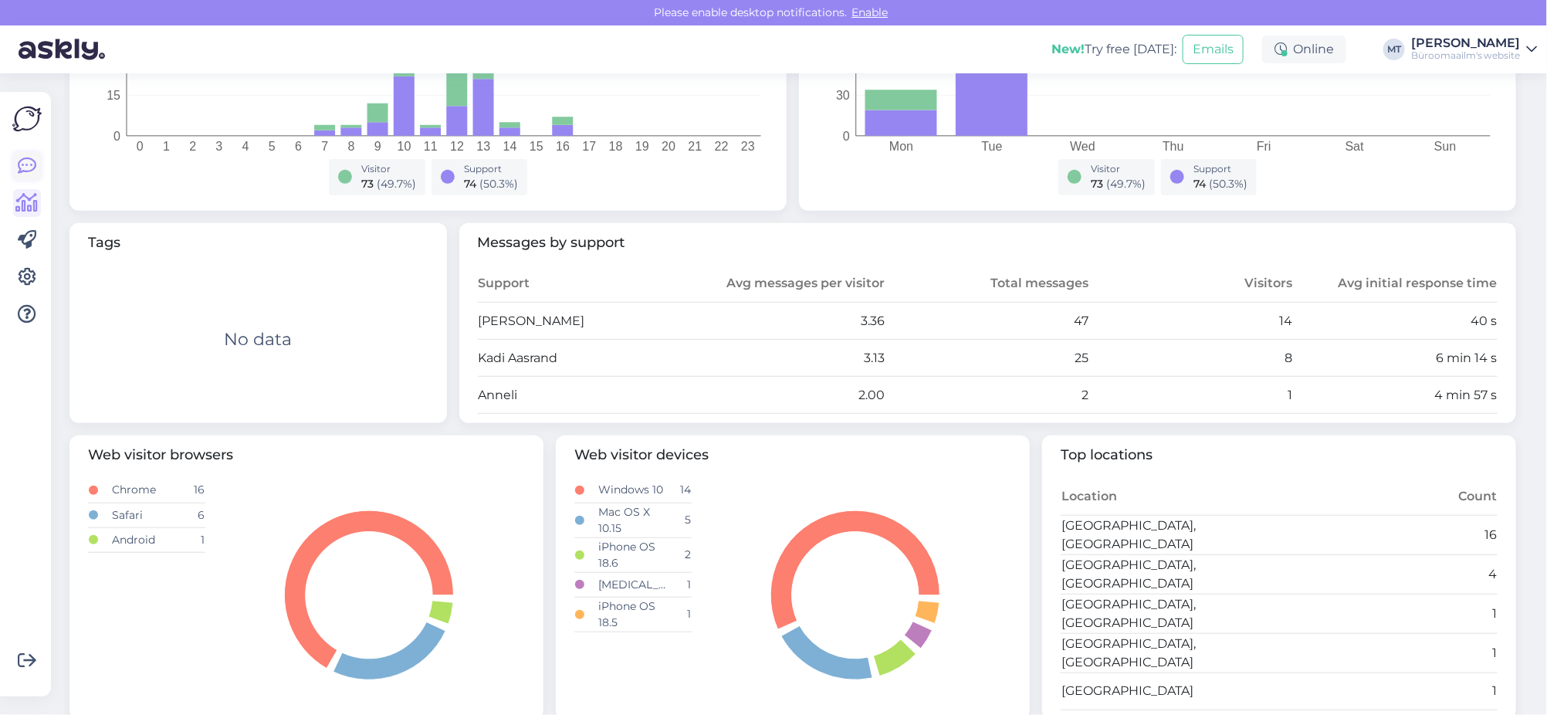
click at [22, 161] on icon at bounding box center [27, 166] width 19 height 19
